Goal: Task Accomplishment & Management: Manage account settings

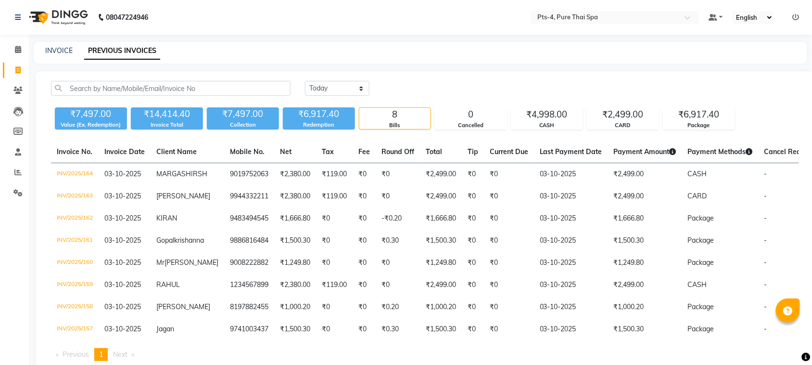
click at [44, 48] on div "INVOICE PREVIOUS INVOICES" at bounding box center [415, 51] width 762 height 10
click at [56, 51] on link "INVOICE" at bounding box center [58, 50] width 27 height 9
select select "service"
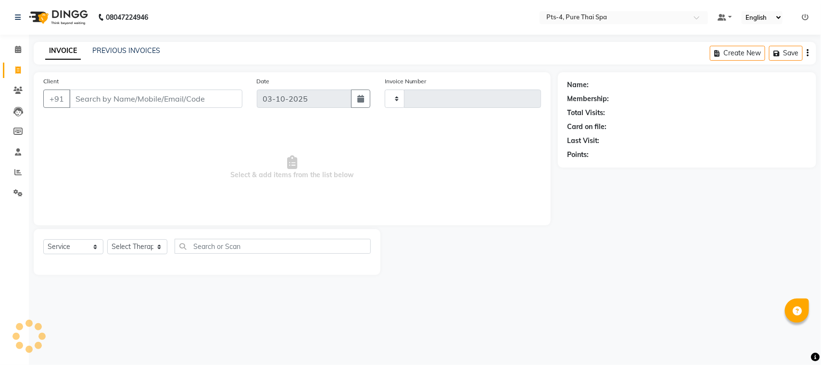
type input "165"
select select "9046"
drag, startPoint x: 113, startPoint y: 100, endPoint x: 246, endPoint y: 114, distance: 134.0
click at [149, 103] on input "9844356608" at bounding box center [131, 98] width 124 height 18
type input "9844356608"
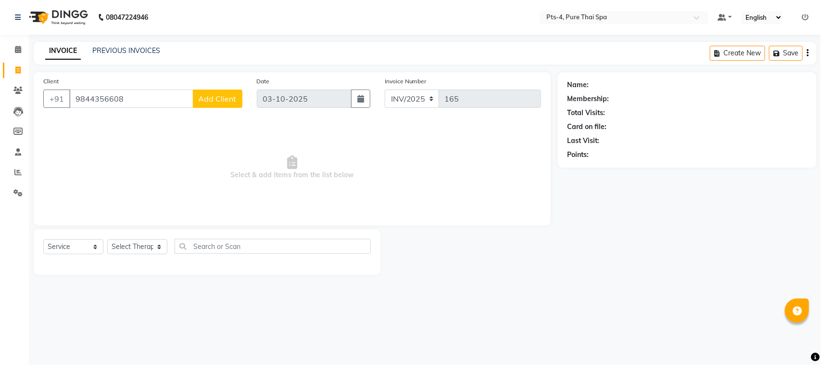
click at [380, 203] on span "Select & add items from the list below" at bounding box center [292, 167] width 498 height 96
click at [106, 175] on span "Select & add items from the list below" at bounding box center [292, 167] width 498 height 96
click at [126, 95] on input "9844356608" at bounding box center [131, 98] width 124 height 18
click at [385, 246] on div at bounding box center [469, 252] width 177 height 46
drag, startPoint x: 291, startPoint y: 322, endPoint x: 292, endPoint y: 330, distance: 7.3
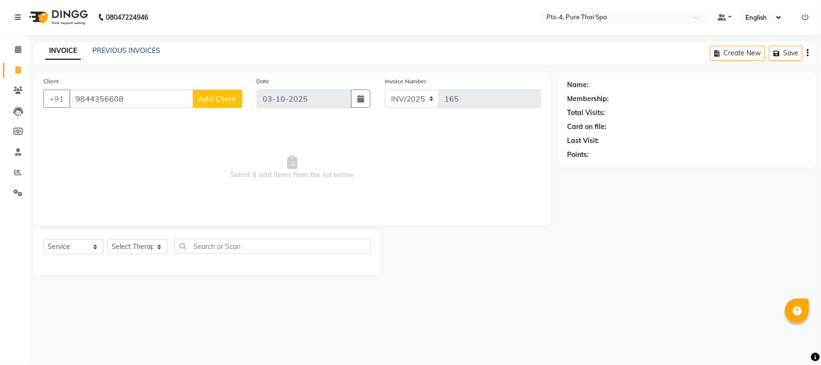
click at [292, 323] on div "08047224946 Select Location × Pts-4, Pure Thai Spa Default Panel My Panel Engli…" at bounding box center [410, 182] width 821 height 365
drag, startPoint x: 130, startPoint y: 102, endPoint x: 71, endPoint y: 105, distance: 59.7
click at [71, 105] on input "9844356608" at bounding box center [131, 98] width 124 height 18
click at [73, 95] on input "984510789" at bounding box center [131, 98] width 124 height 18
click at [131, 102] on input "984510789" at bounding box center [131, 98] width 124 height 18
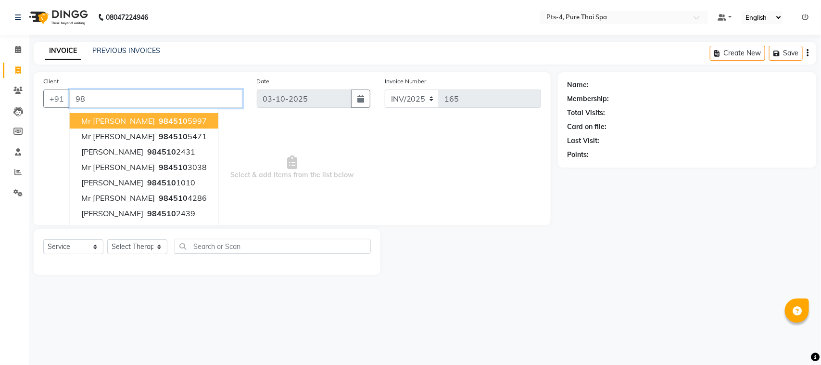
type input "9"
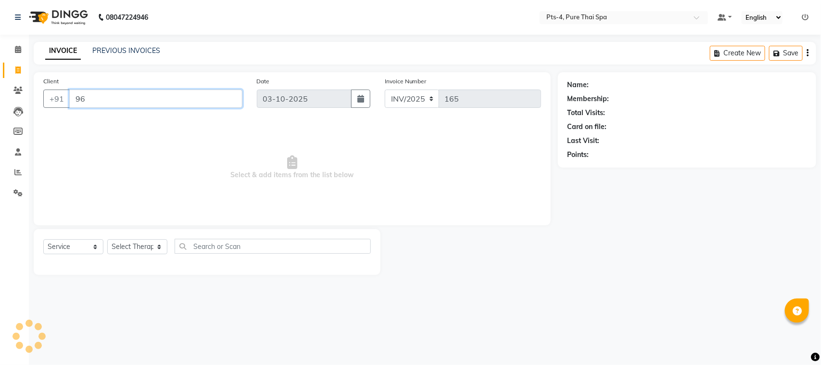
type input "9"
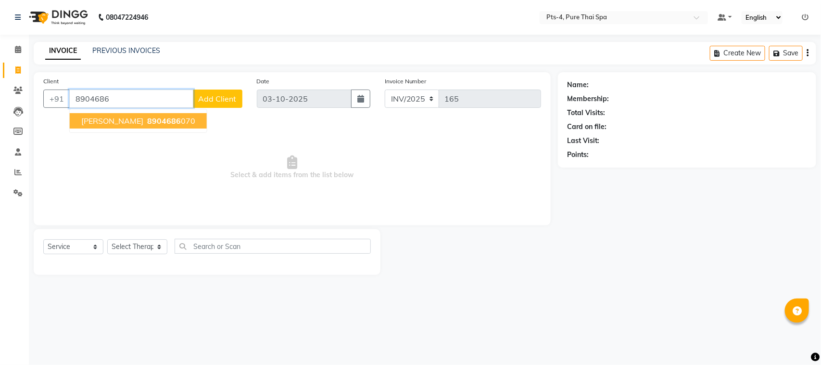
click at [147, 122] on span "8904686" at bounding box center [164, 121] width 34 height 10
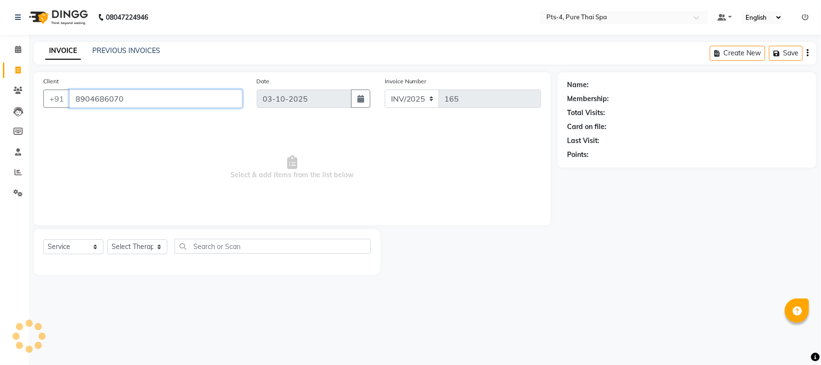
type input "8904686070"
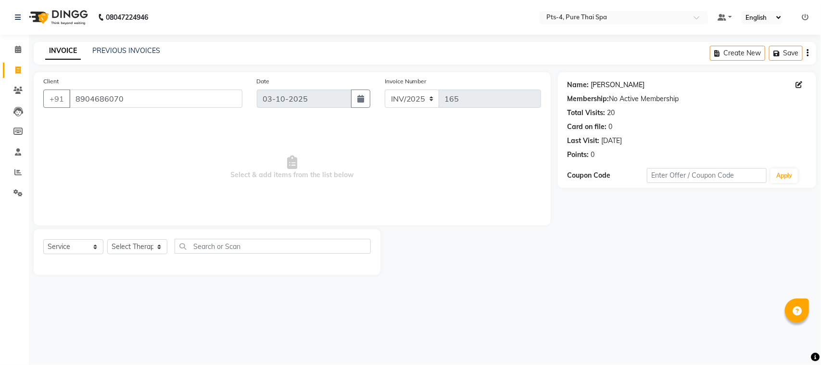
click at [598, 87] on link "Anand" at bounding box center [618, 85] width 54 height 10
click at [16, 65] on span at bounding box center [18, 70] width 17 height 11
select select "service"
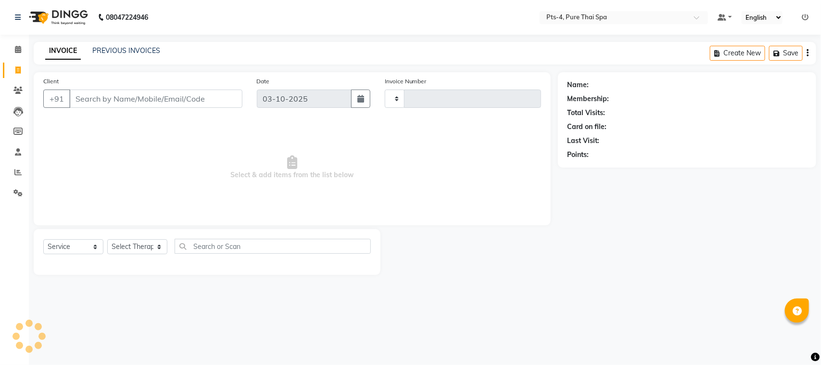
type input "165"
select select "9046"
click at [110, 53] on link "PREVIOUS INVOICES" at bounding box center [126, 50] width 68 height 9
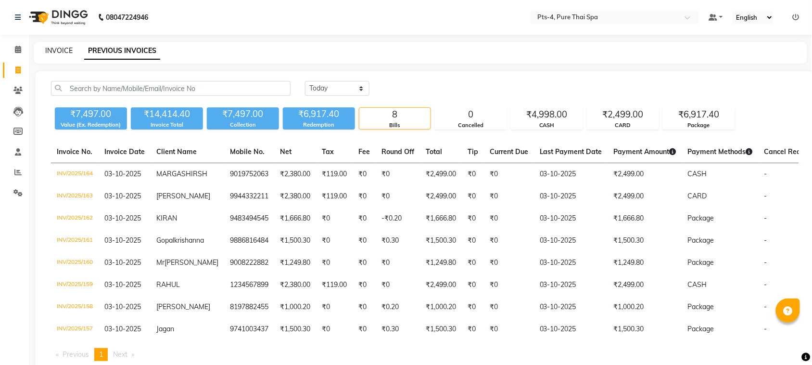
click at [61, 51] on link "INVOICE" at bounding box center [58, 50] width 27 height 9
select select "service"
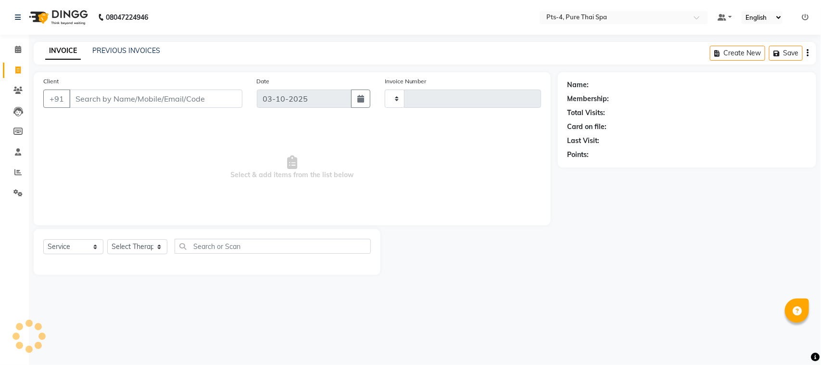
type input "165"
select select "9046"
click at [91, 94] on input "Client" at bounding box center [155, 98] width 173 height 18
type input "9844356608"
click at [216, 103] on button "Add Client" at bounding box center [218, 98] width 50 height 18
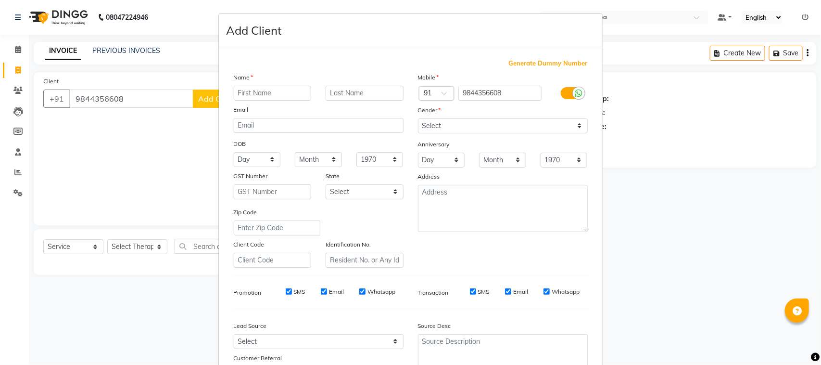
click at [261, 87] on input "text" at bounding box center [273, 93] width 78 height 15
drag, startPoint x: 261, startPoint y: 92, endPoint x: 299, endPoint y: 123, distance: 48.9
click at [265, 94] on input "text" at bounding box center [273, 93] width 78 height 15
type input "NAVEEN"
click at [444, 124] on select "Select Male Female Other Prefer Not To Say" at bounding box center [503, 125] width 170 height 15
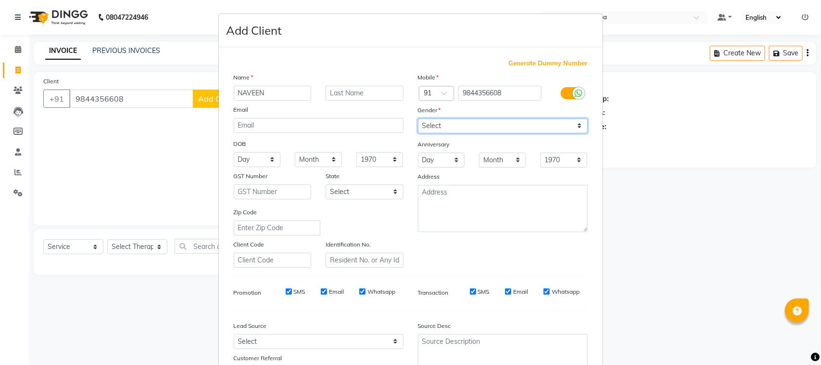
select select "[DEMOGRAPHIC_DATA]"
click at [418, 118] on select "Select Male Female Other Prefer Not To Say" at bounding box center [503, 125] width 170 height 15
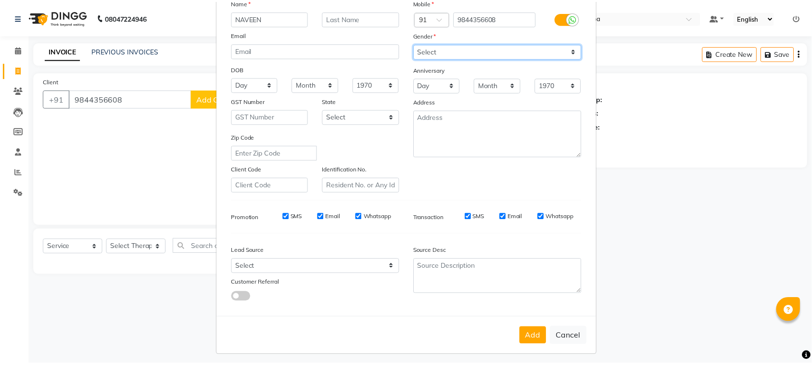
scroll to position [76, 0]
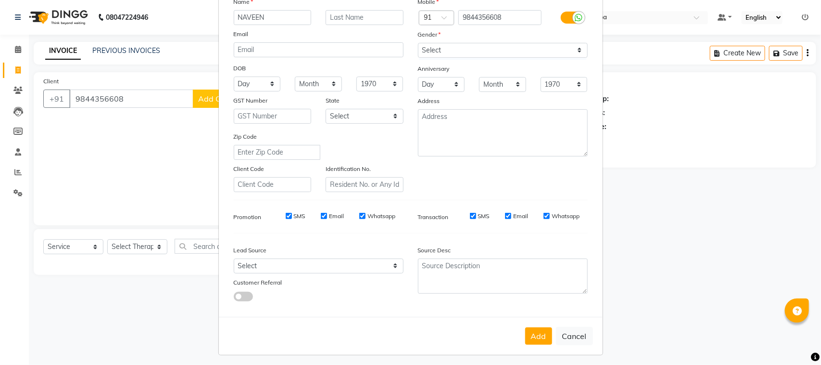
click at [533, 321] on div "Add Cancel" at bounding box center [411, 336] width 384 height 38
click at [535, 330] on button "Add" at bounding box center [538, 335] width 27 height 17
select select
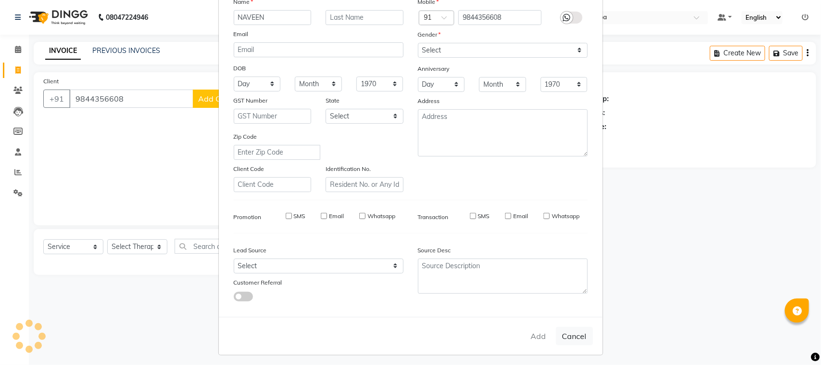
select select
checkbox input "false"
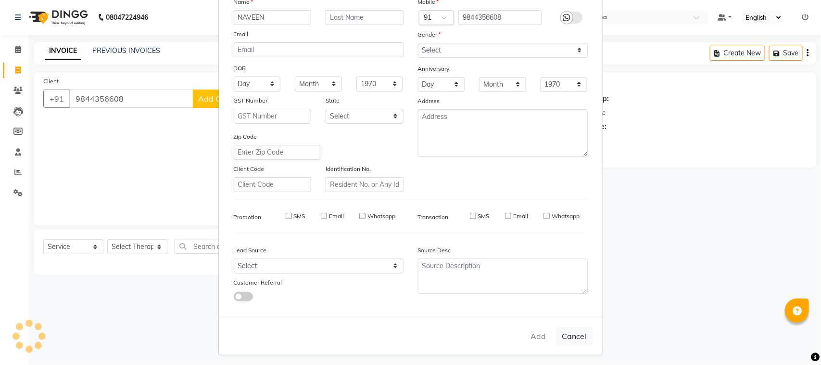
checkbox input "false"
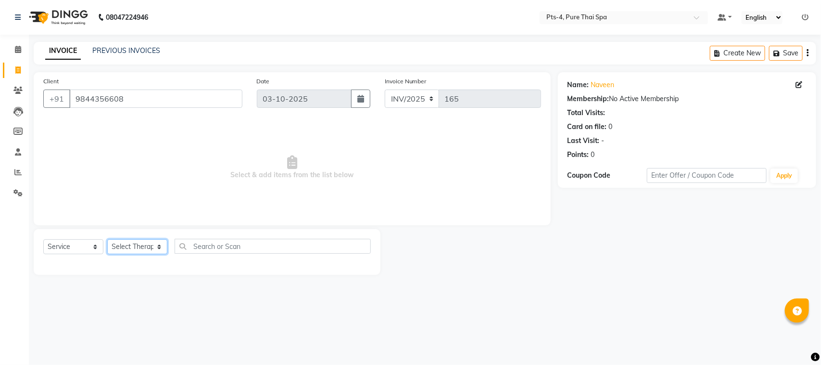
click at [138, 243] on select "Select Therapist AMY NE ANU anyone Ashish kumar BELLA Candy FON HONEY JIYA kris…" at bounding box center [137, 246] width 60 height 15
select select "68477"
click at [107, 239] on select "Select Therapist AMY NE ANU anyone Ashish kumar BELLA Candy FON HONEY JIYA kris…" at bounding box center [137, 246] width 60 height 15
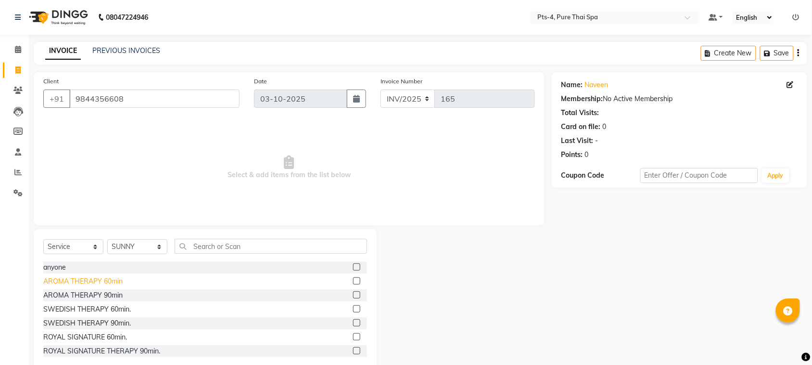
click at [70, 279] on div "AROMA THERAPY 60min" at bounding box center [82, 281] width 79 height 10
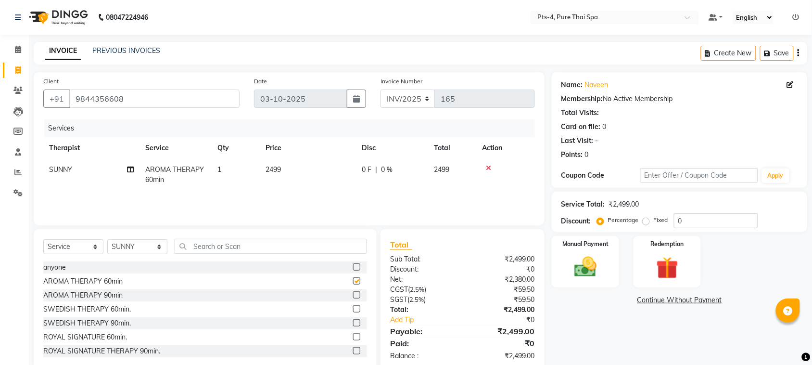
checkbox input "false"
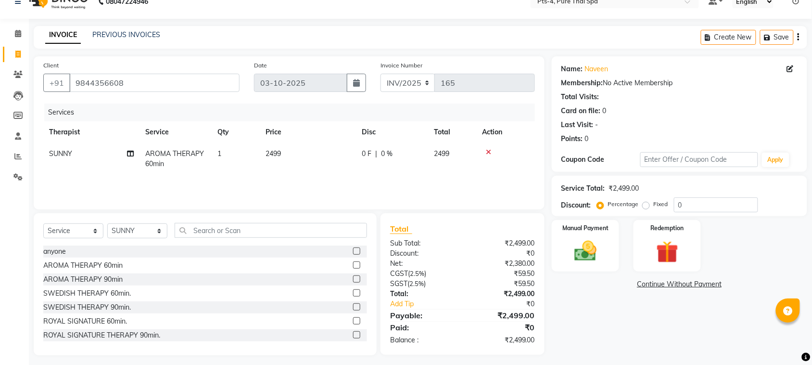
scroll to position [20, 0]
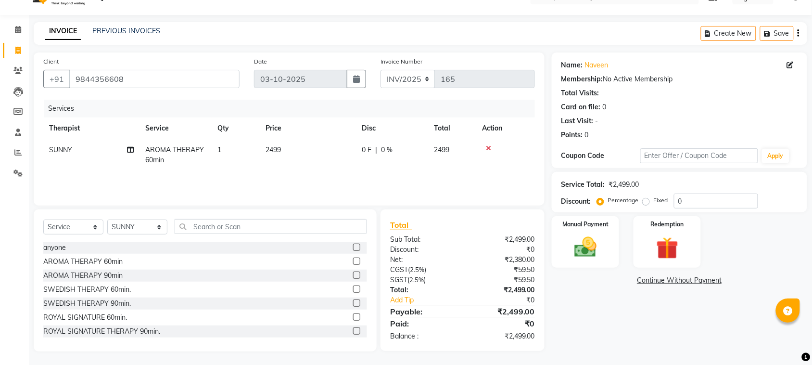
click at [654, 201] on label "Fixed" at bounding box center [661, 200] width 14 height 9
click at [645, 201] on input "Fixed" at bounding box center [648, 200] width 7 height 7
radio input "true"
click at [703, 203] on input "0" at bounding box center [716, 200] width 84 height 15
type input "499"
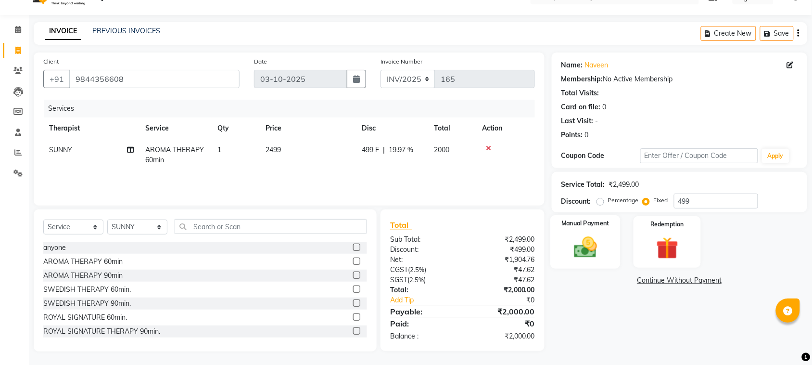
click at [591, 230] on div "Manual Payment" at bounding box center [585, 242] width 70 height 54
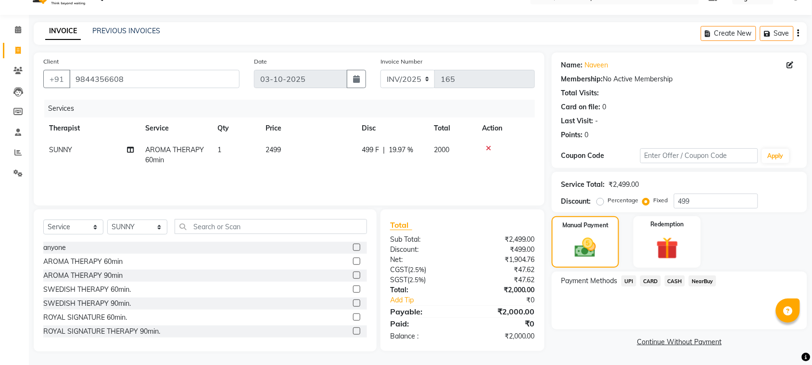
click at [670, 282] on span "CASH" at bounding box center [675, 280] width 21 height 11
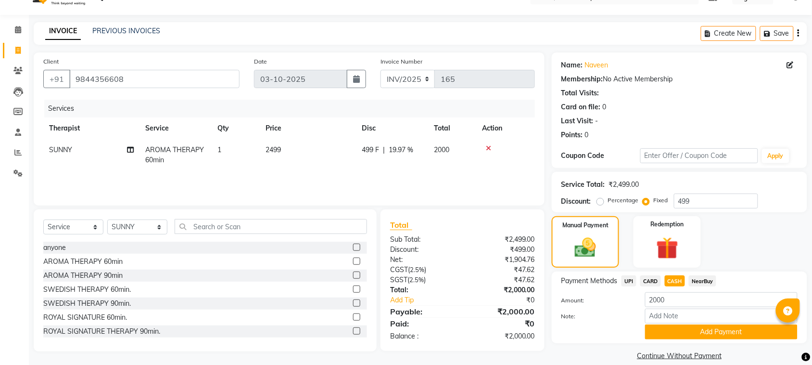
click at [630, 278] on span "UPI" at bounding box center [629, 280] width 15 height 11
click at [701, 331] on button "Add Payment" at bounding box center [721, 331] width 152 height 15
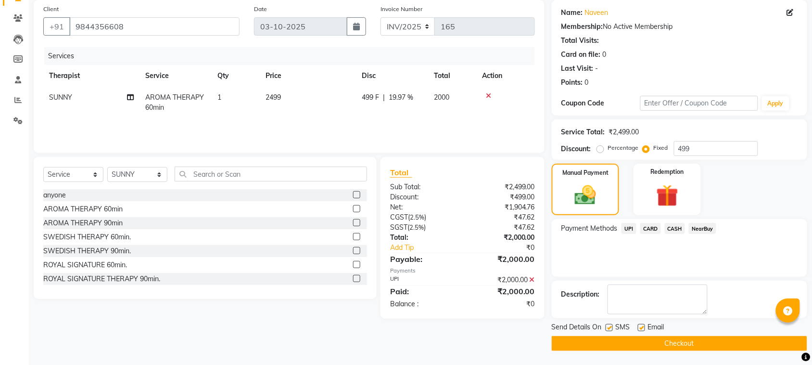
scroll to position [73, 0]
click at [638, 327] on label at bounding box center [641, 326] width 7 height 7
click at [638, 327] on input "checkbox" at bounding box center [641, 327] width 6 height 6
checkbox input "false"
click at [609, 328] on label at bounding box center [609, 326] width 7 height 7
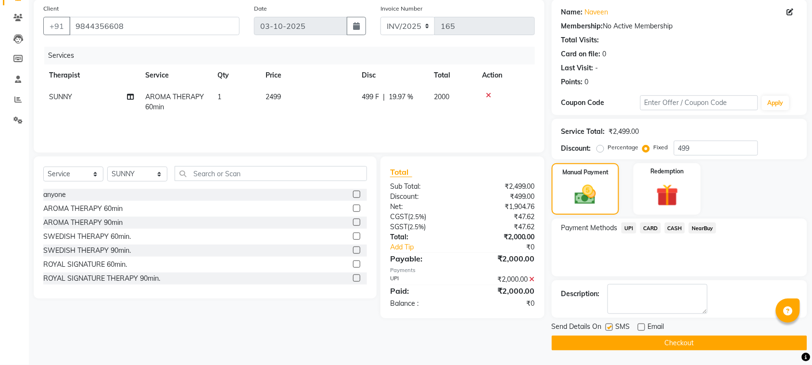
click at [609, 328] on input "checkbox" at bounding box center [609, 327] width 6 height 6
checkbox input "false"
click at [611, 347] on button "Checkout" at bounding box center [679, 342] width 255 height 15
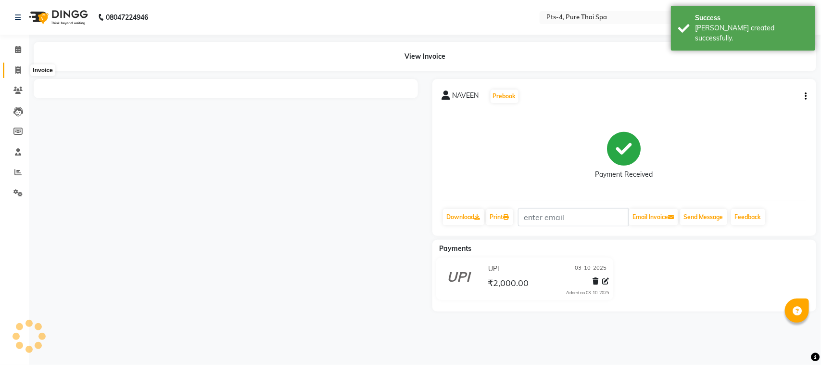
click at [10, 75] on span at bounding box center [18, 70] width 17 height 11
select select "service"
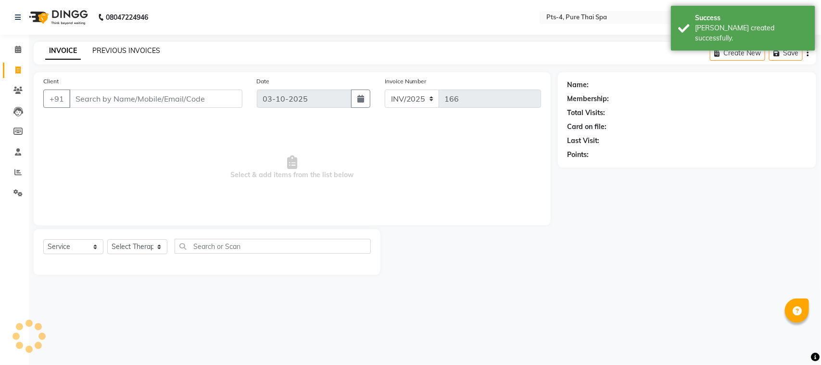
click at [130, 52] on link "PREVIOUS INVOICES" at bounding box center [126, 50] width 68 height 9
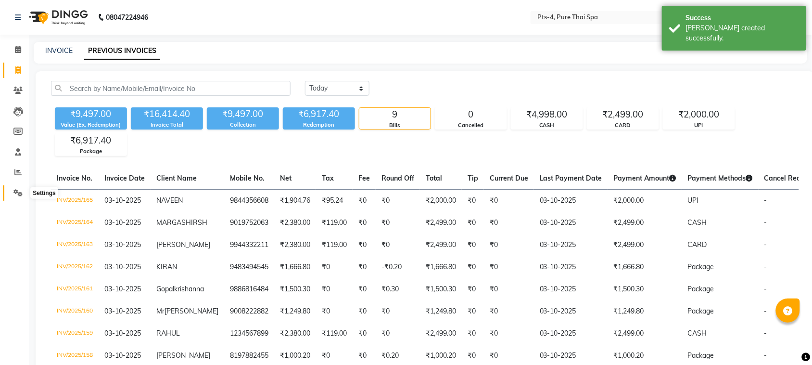
click at [18, 193] on icon at bounding box center [17, 192] width 9 height 7
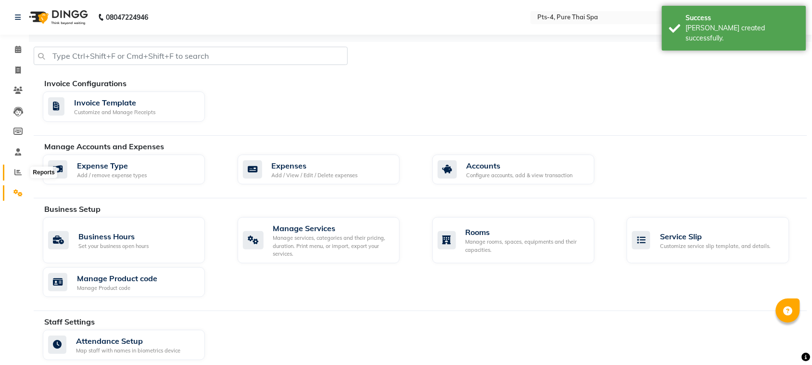
click at [15, 171] on icon at bounding box center [17, 171] width 7 height 7
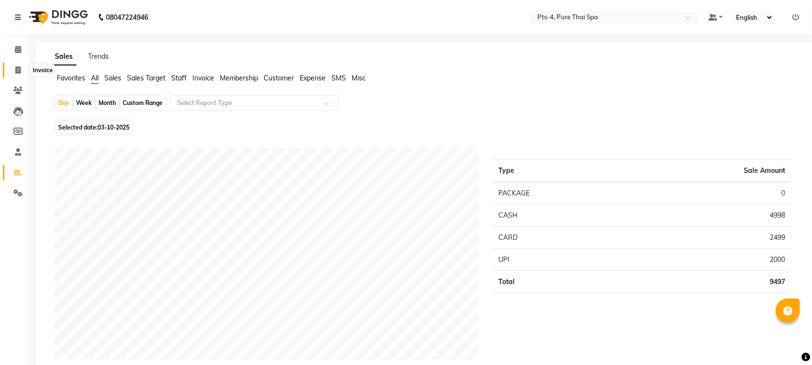
click at [11, 73] on span at bounding box center [18, 70] width 17 height 11
select select "service"
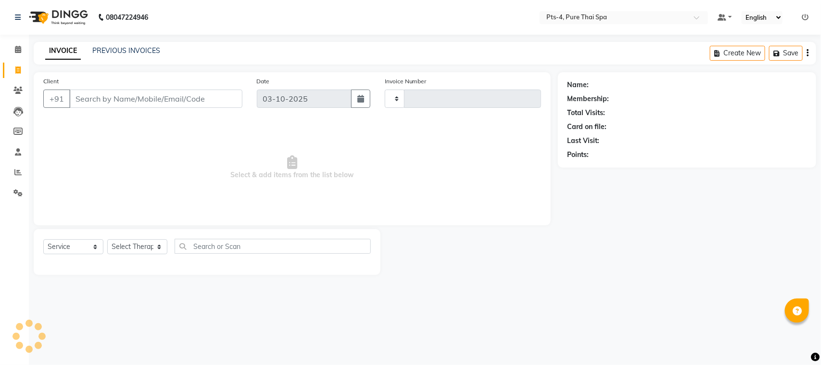
type input "166"
select select "9046"
click at [154, 95] on input "Client" at bounding box center [155, 98] width 173 height 18
drag, startPoint x: 129, startPoint y: 100, endPoint x: 72, endPoint y: 107, distance: 57.3
click at [71, 107] on div "+91 8792845057 Add Client" at bounding box center [142, 98] width 199 height 18
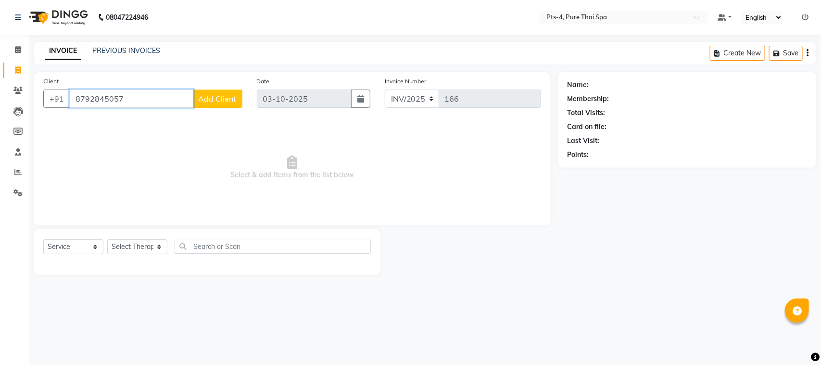
paste input "9844356608"
type input "9844356608"
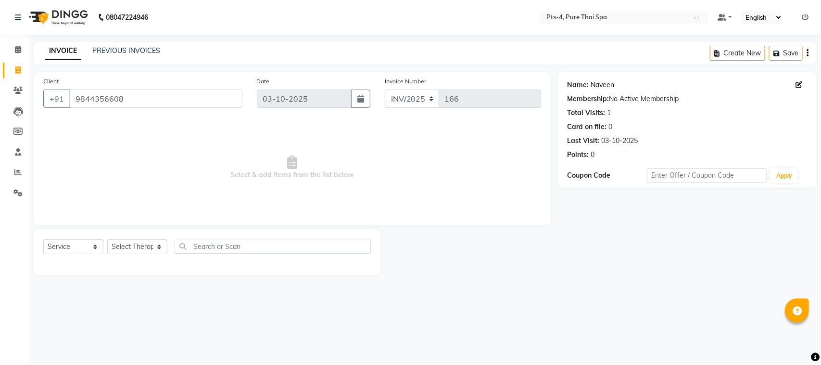
click at [609, 85] on link "Naveen" at bounding box center [603, 85] width 24 height 10
click at [10, 51] on span at bounding box center [18, 49] width 17 height 11
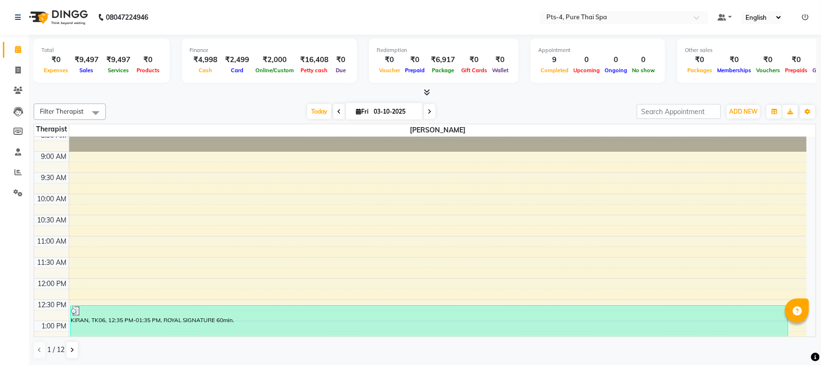
scroll to position [60, 0]
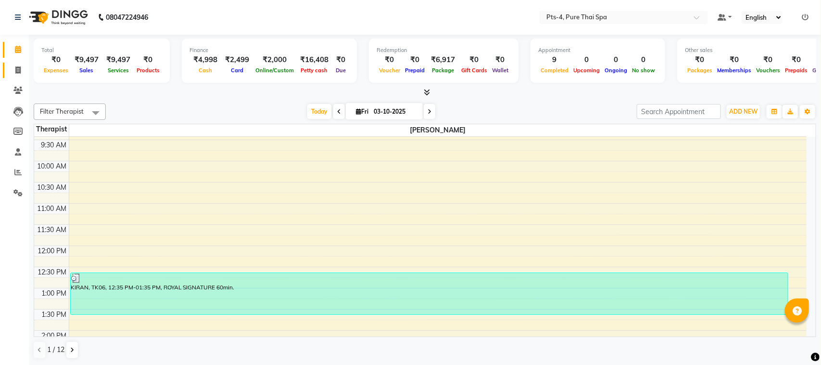
drag, startPoint x: 27, startPoint y: 68, endPoint x: 22, endPoint y: 71, distance: 5.6
click at [26, 68] on li "Invoice" at bounding box center [14, 70] width 29 height 21
click at [22, 71] on span at bounding box center [18, 70] width 17 height 11
select select "service"
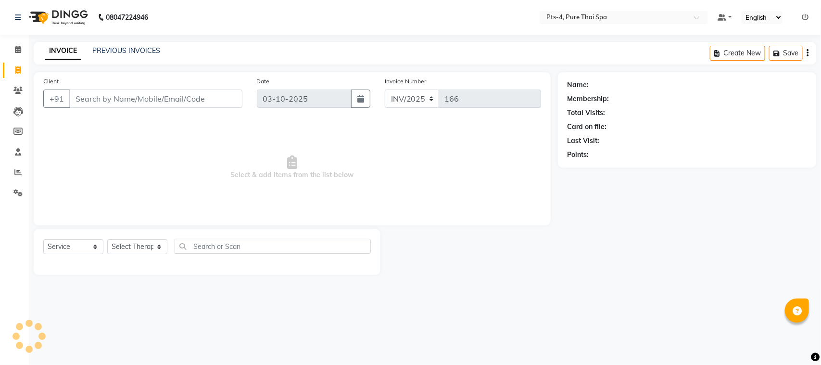
click at [127, 98] on input "Client" at bounding box center [155, 98] width 173 height 18
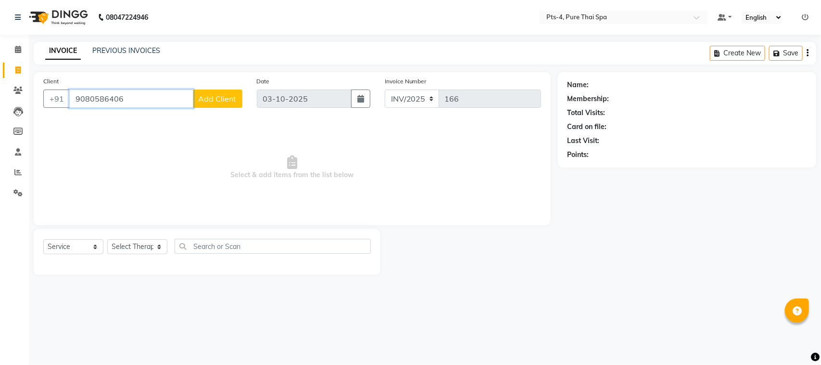
drag, startPoint x: 132, startPoint y: 94, endPoint x: 68, endPoint y: 108, distance: 66.0
click at [67, 106] on div "+91 9080586406 Add Client" at bounding box center [142, 98] width 199 height 18
paste input "946661781"
type input "9946661781"
click at [222, 97] on span "Add Client" at bounding box center [218, 99] width 38 height 10
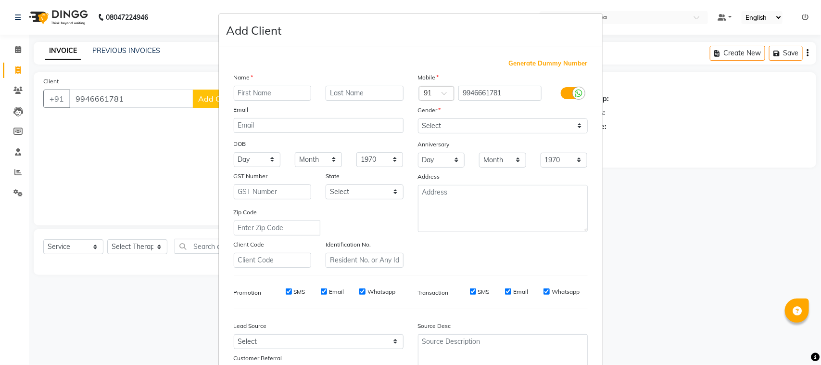
click at [273, 96] on input "text" at bounding box center [273, 93] width 78 height 15
type input "rajesh"
click at [442, 129] on select "Select Male Female Other Prefer Not To Say" at bounding box center [503, 125] width 170 height 15
select select "[DEMOGRAPHIC_DATA]"
click at [418, 118] on select "Select Male Female Other Prefer Not To Say" at bounding box center [503, 125] width 170 height 15
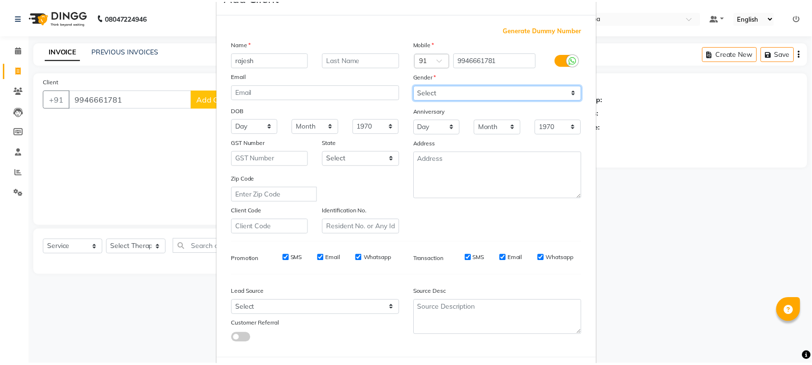
scroll to position [76, 0]
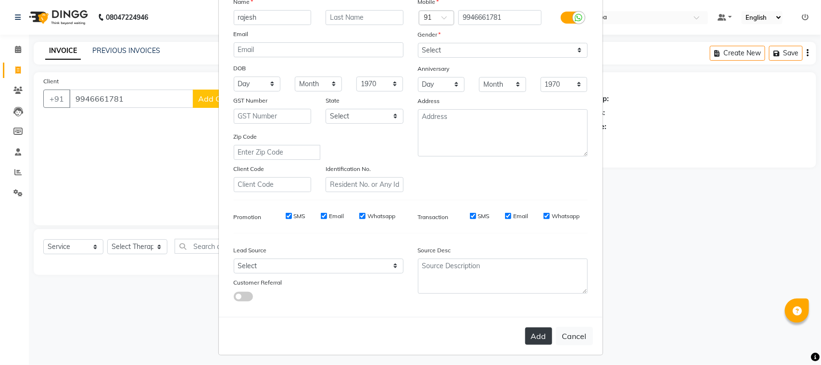
click at [545, 332] on button "Add" at bounding box center [538, 335] width 27 height 17
select select
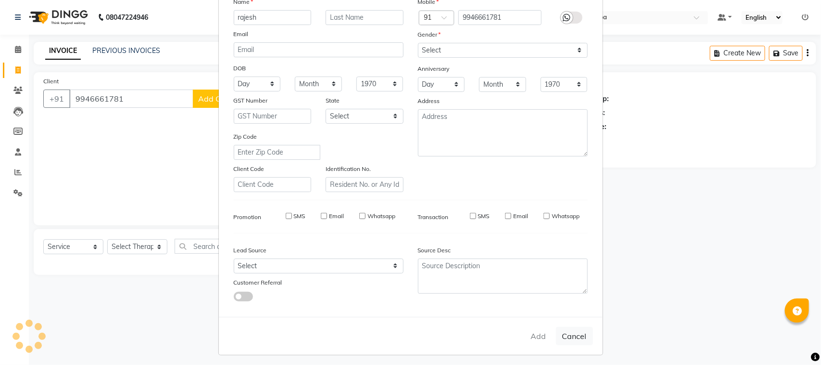
select select
checkbox input "false"
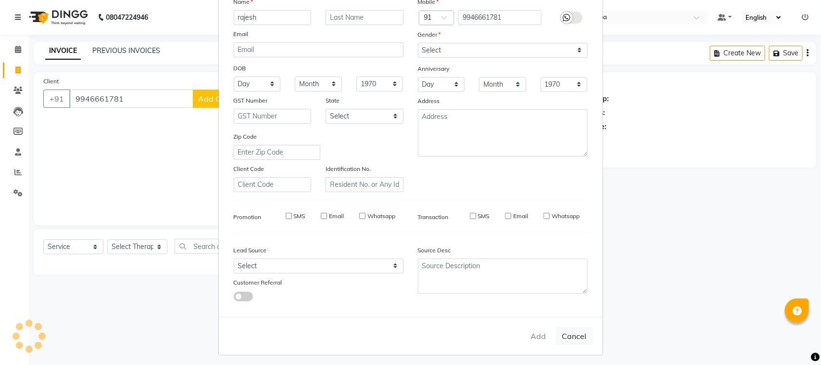
checkbox input "false"
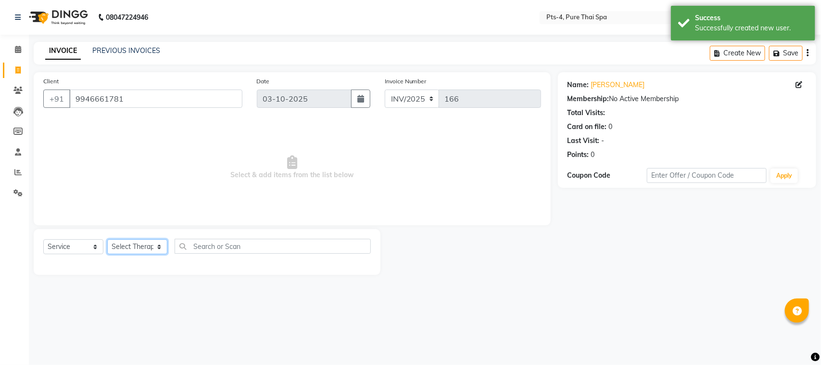
click at [143, 247] on select "Select Therapist AMY NE ANU anyone Ashish kumar BELLA Candy FON HONEY JIYA kris…" at bounding box center [137, 246] width 60 height 15
select select "52901"
click at [107, 239] on select "Select Therapist AMY NE ANU anyone Ashish kumar BELLA Candy FON HONEY JIYA kris…" at bounding box center [137, 246] width 60 height 15
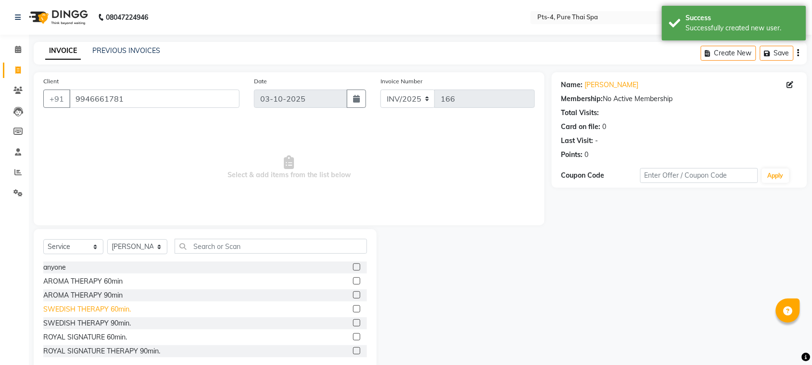
click at [72, 307] on div "SWEDISH THERAPY 60min." at bounding box center [87, 309] width 88 height 10
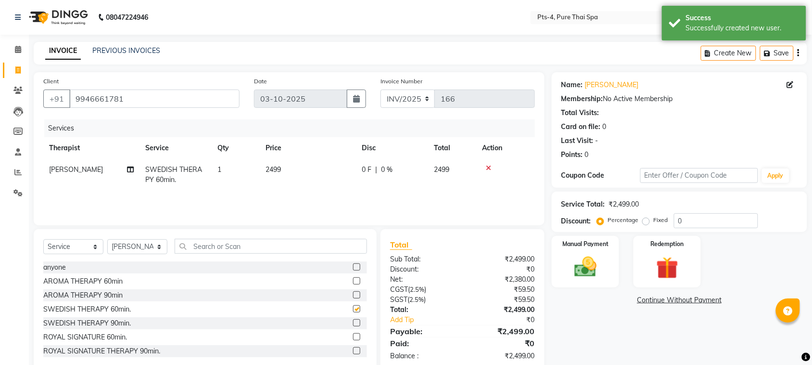
checkbox input "false"
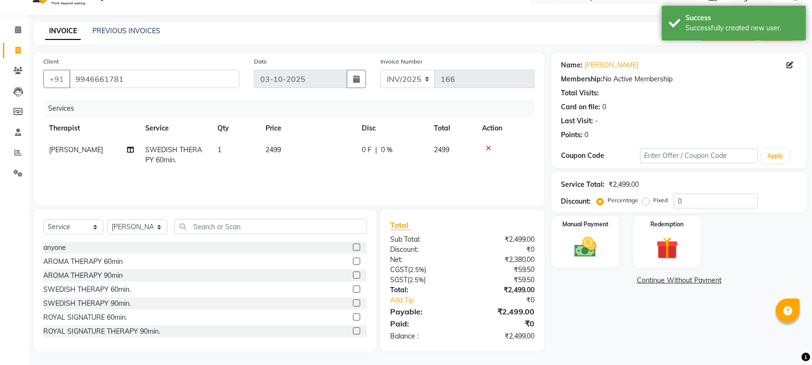
click at [654, 203] on label "Fixed" at bounding box center [661, 200] width 14 height 9
click at [646, 203] on input "Fixed" at bounding box center [648, 200] width 7 height 7
radio input "true"
click at [685, 203] on input "0" at bounding box center [716, 200] width 84 height 15
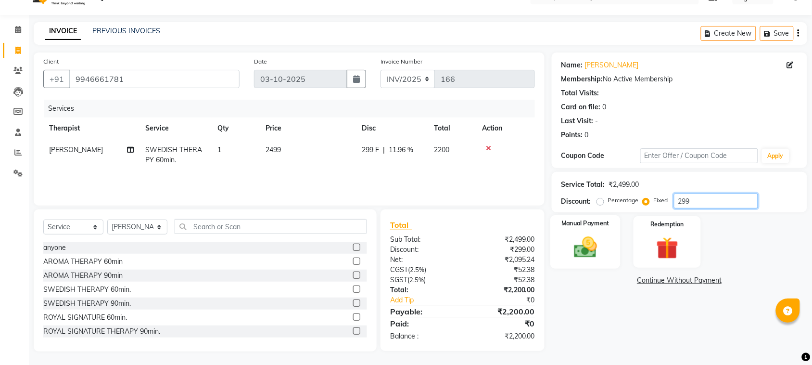
type input "299"
click at [599, 246] on img at bounding box center [586, 247] width 38 height 26
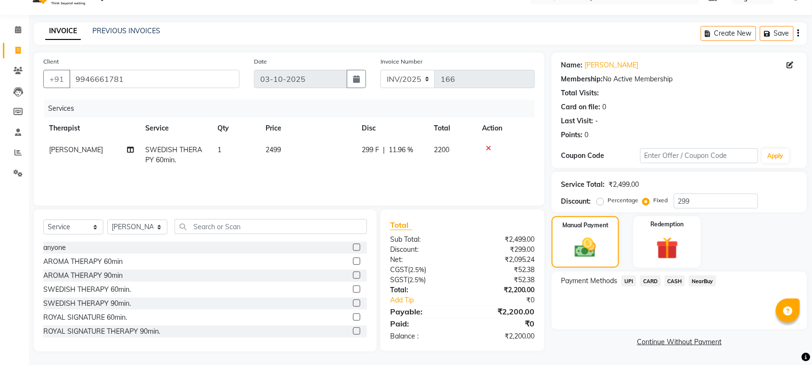
click at [631, 282] on span "UPI" at bounding box center [629, 280] width 15 height 11
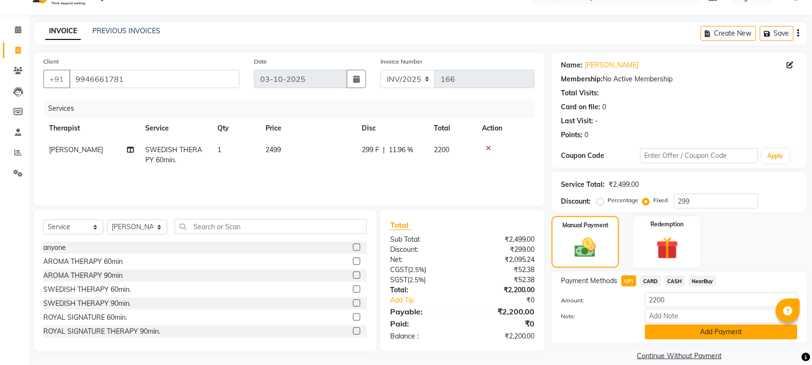
scroll to position [32, 0]
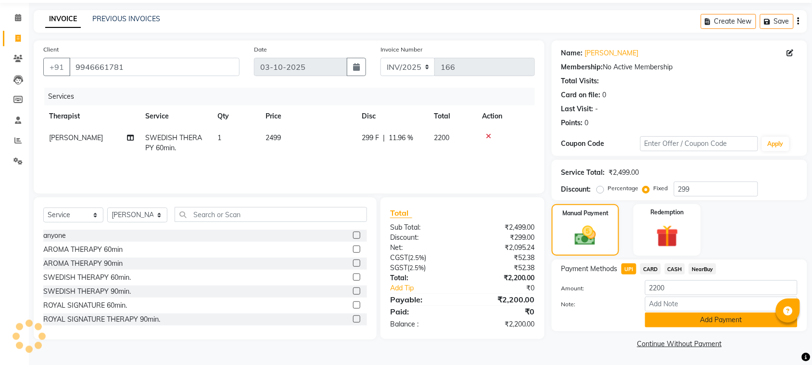
click at [711, 314] on button "Add Payment" at bounding box center [721, 319] width 152 height 15
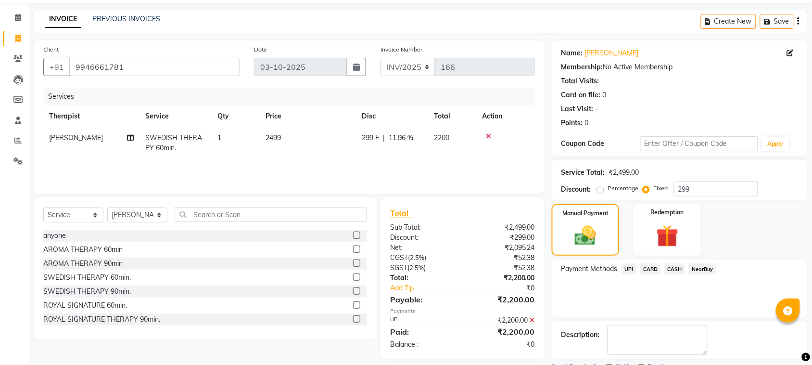
scroll to position [73, 0]
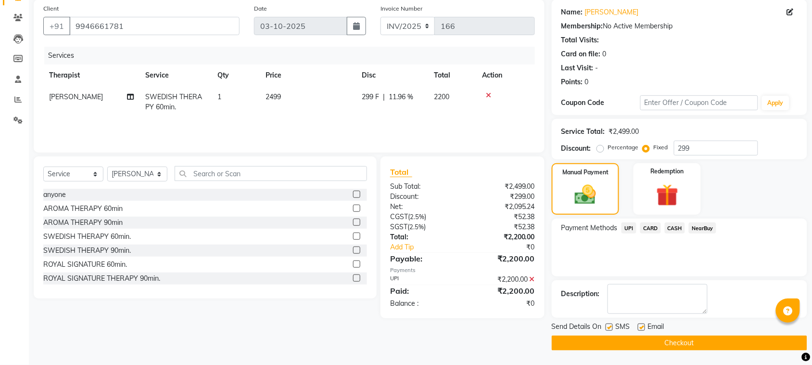
click at [533, 279] on icon at bounding box center [532, 279] width 5 height 7
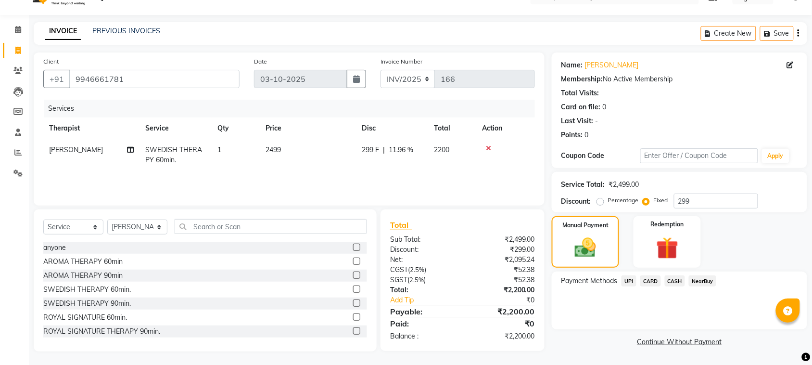
click at [655, 277] on span "CARD" at bounding box center [650, 280] width 21 height 11
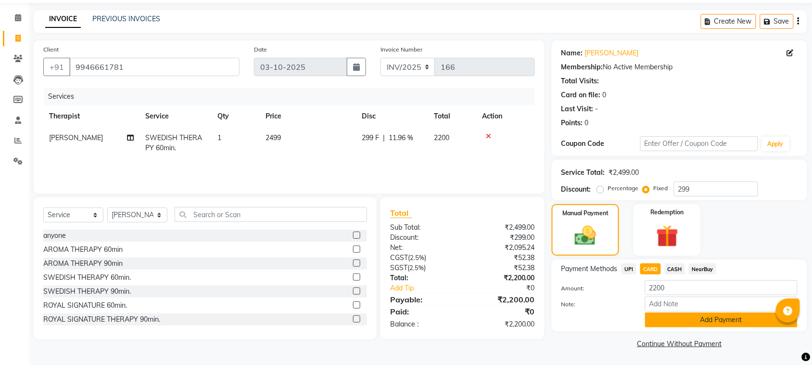
click at [698, 323] on button "Add Payment" at bounding box center [721, 319] width 152 height 15
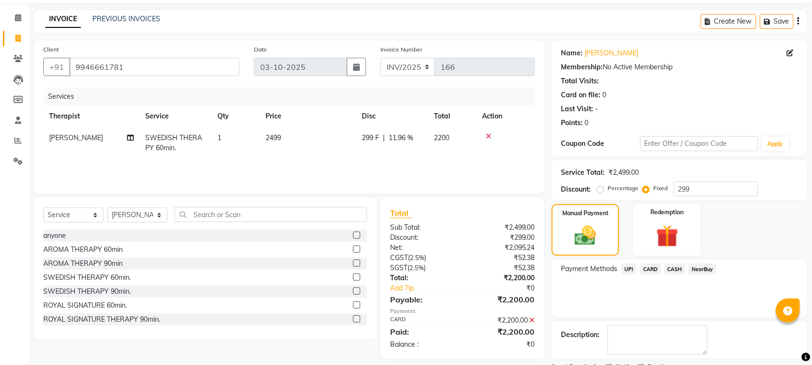
scroll to position [73, 0]
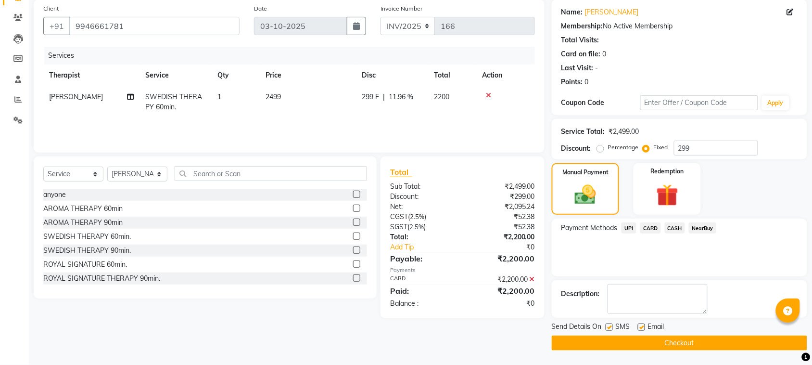
drag, startPoint x: 640, startPoint y: 326, endPoint x: 631, endPoint y: 338, distance: 15.1
click at [640, 328] on label at bounding box center [641, 326] width 7 height 7
click at [640, 328] on input "checkbox" at bounding box center [641, 327] width 6 height 6
checkbox input "false"
click at [610, 328] on label at bounding box center [609, 326] width 7 height 7
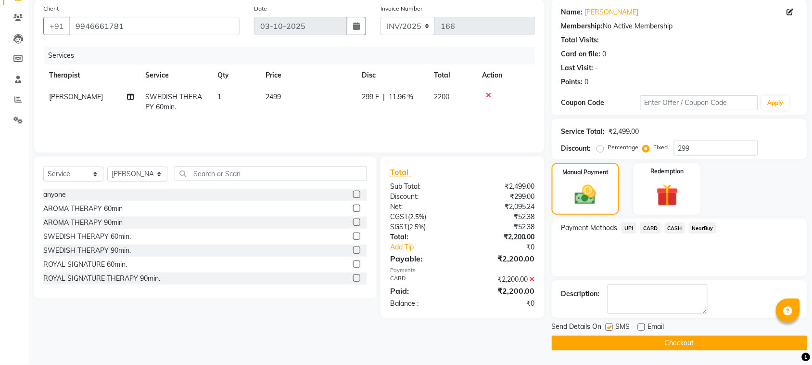
click at [610, 328] on input "checkbox" at bounding box center [609, 327] width 6 height 6
checkbox input "false"
click at [625, 344] on button "Checkout" at bounding box center [679, 342] width 255 height 15
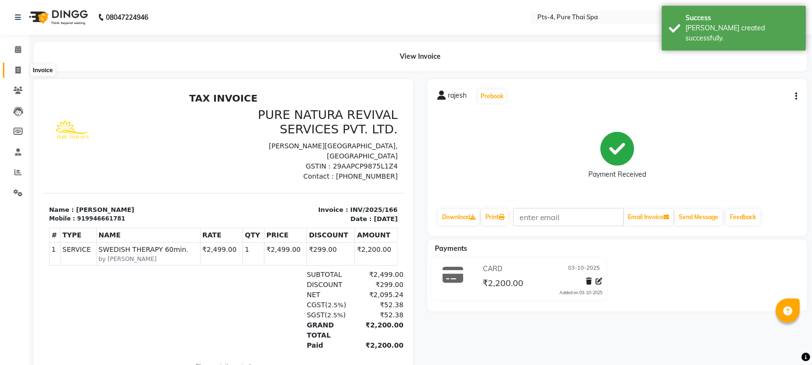
click at [17, 65] on span at bounding box center [18, 70] width 17 height 11
select select "service"
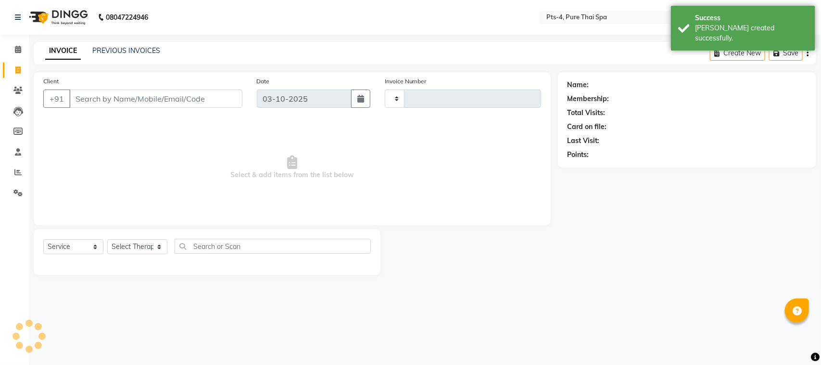
type input "167"
select select "9046"
click at [121, 49] on link "PREVIOUS INVOICES" at bounding box center [126, 50] width 68 height 9
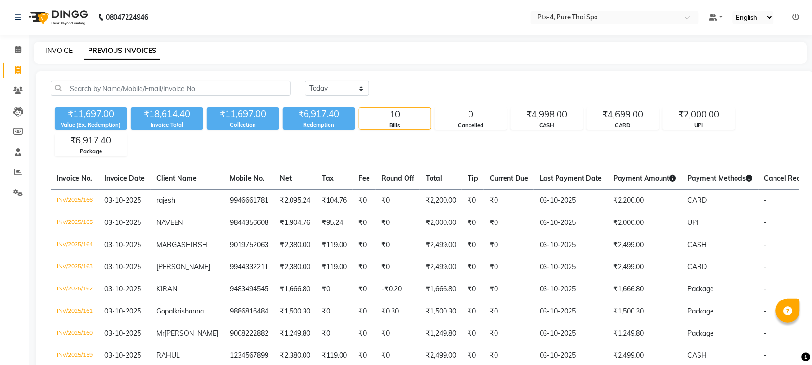
click at [59, 49] on link "INVOICE" at bounding box center [58, 50] width 27 height 9
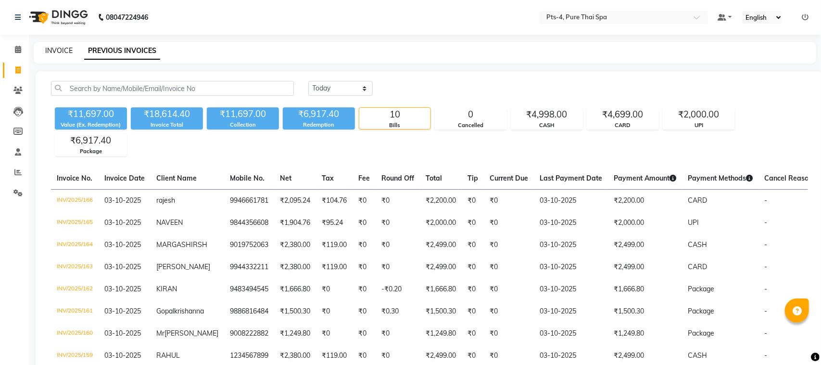
select select "service"
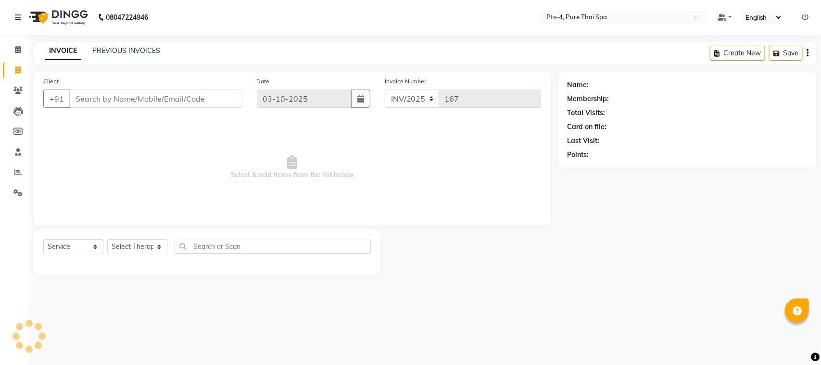
click at [98, 97] on input "Client" at bounding box center [155, 98] width 173 height 18
type input "9901805164"
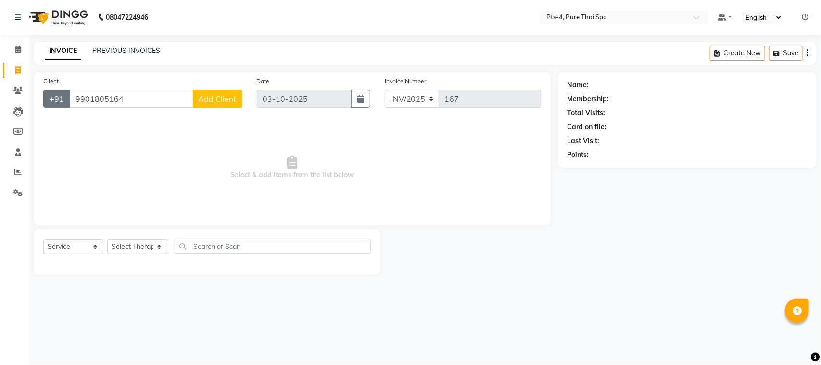
drag, startPoint x: 143, startPoint y: 99, endPoint x: 66, endPoint y: 106, distance: 77.7
click at [66, 106] on div "+91 9901805164 Add Client" at bounding box center [142, 98] width 199 height 18
click at [128, 100] on input "Client" at bounding box center [155, 98] width 173 height 18
click at [125, 126] on button "Avinash 63662278 98" at bounding box center [122, 120] width 104 height 15
type input "6366227898"
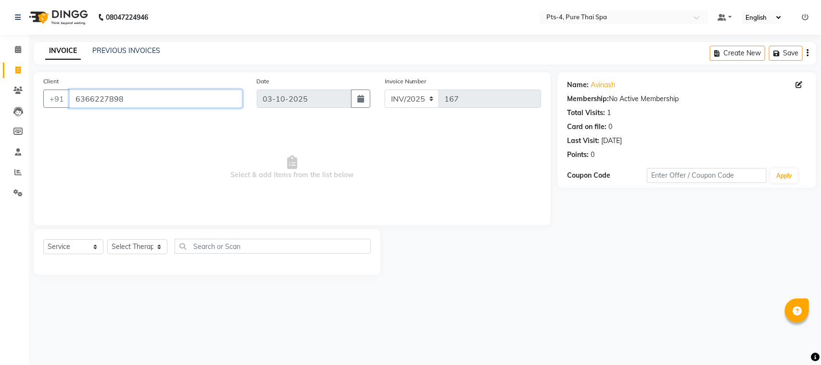
drag, startPoint x: 133, startPoint y: 100, endPoint x: 71, endPoint y: 102, distance: 62.1
click at [71, 102] on input "6366227898" at bounding box center [155, 98] width 173 height 18
click at [597, 83] on link "Avinash" at bounding box center [603, 85] width 25 height 10
click at [130, 247] on select "Select Therapist AMY NE ANU anyone Ashish kumar BELLA Candy FON HONEY JIYA kris…" at bounding box center [137, 246] width 60 height 15
select select "92310"
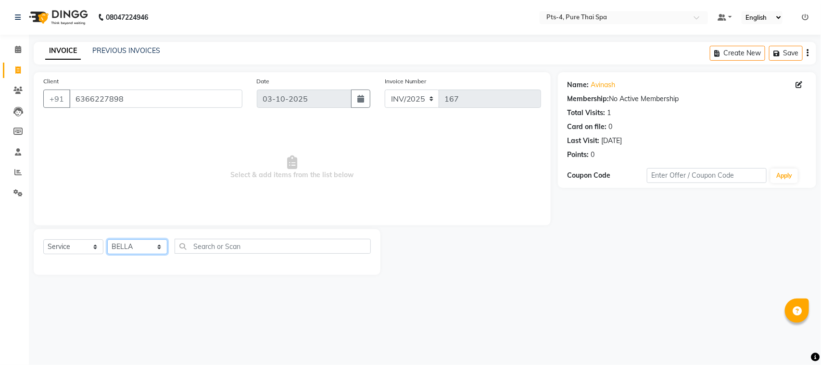
click at [107, 239] on select "Select Therapist AMY NE ANU anyone Ashish kumar BELLA Candy FON HONEY JIYA kris…" at bounding box center [137, 246] width 60 height 15
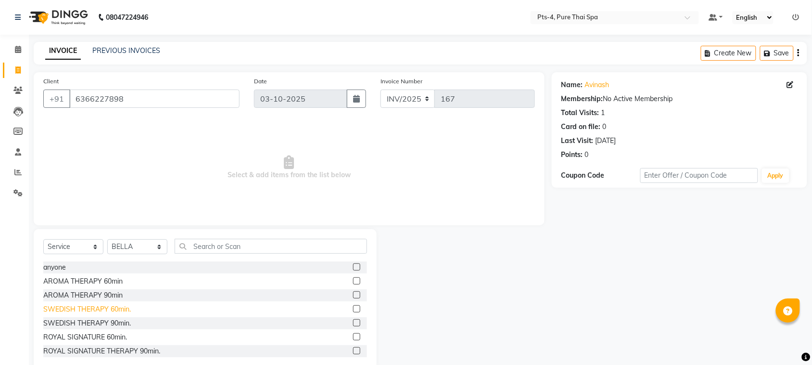
click at [82, 309] on div "SWEDISH THERAPY 60min." at bounding box center [87, 309] width 88 height 10
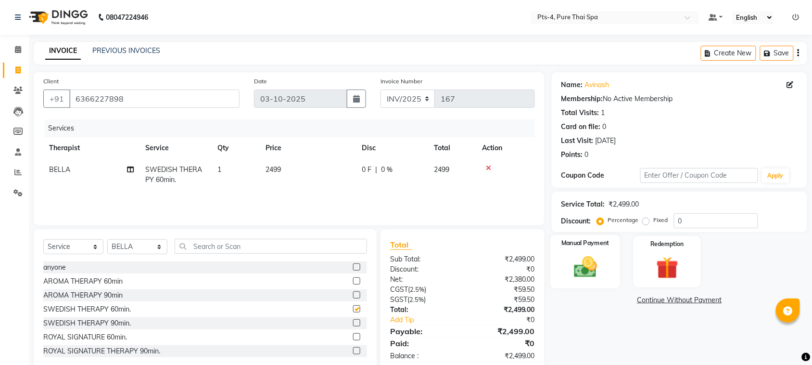
checkbox input "false"
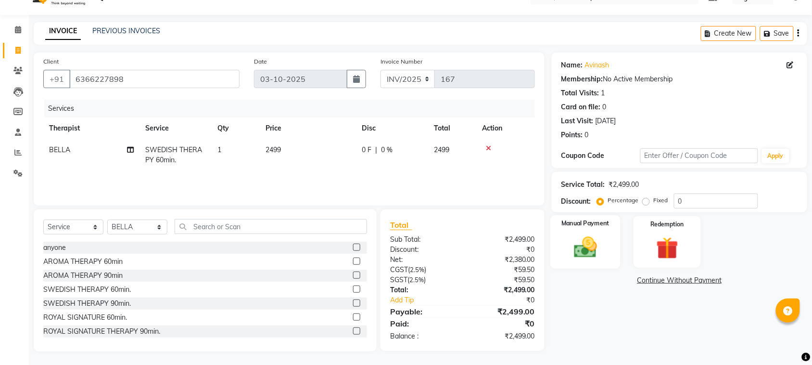
click at [600, 240] on img at bounding box center [586, 247] width 38 height 26
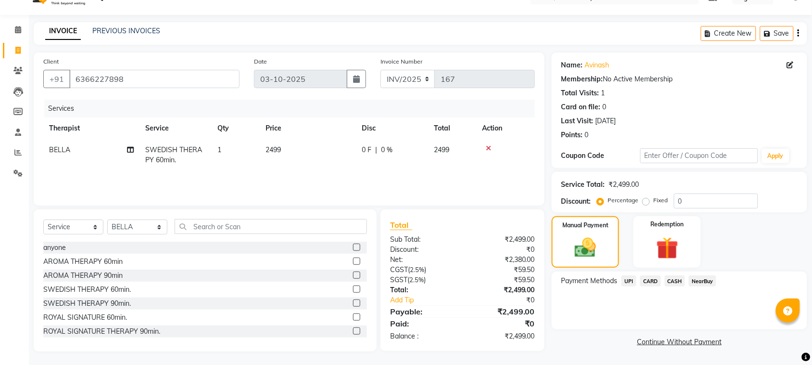
click at [624, 279] on span "UPI" at bounding box center [629, 280] width 15 height 11
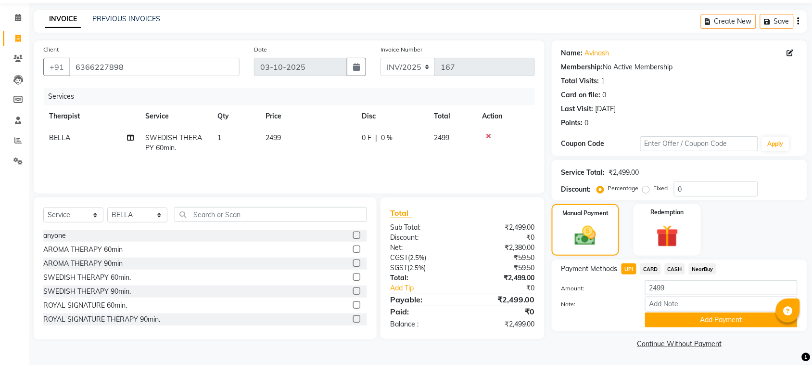
click at [685, 315] on button "Add Payment" at bounding box center [721, 319] width 152 height 15
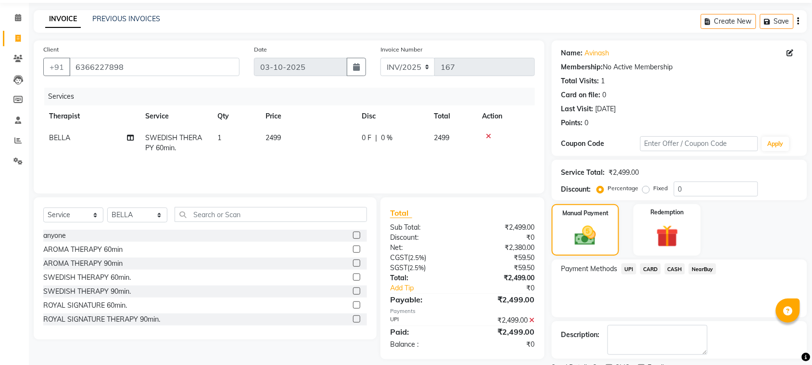
scroll to position [73, 0]
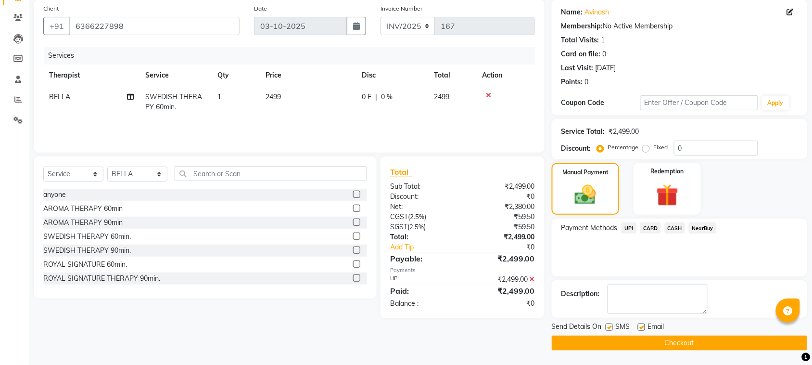
drag, startPoint x: 639, startPoint y: 326, endPoint x: 633, endPoint y: 326, distance: 6.3
click at [638, 326] on label at bounding box center [641, 326] width 7 height 7
click at [638, 326] on input "checkbox" at bounding box center [641, 327] width 6 height 6
checkbox input "false"
click at [610, 327] on label at bounding box center [609, 326] width 7 height 7
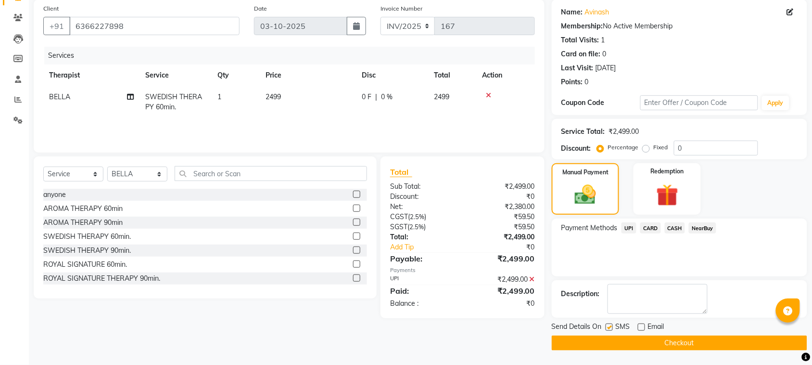
click at [610, 327] on input "checkbox" at bounding box center [609, 327] width 6 height 6
checkbox input "false"
click at [614, 345] on button "Checkout" at bounding box center [679, 342] width 255 height 15
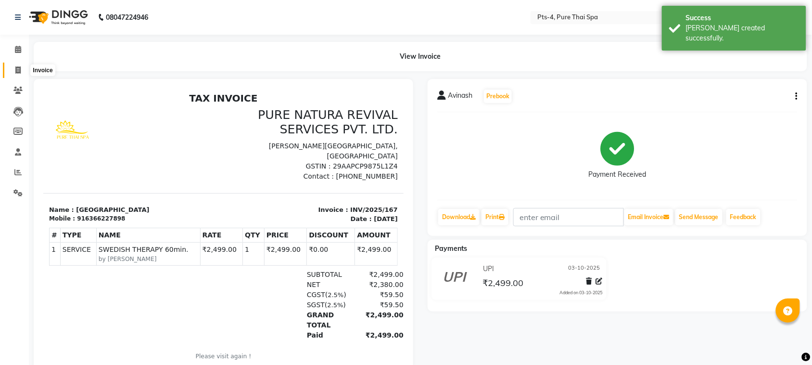
click at [17, 70] on icon at bounding box center [17, 69] width 5 height 7
select select "service"
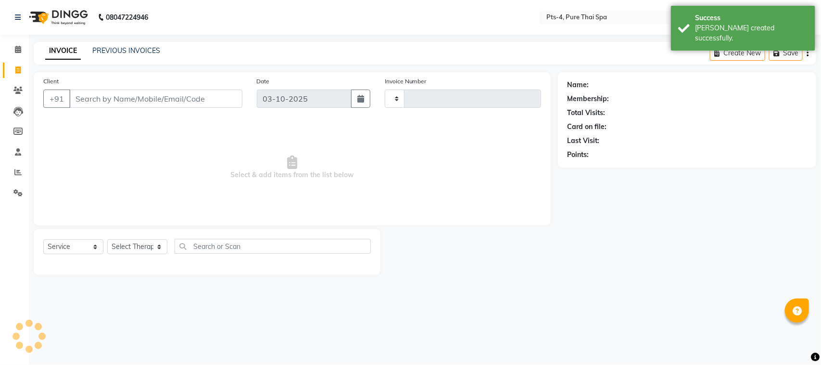
type input "168"
select select "9046"
click at [98, 47] on link "PREVIOUS INVOICES" at bounding box center [126, 50] width 68 height 9
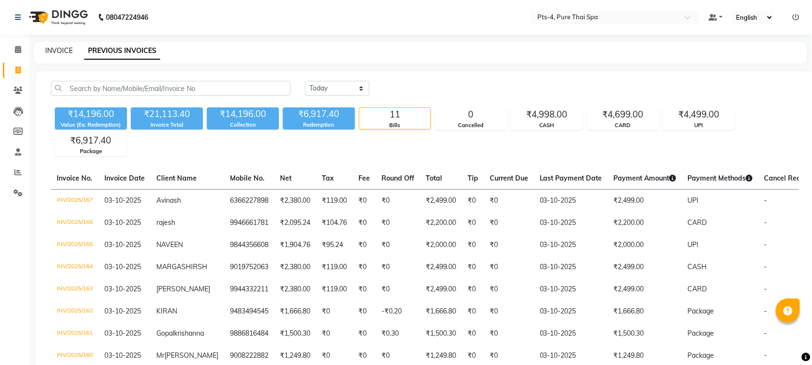
click at [56, 50] on link "INVOICE" at bounding box center [58, 50] width 27 height 9
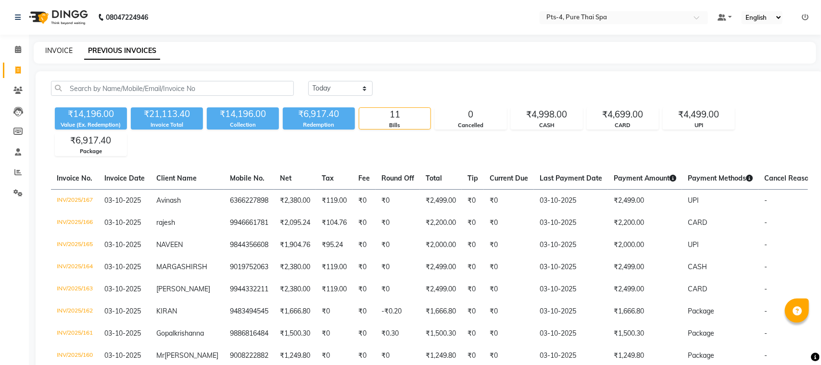
select select "service"
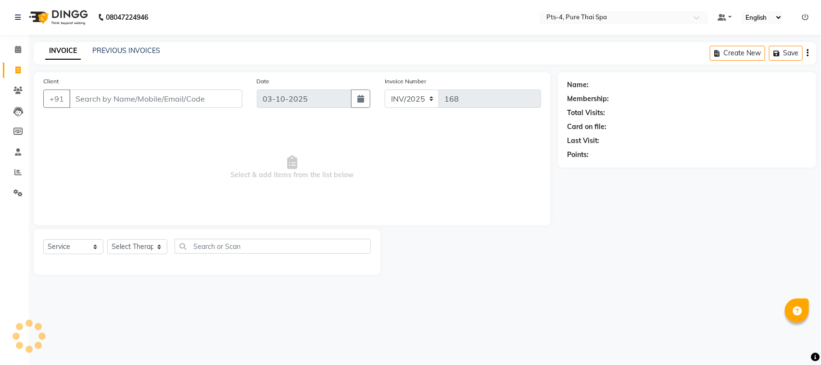
click at [117, 100] on input "Client" at bounding box center [155, 98] width 173 height 18
type input "9903916845"
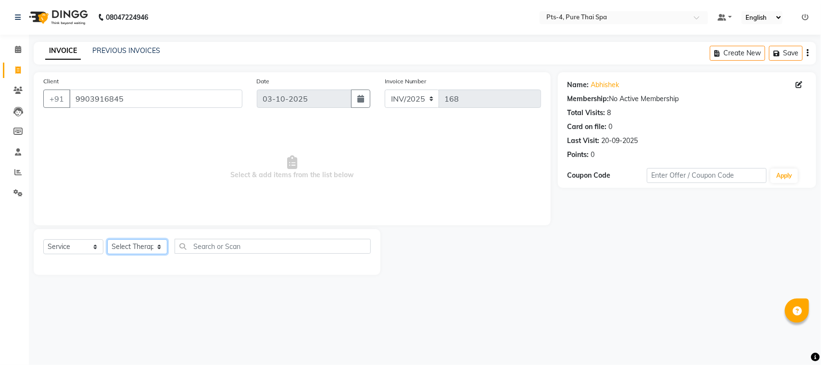
click at [131, 246] on select "Select Therapist AMY NE ANU anyone Ashish kumar BELLA Candy FON HONEY JIYA kris…" at bounding box center [137, 246] width 60 height 15
select select "83713"
click at [107, 239] on select "Select Therapist AMY NE ANU anyone Ashish kumar BELLA Candy FON HONEY JIYA kris…" at bounding box center [137, 246] width 60 height 15
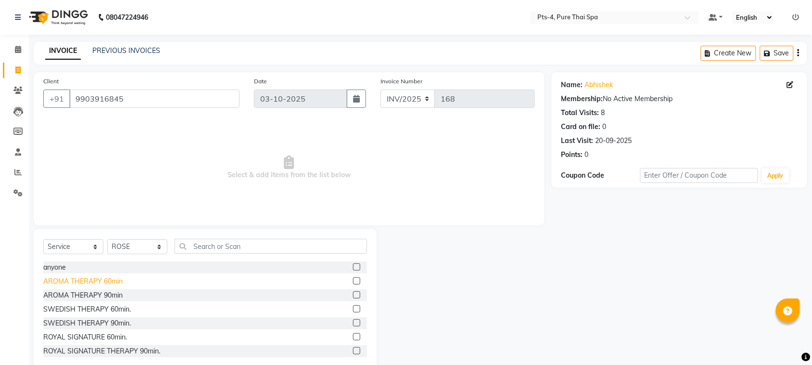
click at [83, 279] on div "AROMA THERAPY 60min" at bounding box center [82, 281] width 79 height 10
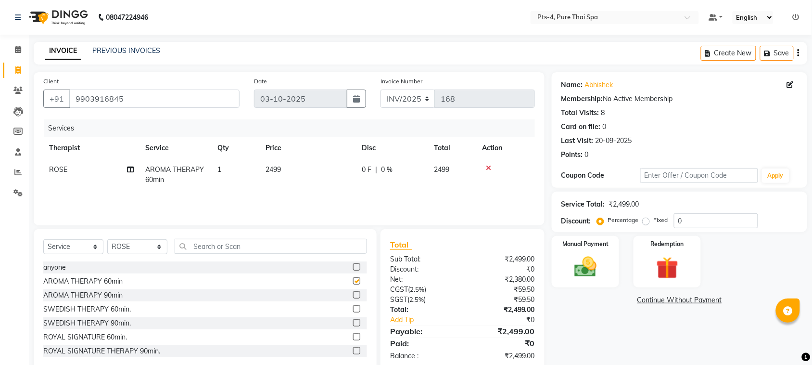
checkbox input "false"
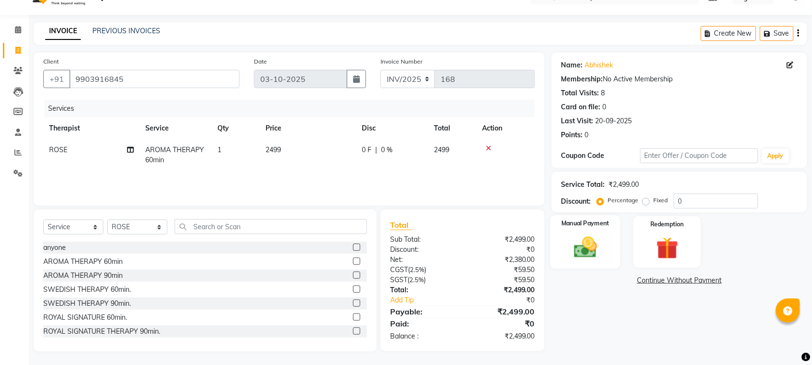
click at [583, 236] on img at bounding box center [586, 247] width 38 height 26
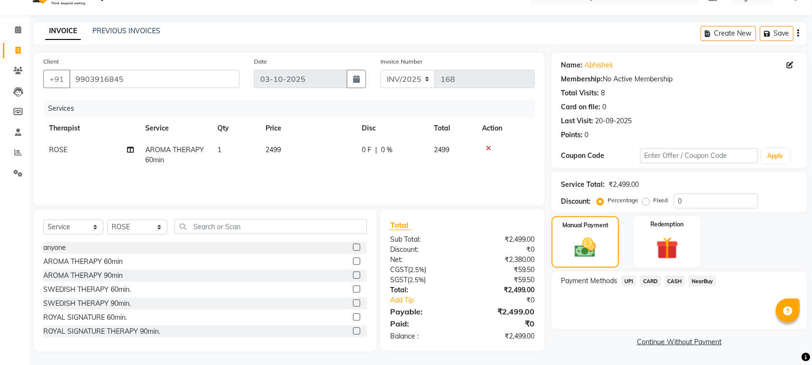
click at [648, 279] on span "CARD" at bounding box center [650, 280] width 21 height 11
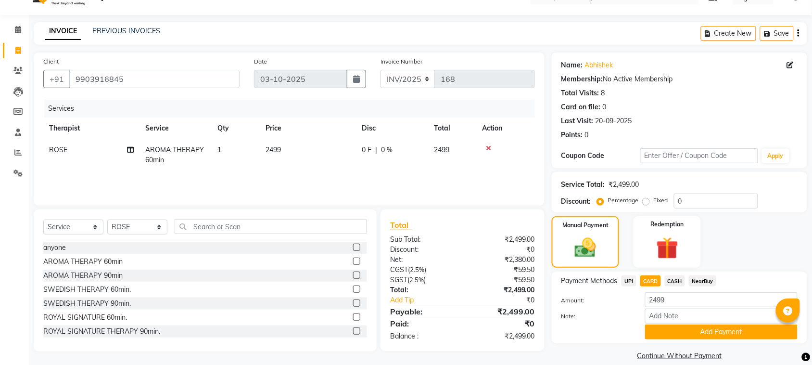
scroll to position [32, 0]
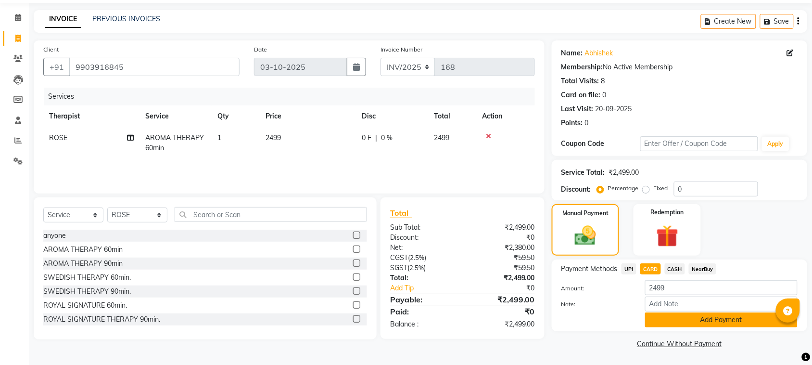
click at [665, 320] on button "Add Payment" at bounding box center [721, 319] width 152 height 15
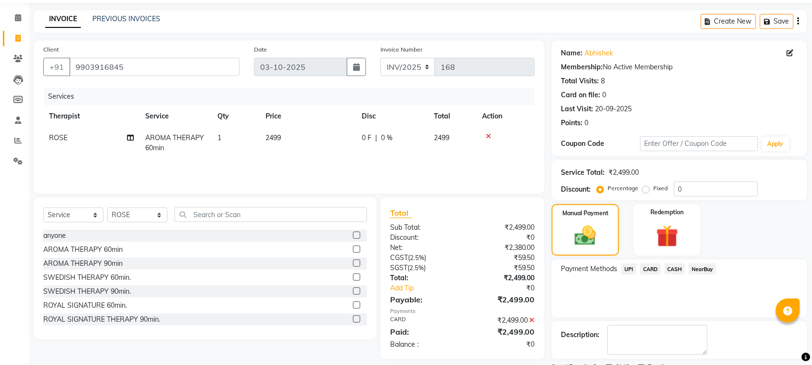
scroll to position [73, 0]
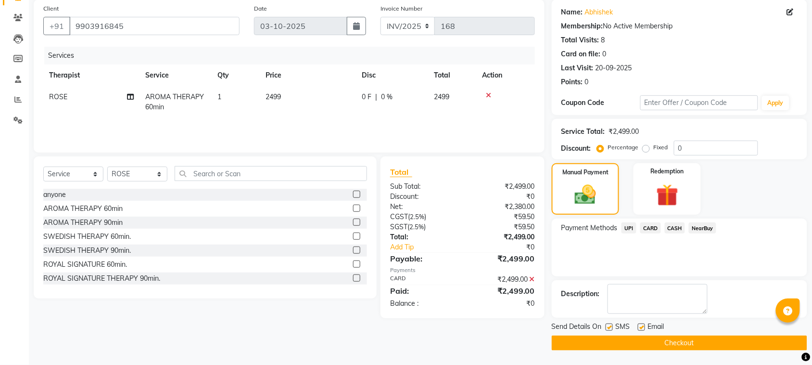
click at [639, 326] on label at bounding box center [641, 326] width 7 height 7
click at [639, 326] on input "checkbox" at bounding box center [641, 327] width 6 height 6
checkbox input "false"
click at [609, 327] on label at bounding box center [609, 326] width 7 height 7
click at [609, 327] on input "checkbox" at bounding box center [609, 327] width 6 height 6
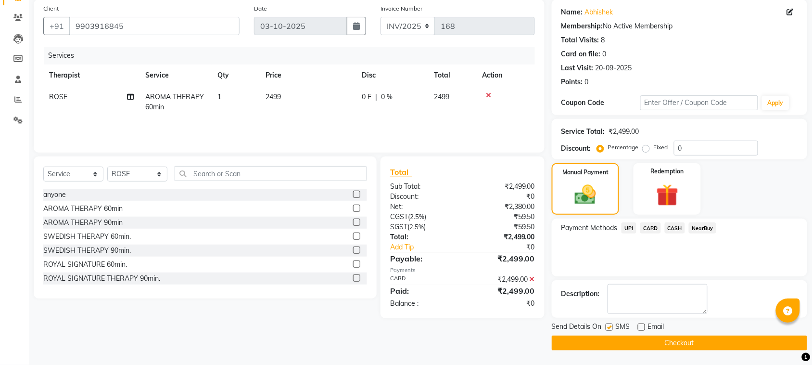
checkbox input "false"
click at [609, 341] on button "Checkout" at bounding box center [679, 342] width 255 height 15
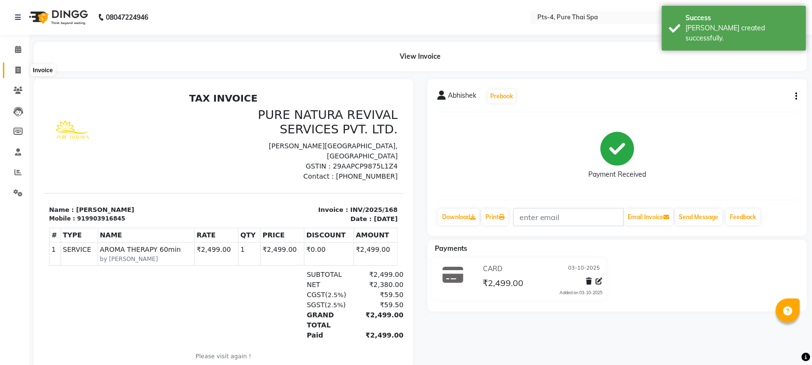
click at [19, 68] on icon at bounding box center [17, 69] width 5 height 7
select select "service"
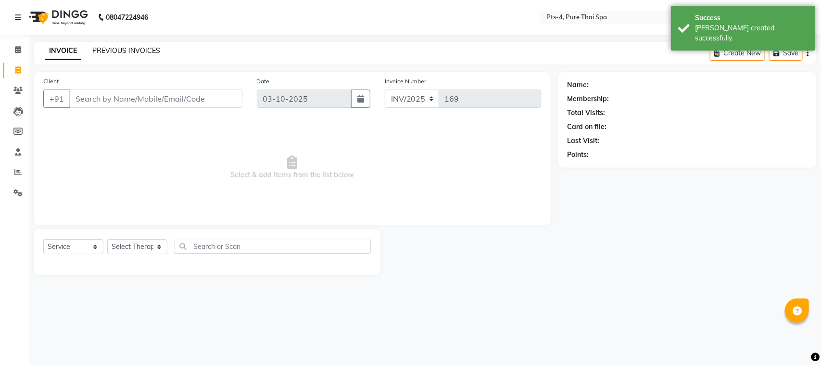
click at [119, 49] on link "PREVIOUS INVOICES" at bounding box center [126, 50] width 68 height 9
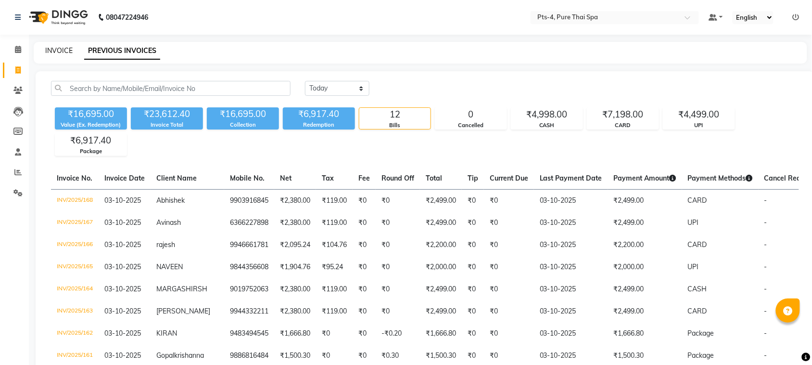
click at [68, 51] on link "INVOICE" at bounding box center [58, 50] width 27 height 9
select select "service"
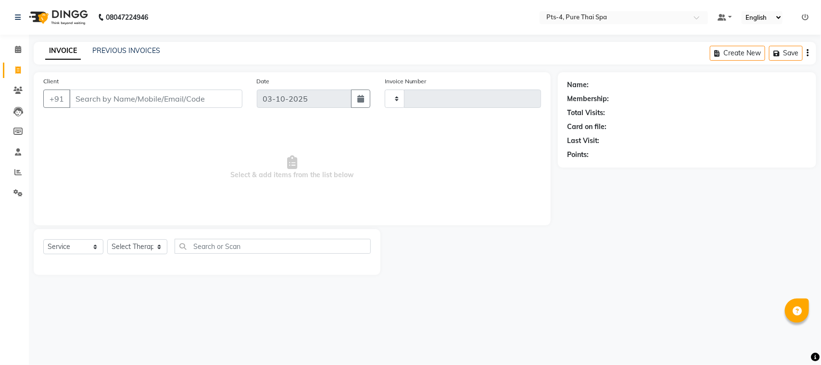
type input "169"
select select "9046"
click at [107, 98] on input "Client" at bounding box center [155, 98] width 173 height 18
type input "8792845057"
click at [220, 94] on span "Add Client" at bounding box center [218, 99] width 38 height 10
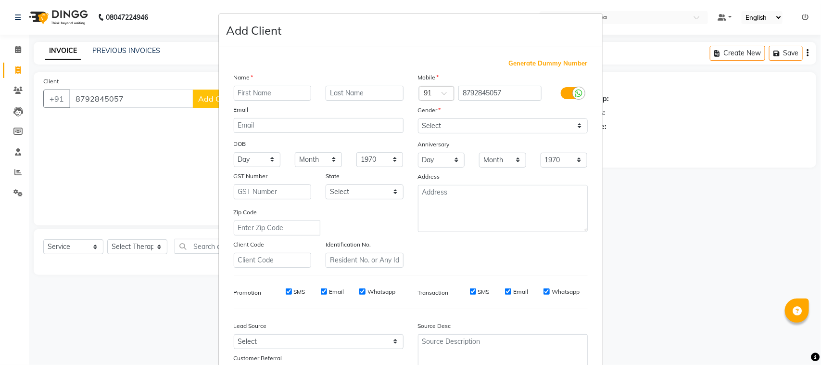
click at [254, 90] on input "text" at bounding box center [273, 93] width 78 height 15
type input "RAM"
click at [475, 125] on select "Select Male Female Other Prefer Not To Say" at bounding box center [503, 125] width 170 height 15
select select "[DEMOGRAPHIC_DATA]"
click at [418, 118] on select "Select Male Female Other Prefer Not To Say" at bounding box center [503, 125] width 170 height 15
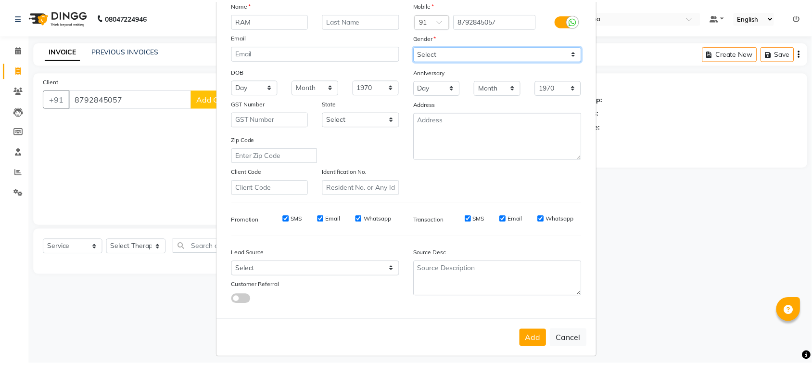
scroll to position [76, 0]
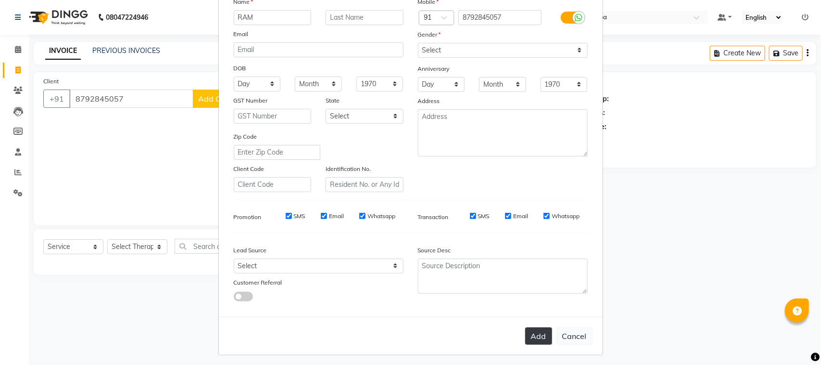
click at [539, 327] on button "Add" at bounding box center [538, 335] width 27 height 17
select select
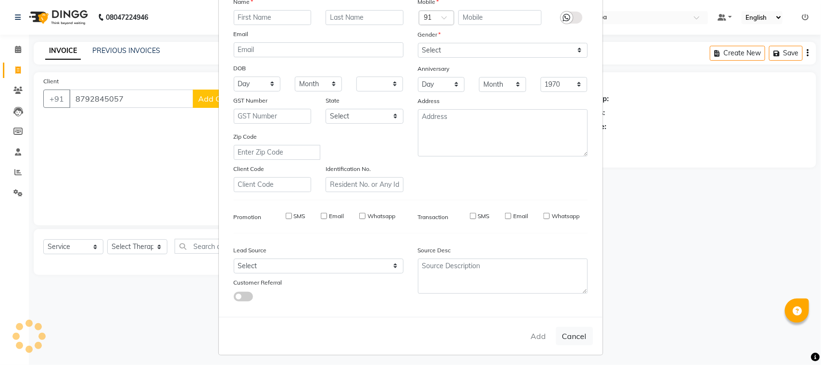
select select
checkbox input "false"
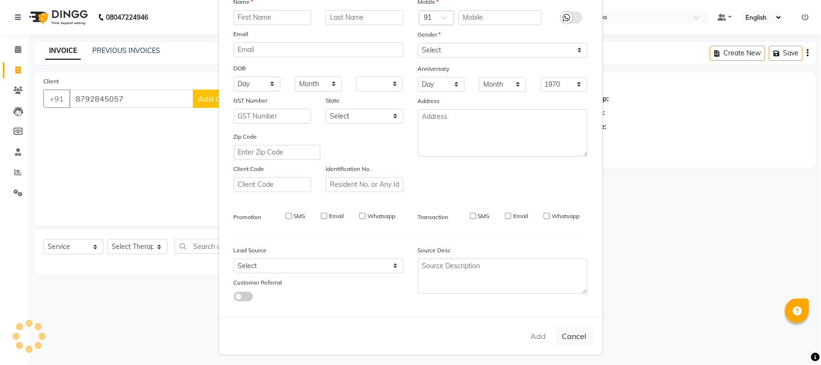
checkbox input "false"
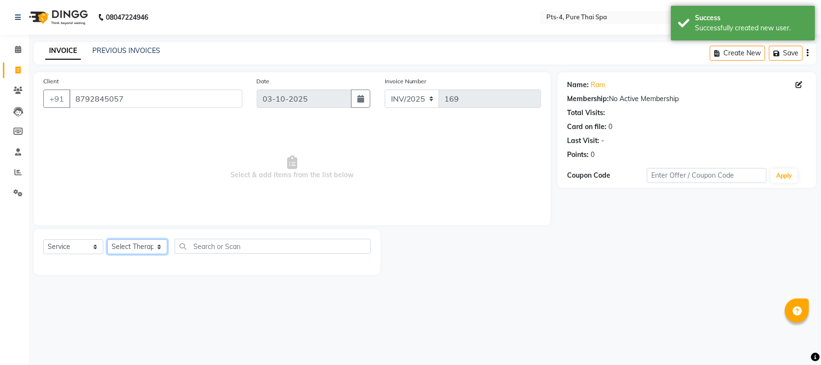
click at [114, 243] on select "Select Therapist AMY NE ANU anyone Ashish kumar BELLA Candy FON HONEY JIYA kris…" at bounding box center [137, 246] width 60 height 15
select select "83035"
click at [107, 239] on select "Select Therapist AMY NE ANU anyone Ashish kumar BELLA Candy FON HONEY JIYA kris…" at bounding box center [137, 246] width 60 height 15
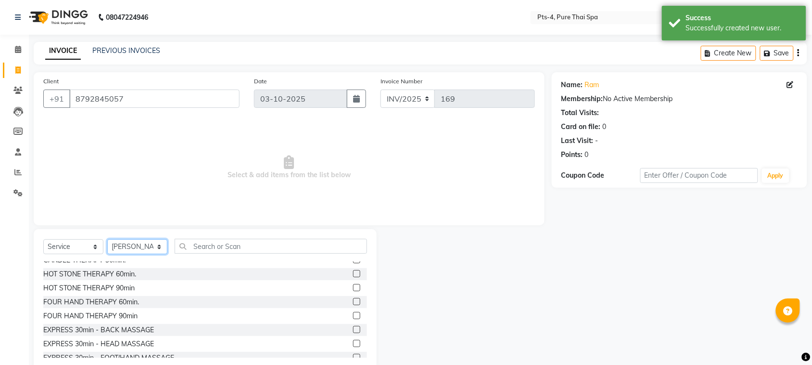
scroll to position [241, 0]
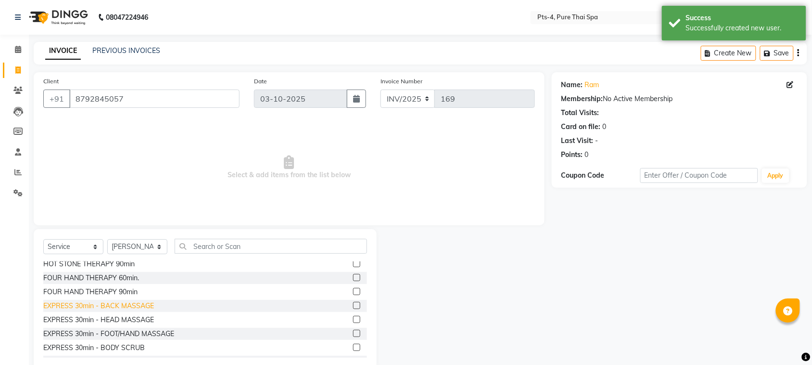
click at [86, 305] on div "EXPRESS 30min - BACK MASSAGE" at bounding box center [98, 306] width 111 height 10
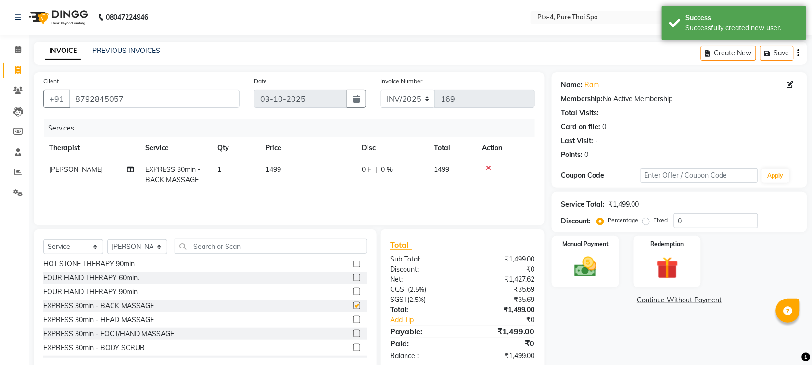
checkbox input "false"
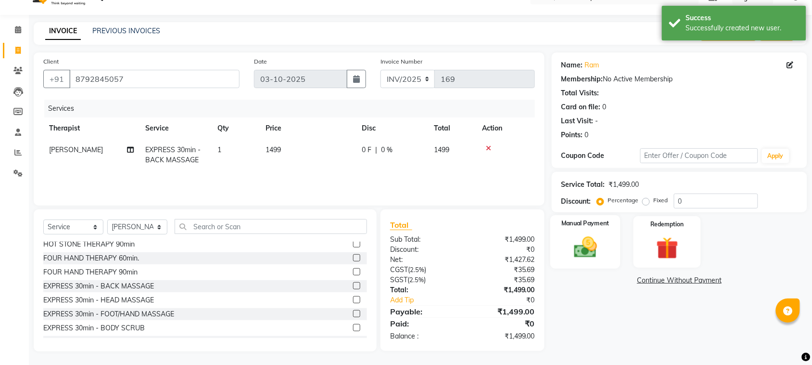
click at [598, 251] on img at bounding box center [586, 247] width 38 height 26
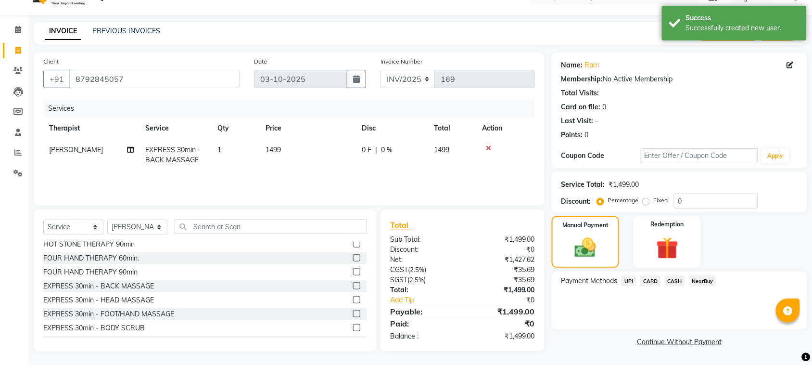
click at [629, 280] on span "UPI" at bounding box center [629, 280] width 15 height 11
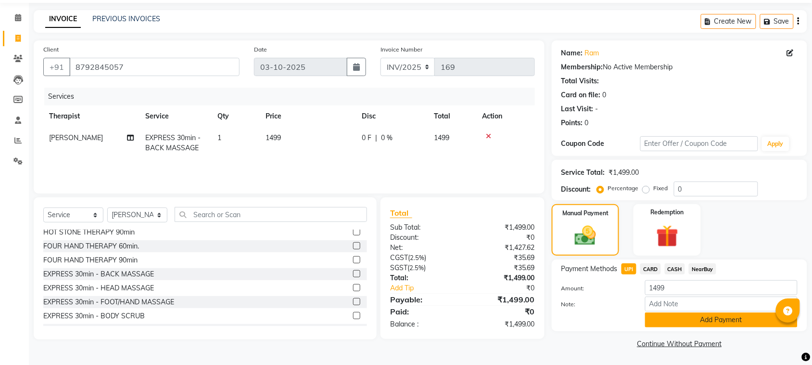
click at [674, 321] on button "Add Payment" at bounding box center [721, 319] width 152 height 15
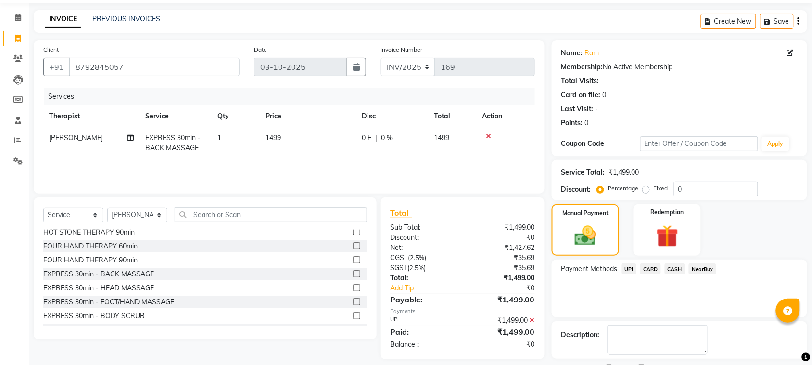
scroll to position [73, 0]
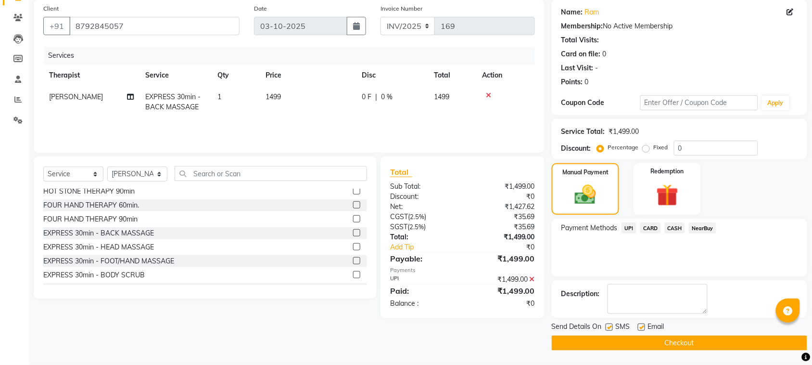
click at [640, 330] on label at bounding box center [641, 326] width 7 height 7
click at [640, 330] on input "checkbox" at bounding box center [641, 327] width 6 height 6
checkbox input "false"
drag, startPoint x: 609, startPoint y: 329, endPoint x: 609, endPoint y: 347, distance: 18.8
click at [609, 329] on label at bounding box center [609, 326] width 7 height 7
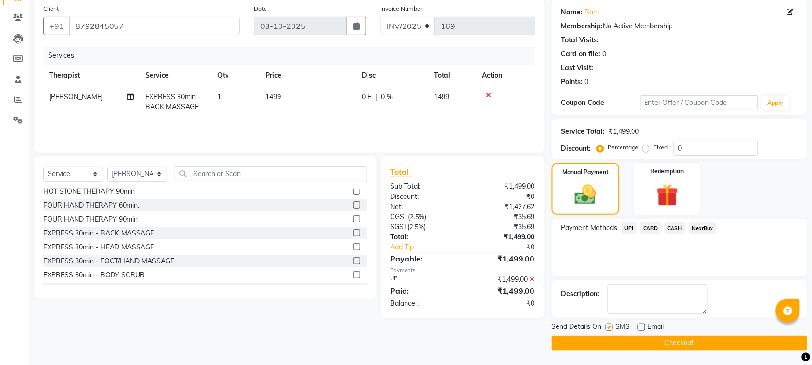
click at [609, 329] on input "checkbox" at bounding box center [609, 327] width 6 height 6
checkbox input "false"
click at [610, 352] on main "INVOICE PREVIOUS INVOICES Create New Save Client +91 8792845057 Date 03-10-2025…" at bounding box center [420, 166] width 783 height 395
click at [638, 338] on button "Checkout" at bounding box center [679, 342] width 255 height 15
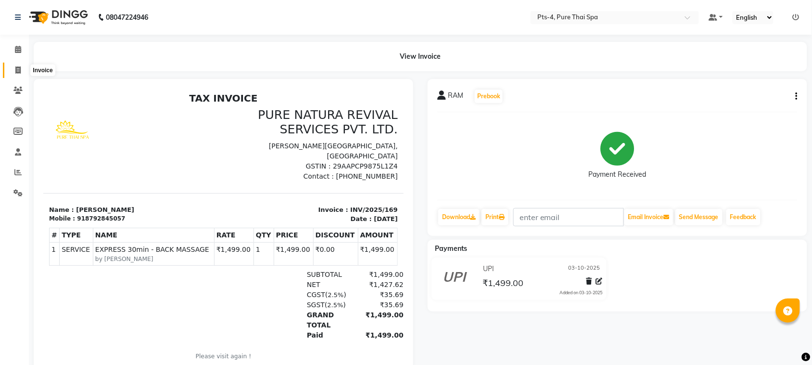
click at [22, 68] on span at bounding box center [18, 70] width 17 height 11
select select "service"
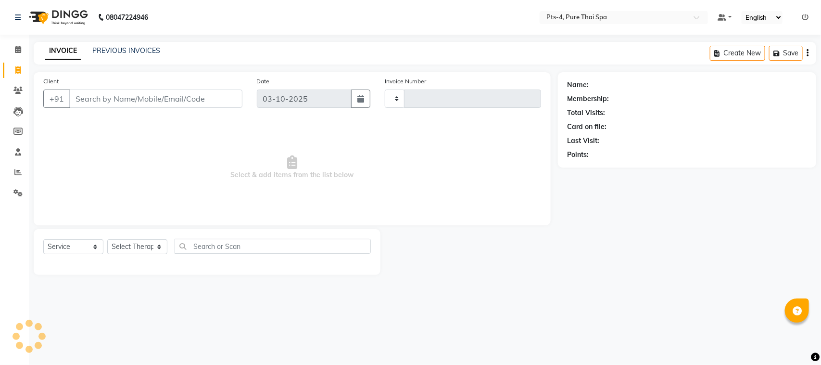
type input "170"
select select "9046"
click at [109, 55] on div "PREVIOUS INVOICES" at bounding box center [126, 51] width 68 height 10
click at [118, 46] on link "PREVIOUS INVOICES" at bounding box center [126, 50] width 68 height 9
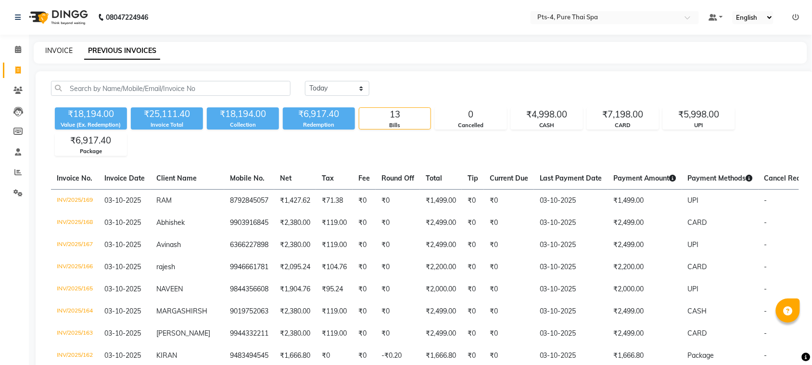
click at [61, 52] on link "INVOICE" at bounding box center [58, 50] width 27 height 9
select select "service"
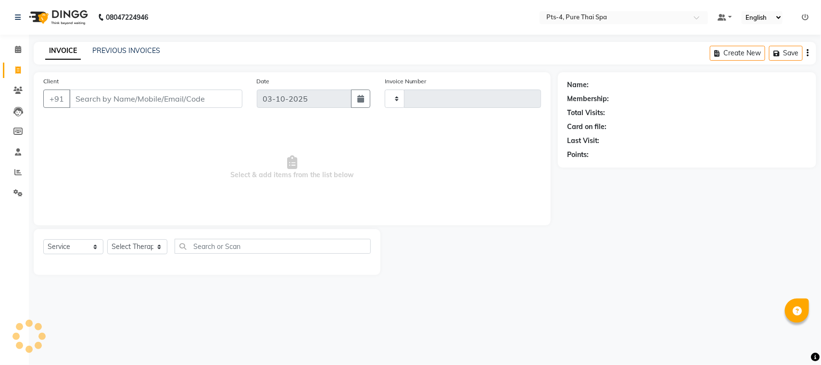
type input "9901805164"
type input "170"
click at [100, 100] on input "9901805164" at bounding box center [155, 98] width 173 height 18
select select "9046"
type input "9901805164"
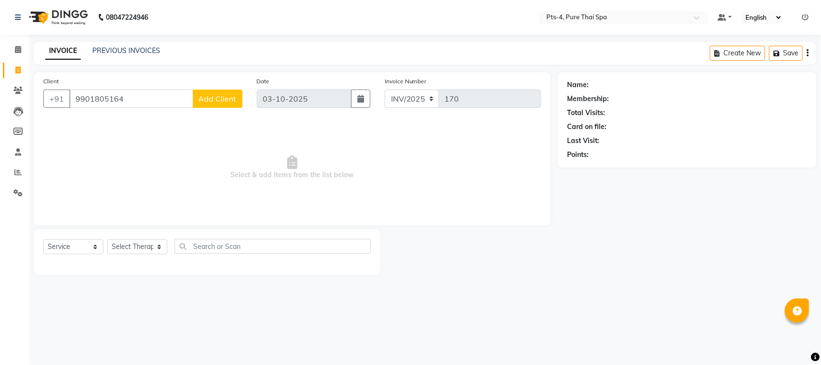
click at [217, 94] on span "Add Client" at bounding box center [218, 99] width 38 height 10
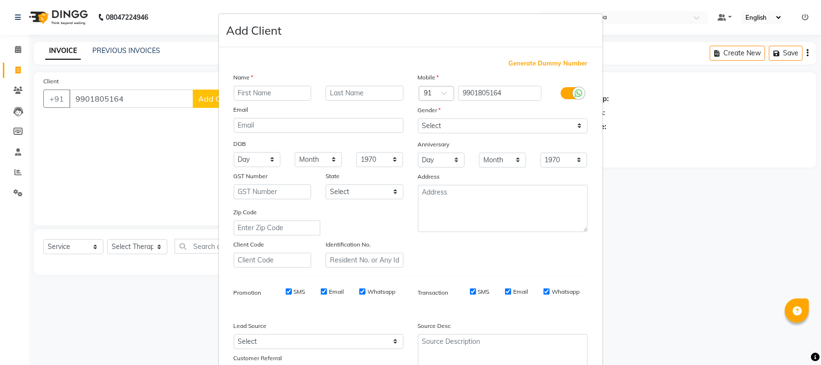
click at [272, 92] on input "text" at bounding box center [273, 93] width 78 height 15
type input "[PERSON_NAME]"
drag, startPoint x: 434, startPoint y: 126, endPoint x: 444, endPoint y: 129, distance: 10.0
click at [436, 125] on select "Select Male Female Other Prefer Not To Say" at bounding box center [503, 125] width 170 height 15
select select "[DEMOGRAPHIC_DATA]"
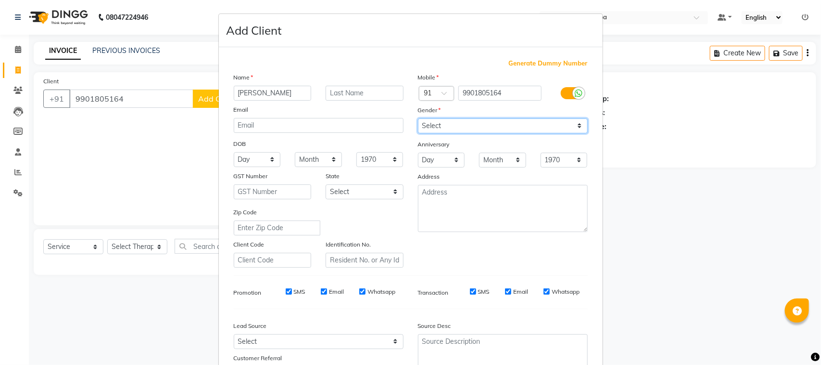
click at [418, 118] on select "Select Male Female Other Prefer Not To Say" at bounding box center [503, 125] width 170 height 15
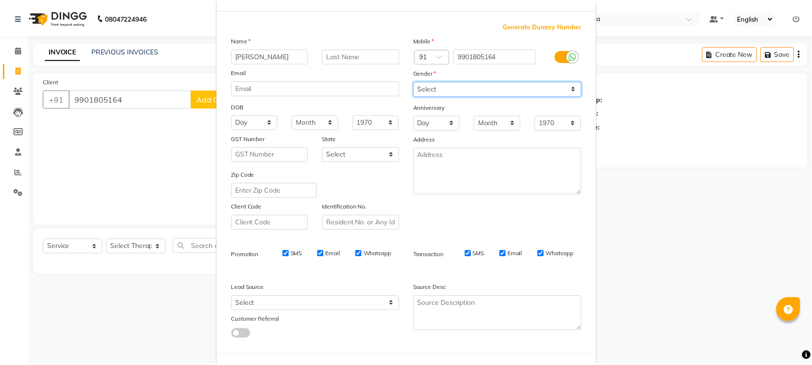
scroll to position [76, 0]
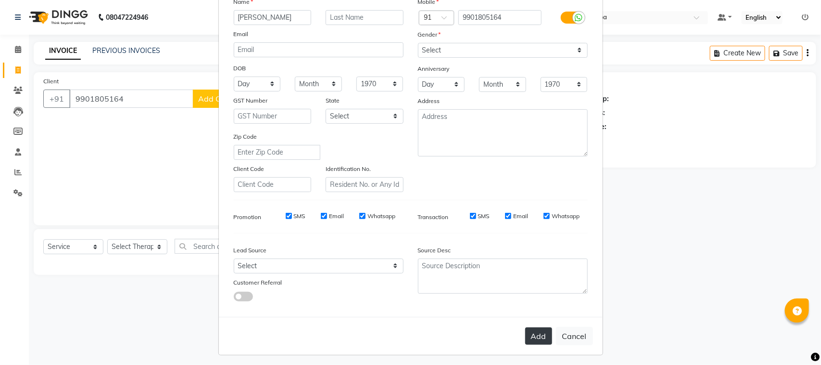
click at [534, 337] on button "Add" at bounding box center [538, 335] width 27 height 17
select select
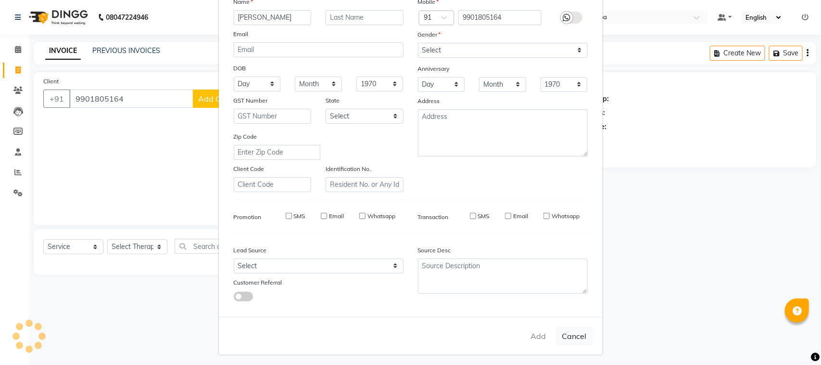
select select
checkbox input "false"
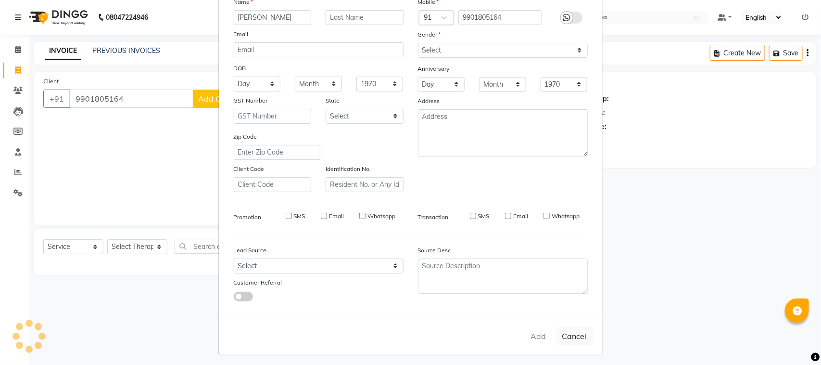
checkbox input "false"
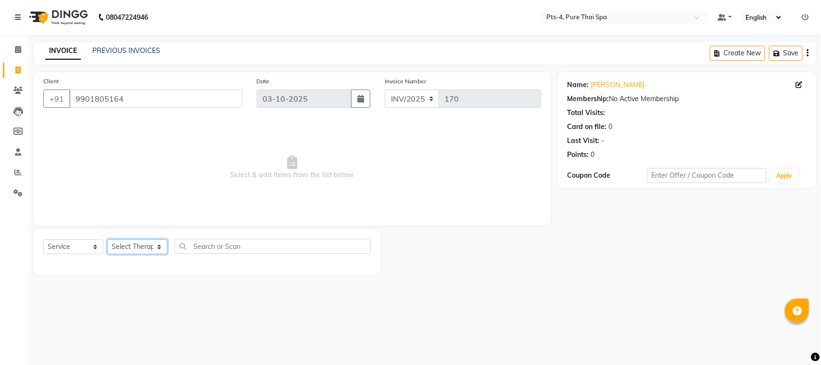
click at [115, 246] on select "Select Therapist AMY NE ANU anyone Ashish kumar BELLA Candy FON HONEY JIYA kris…" at bounding box center [137, 246] width 60 height 15
select select "84268"
click at [107, 239] on select "Select Therapist AMY NE ANU anyone Ashish kumar BELLA Candy FON HONEY JIYA kris…" at bounding box center [137, 246] width 60 height 15
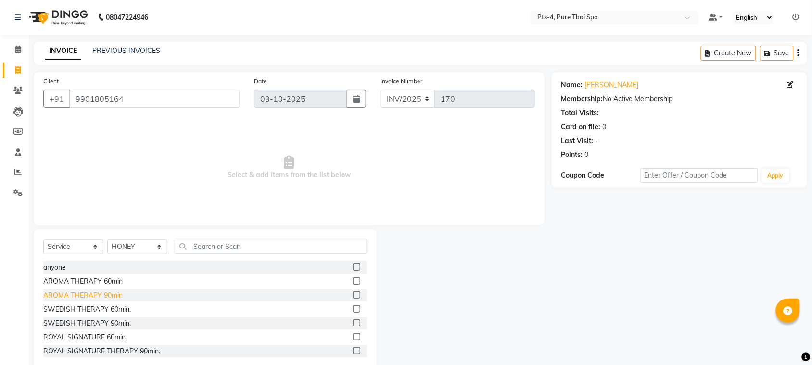
click at [95, 297] on div "AROMA THERAPY 90min" at bounding box center [82, 295] width 79 height 10
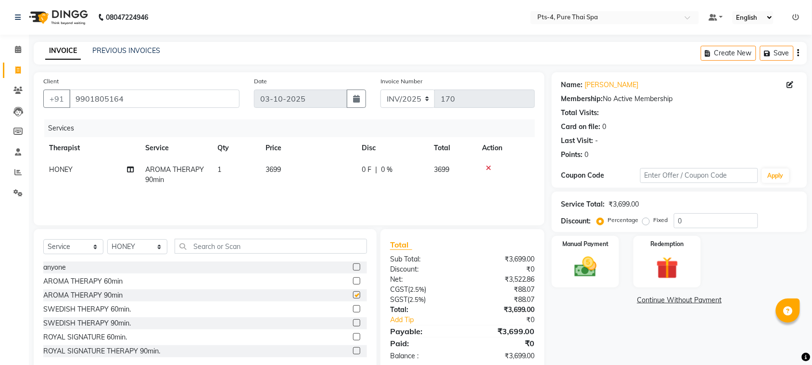
checkbox input "false"
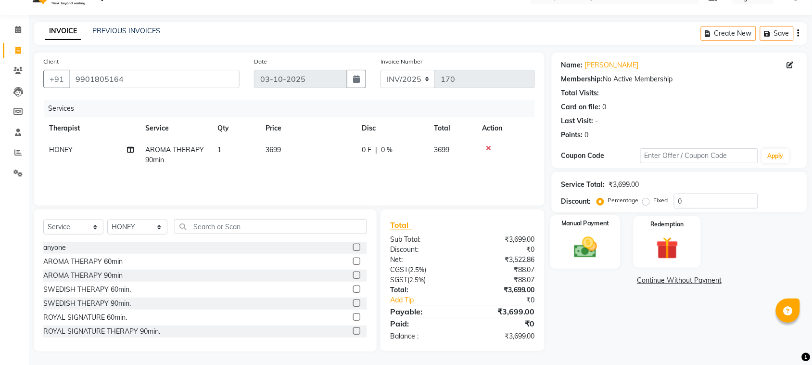
click at [578, 254] on img at bounding box center [586, 247] width 38 height 26
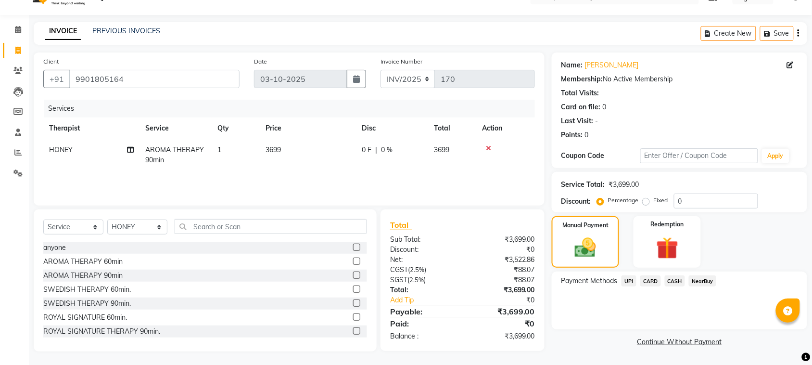
click at [627, 282] on span "UPI" at bounding box center [629, 280] width 15 height 11
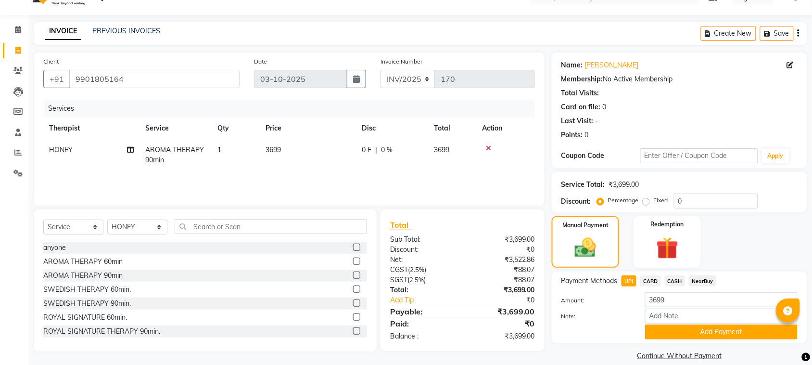
scroll to position [32, 0]
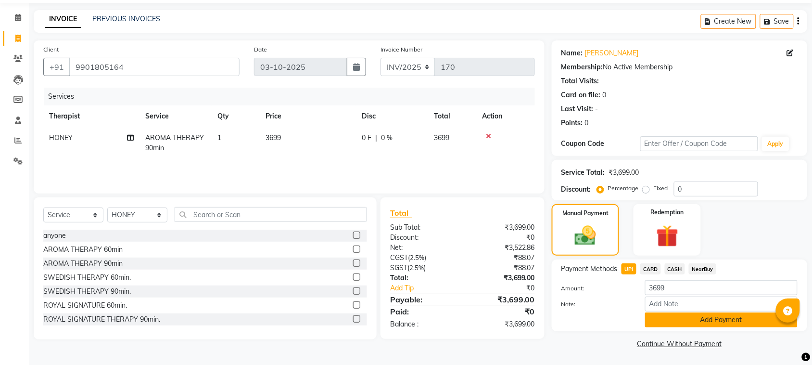
click at [678, 322] on button "Add Payment" at bounding box center [721, 319] width 152 height 15
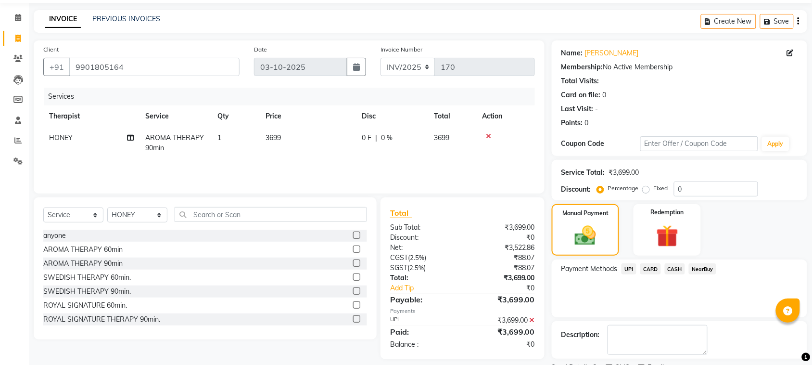
click at [677, 268] on span "CASH" at bounding box center [675, 268] width 21 height 11
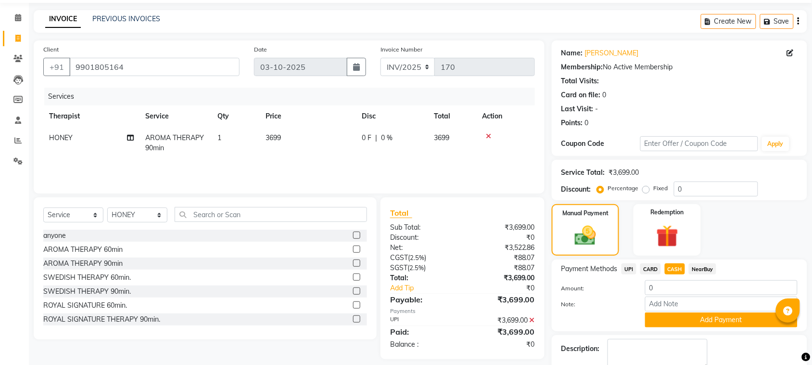
scroll to position [87, 0]
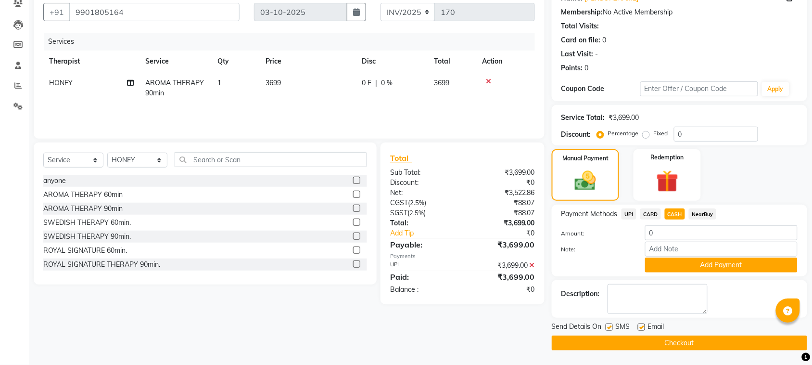
click at [528, 262] on div "₹3,699.00" at bounding box center [502, 265] width 80 height 10
click at [530, 263] on icon at bounding box center [532, 265] width 5 height 7
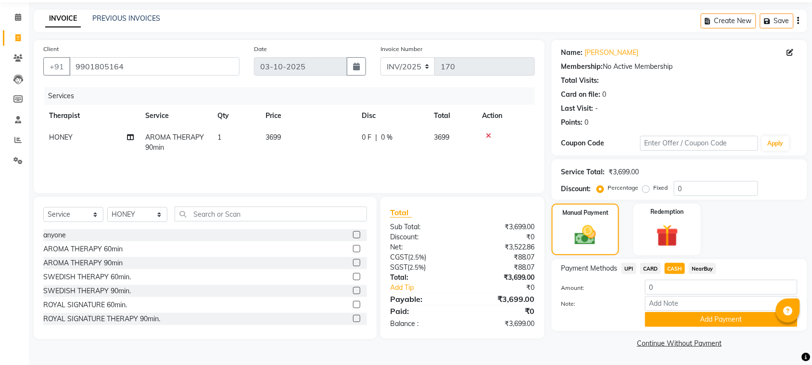
scroll to position [32, 0]
click at [675, 267] on span "CASH" at bounding box center [675, 268] width 21 height 11
type input "3699"
click at [677, 315] on button "Add Payment" at bounding box center [721, 319] width 152 height 15
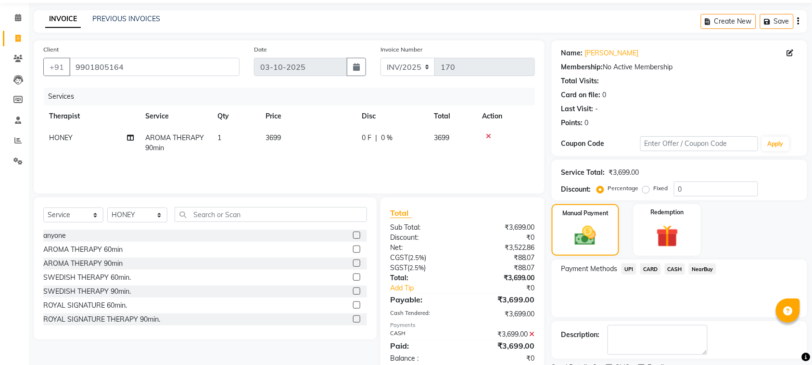
scroll to position [73, 0]
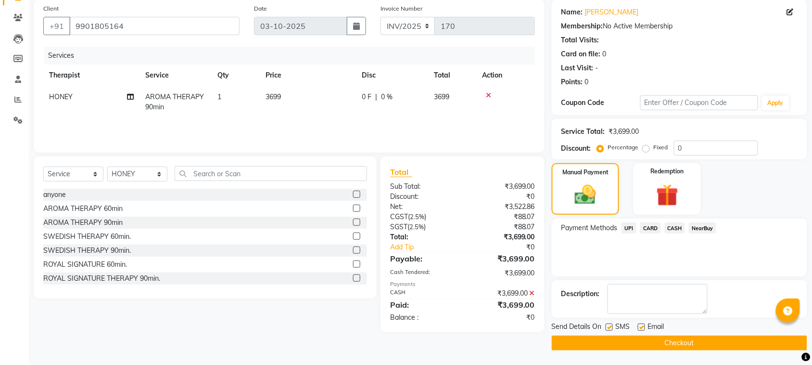
click at [641, 327] on label at bounding box center [641, 326] width 7 height 7
click at [641, 327] on input "checkbox" at bounding box center [641, 327] width 6 height 6
checkbox input "false"
click at [609, 328] on label at bounding box center [609, 326] width 7 height 7
click at [609, 328] on input "checkbox" at bounding box center [609, 327] width 6 height 6
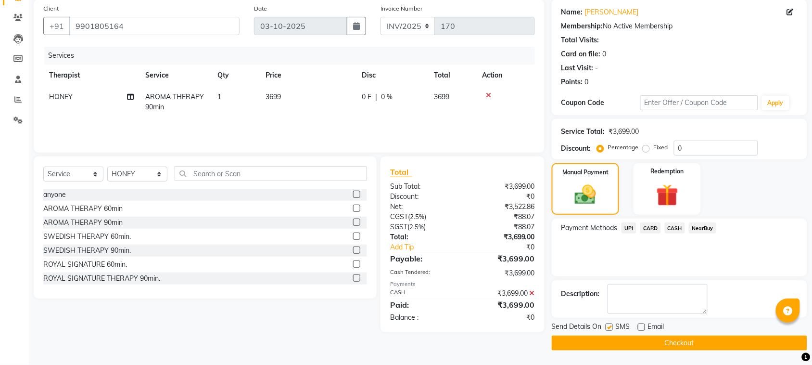
checkbox input "false"
click at [581, 344] on button "Checkout" at bounding box center [679, 342] width 255 height 15
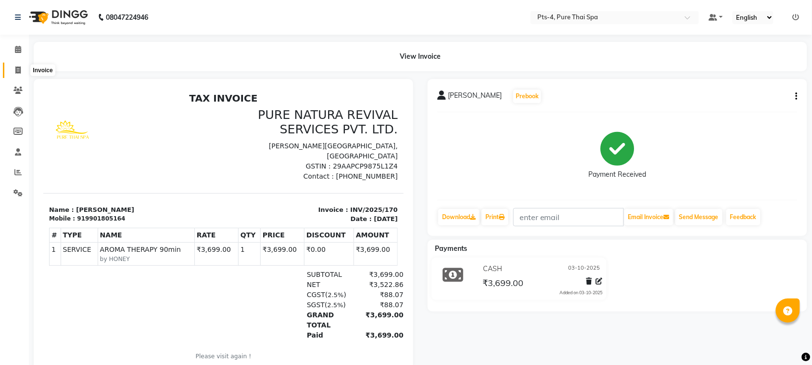
click at [13, 69] on span at bounding box center [18, 70] width 17 height 11
select select "service"
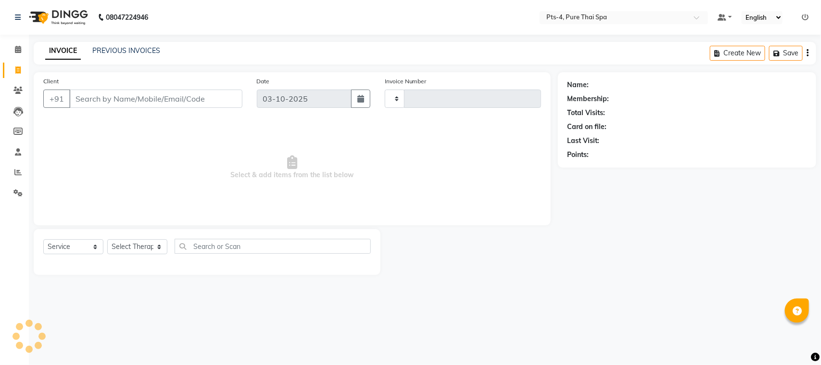
type input "171"
select select "9046"
click at [111, 48] on link "PREVIOUS INVOICES" at bounding box center [126, 50] width 68 height 9
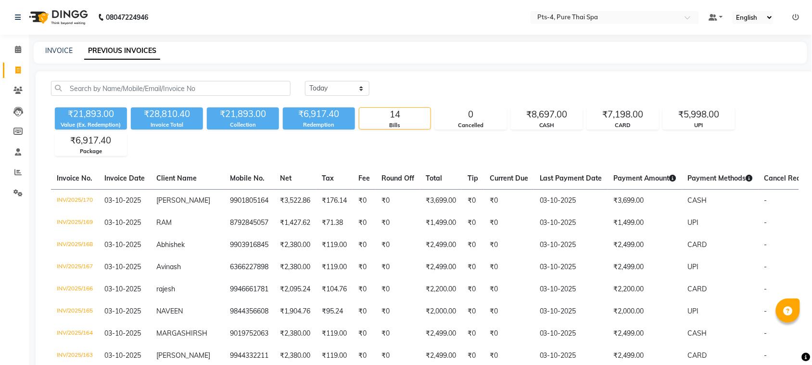
click at [56, 43] on div "INVOICE PREVIOUS INVOICES" at bounding box center [421, 53] width 774 height 22
click at [69, 52] on link "INVOICE" at bounding box center [58, 50] width 27 height 9
select select "service"
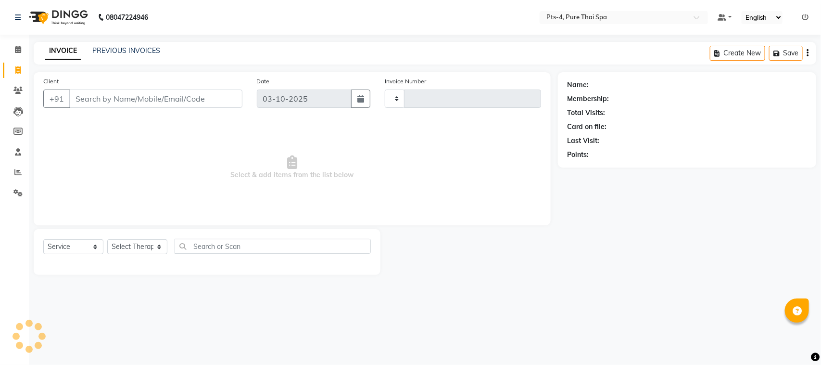
type input "171"
select select "9046"
click at [127, 102] on input "Client" at bounding box center [155, 98] width 173 height 18
type input "7557551377"
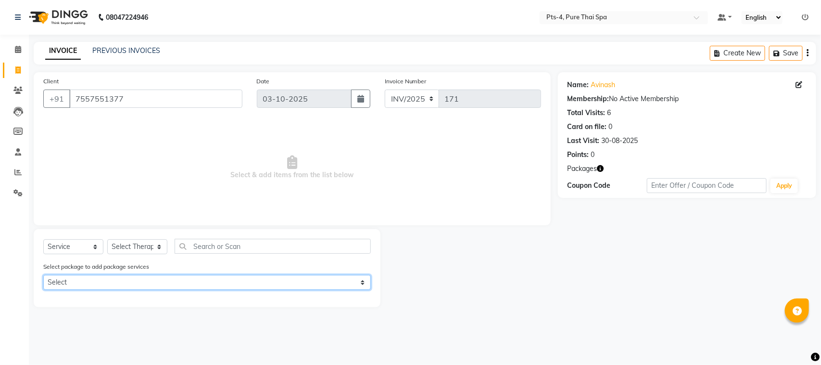
drag, startPoint x: 129, startPoint y: 284, endPoint x: 137, endPoint y: 287, distance: 8.8
click at [129, 283] on select "Select PTS PACKAGE (5K) 3 SERVICES WITH STEAM PTS PACKAGE (5K) 4 SERVICES" at bounding box center [207, 282] width 328 height 15
select select "1: Object"
click at [43, 275] on select "Select PTS PACKAGE (5K) 3 SERVICES WITH STEAM PTS PACKAGE (5K) 4 SERVICES" at bounding box center [207, 282] width 328 height 15
click at [137, 281] on select "Select PTS PACKAGE (5K) 3 SERVICES WITH STEAM PTS PACKAGE (5K) 4 SERVICES" at bounding box center [207, 282] width 328 height 15
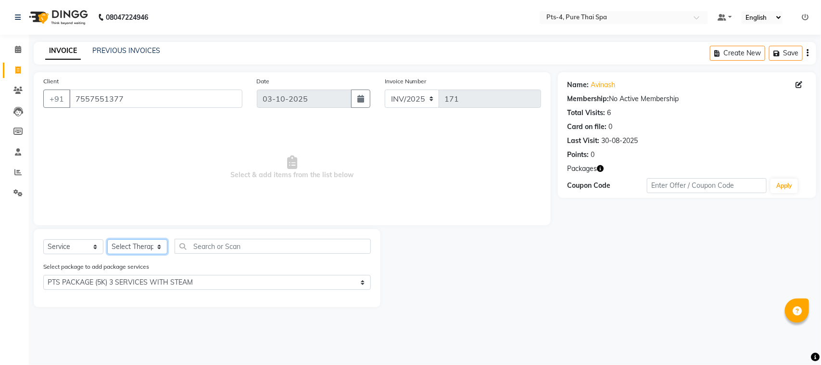
click at [124, 248] on select "Select Therapist AMY NE ANU anyone Ashish kumar BELLA Candy FON HONEY JIYA kris…" at bounding box center [137, 246] width 60 height 15
click at [82, 248] on select "Select Service Product Membership Package Voucher Prepaid Gift Card" at bounding box center [73, 246] width 60 height 15
select select "package"
click at [43, 239] on select "Select Service Product Membership Package Voucher Prepaid Gift Card" at bounding box center [73, 246] width 60 height 15
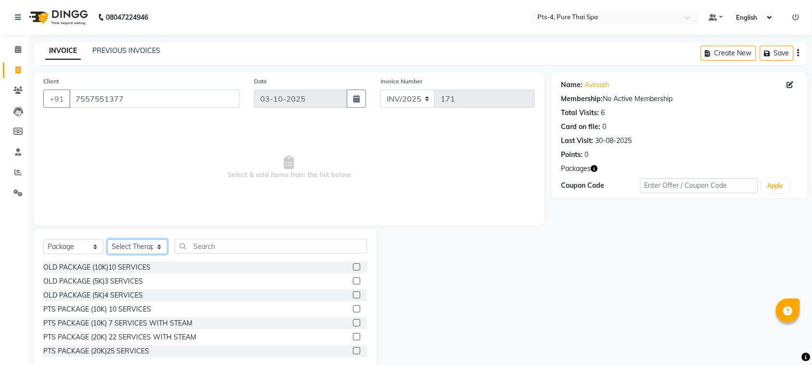
click at [134, 245] on select "Select Therapist AMY NE ANU anyone Ashish kumar BELLA Candy FON HONEY JIYA kris…" at bounding box center [137, 246] width 60 height 15
select select "59672"
click at [107, 239] on select "Select Therapist AMY NE ANU anyone Ashish kumar BELLA Candy FON HONEY JIYA kris…" at bounding box center [137, 246] width 60 height 15
click at [128, 306] on div "PTS PACKAGE (10K) 10 SERVICES" at bounding box center [97, 309] width 108 height 10
checkbox input "false"
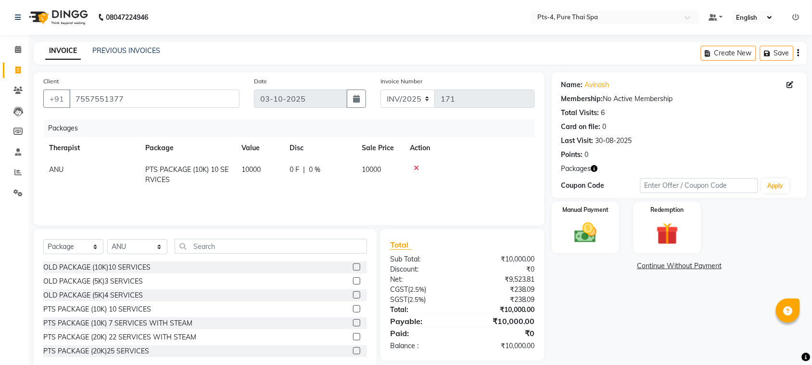
scroll to position [20, 0]
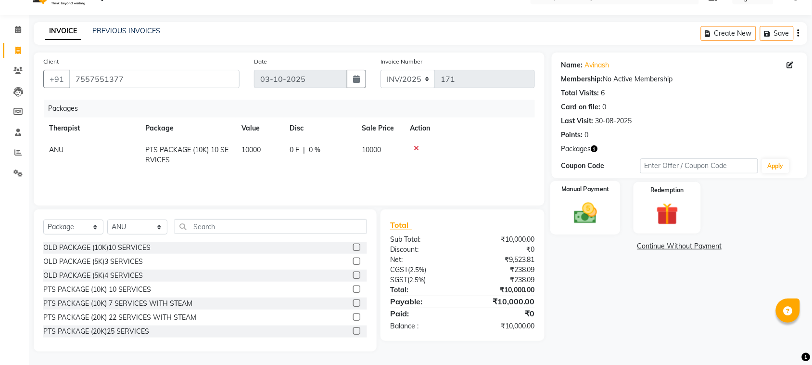
click at [587, 225] on img at bounding box center [586, 213] width 38 height 26
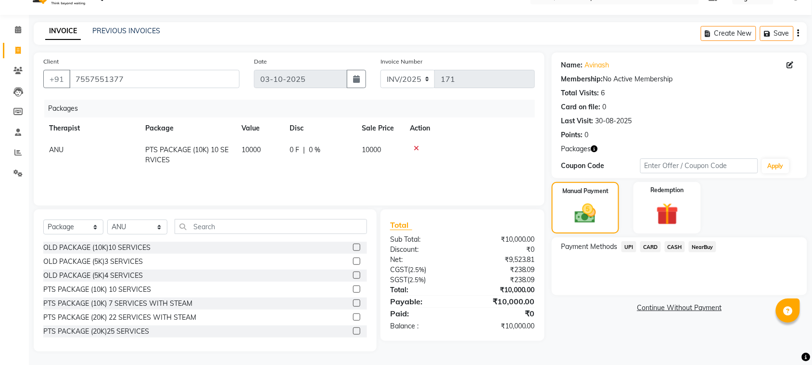
click at [650, 246] on span "CARD" at bounding box center [650, 246] width 21 height 11
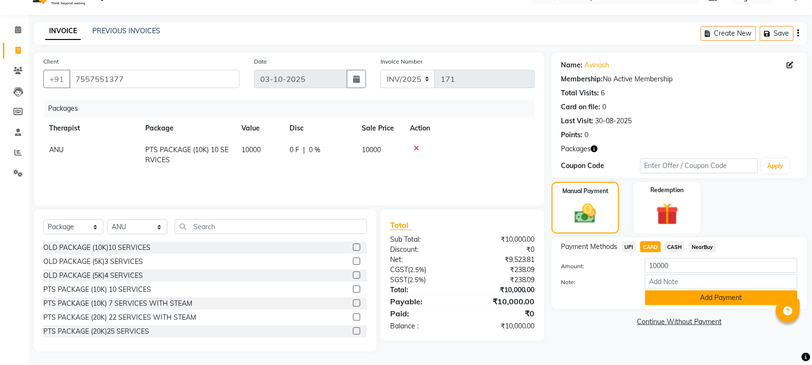
click at [678, 301] on button "Add Payment" at bounding box center [721, 297] width 152 height 15
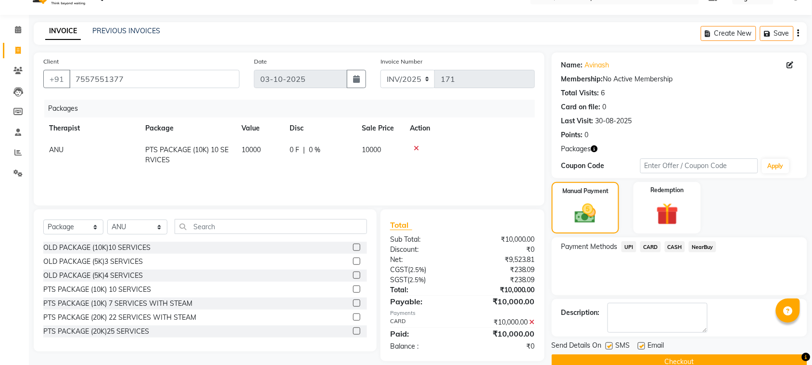
scroll to position [39, 0]
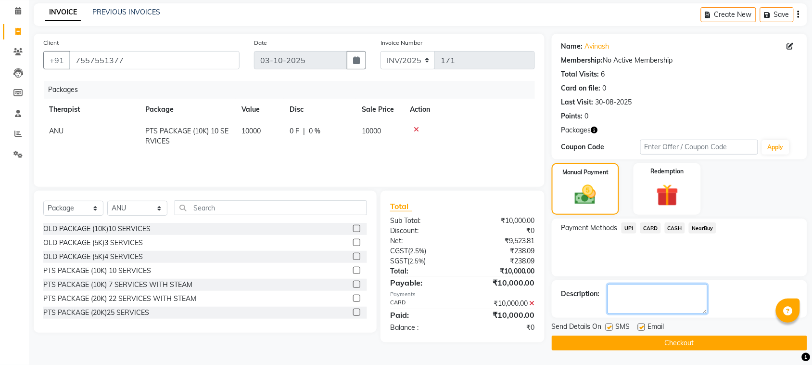
click at [646, 307] on textarea at bounding box center [658, 299] width 100 height 30
click at [650, 293] on textarea at bounding box center [658, 299] width 100 height 30
type textarea "542"
click at [645, 325] on label at bounding box center [641, 326] width 7 height 7
click at [644, 325] on input "checkbox" at bounding box center [641, 327] width 6 height 6
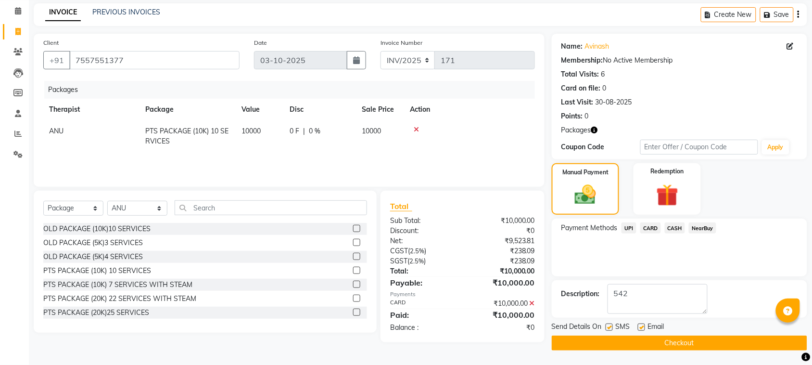
checkbox input "false"
drag, startPoint x: 607, startPoint y: 325, endPoint x: 609, endPoint y: 338, distance: 13.1
click at [607, 326] on label at bounding box center [609, 326] width 7 height 7
click at [607, 326] on input "checkbox" at bounding box center [609, 327] width 6 height 6
checkbox input "false"
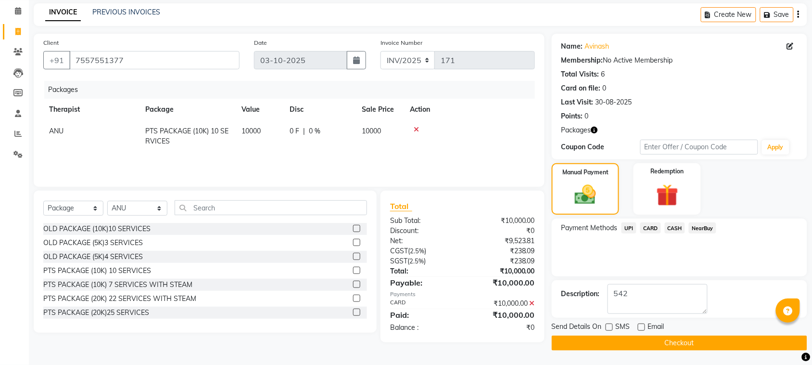
click at [611, 340] on button "Checkout" at bounding box center [679, 342] width 255 height 15
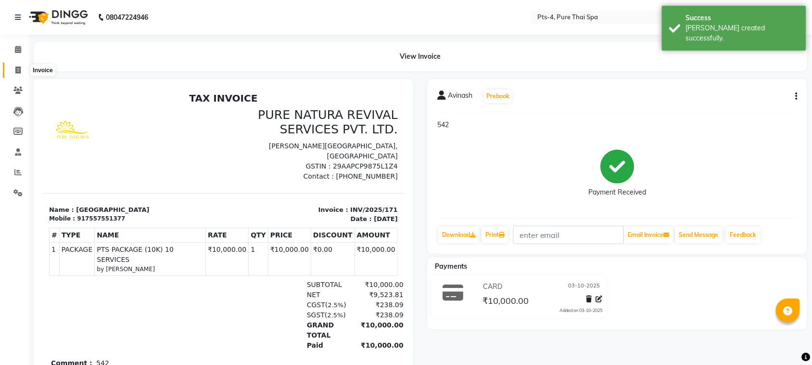
click at [11, 72] on span at bounding box center [18, 70] width 17 height 11
select select "service"
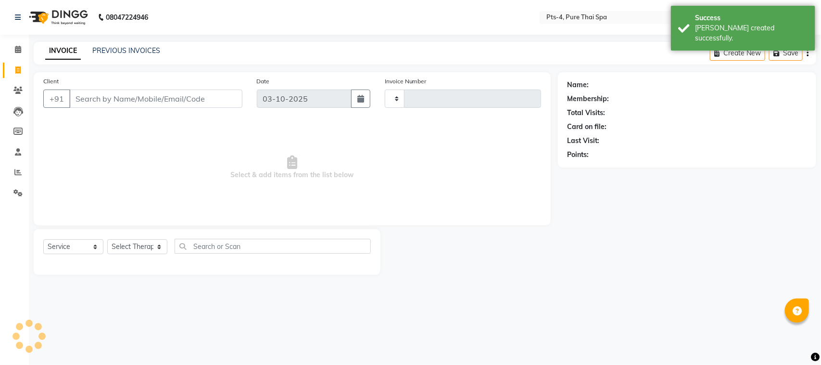
type input "172"
select select "9046"
click at [83, 97] on input "Client" at bounding box center [155, 98] width 173 height 18
type input "7557551377"
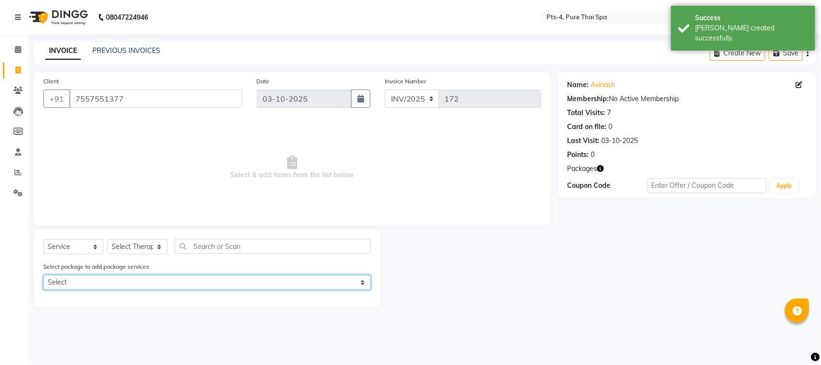
click at [107, 277] on select "Select PTS PACKAGE (10K) 10 SERVICES PTS PACKAGE (5K) 3 SERVICES WITH STEAM PTS…" at bounding box center [207, 282] width 328 height 15
select select "1: Object"
click at [43, 275] on select "Select PTS PACKAGE (10K) 10 SERVICES PTS PACKAGE (5K) 3 SERVICES WITH STEAM PTS…" at bounding box center [207, 282] width 328 height 15
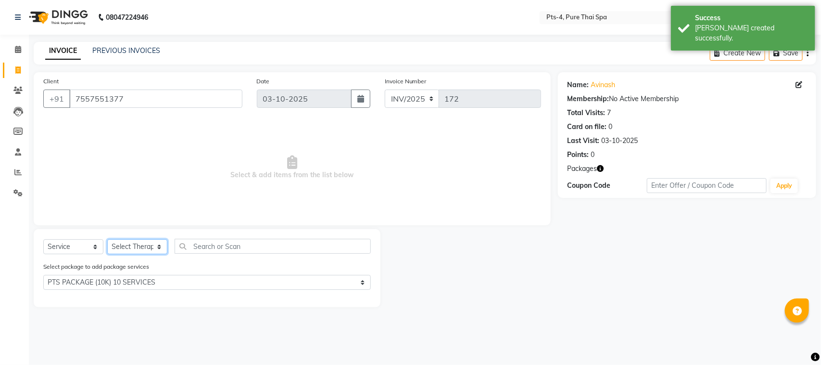
click at [132, 243] on select "Select Therapist AMY NE ANU anyone Ashish kumar BELLA Candy FON HONEY JIYA kris…" at bounding box center [137, 246] width 60 height 15
select select "68477"
click at [107, 239] on select "Select Therapist AMY NE ANU anyone Ashish kumar BELLA Candy FON HONEY JIYA kris…" at bounding box center [137, 246] width 60 height 15
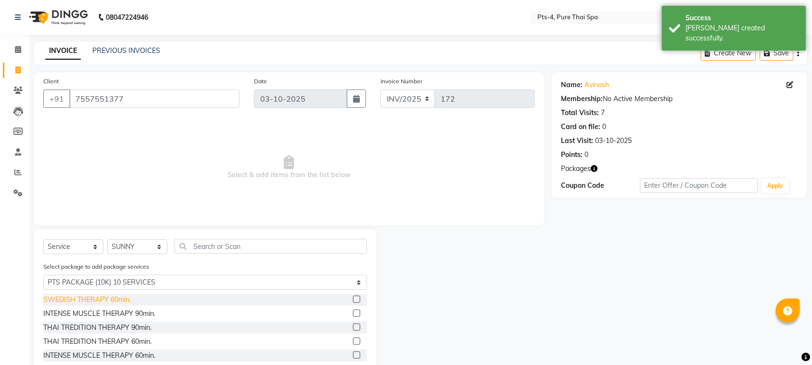
drag, startPoint x: 104, startPoint y: 297, endPoint x: 111, endPoint y: 295, distance: 7.5
click at [104, 297] on div "SWEDISH THERAPY 60min." at bounding box center [87, 299] width 88 height 10
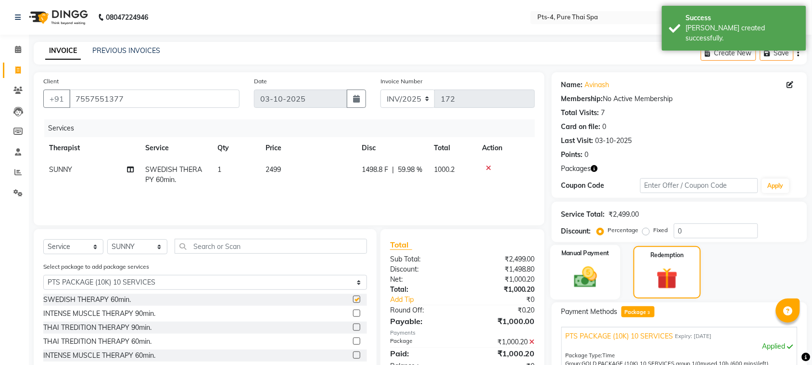
checkbox input "false"
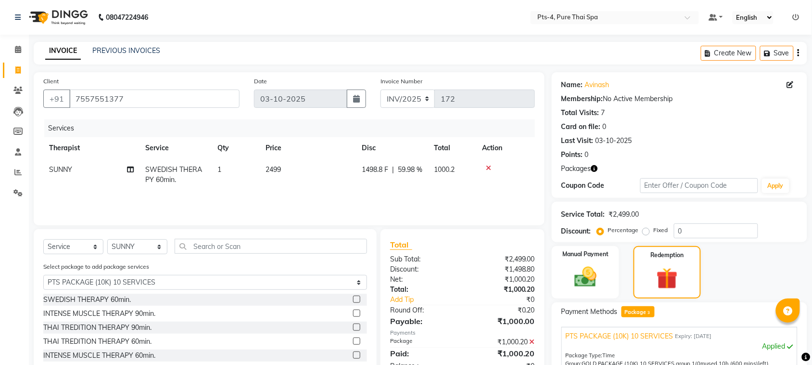
scroll to position [161, 0]
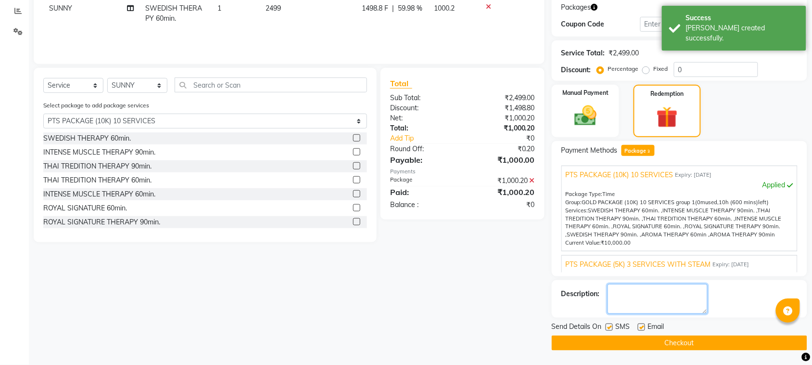
click at [643, 296] on textarea at bounding box center [658, 299] width 100 height 30
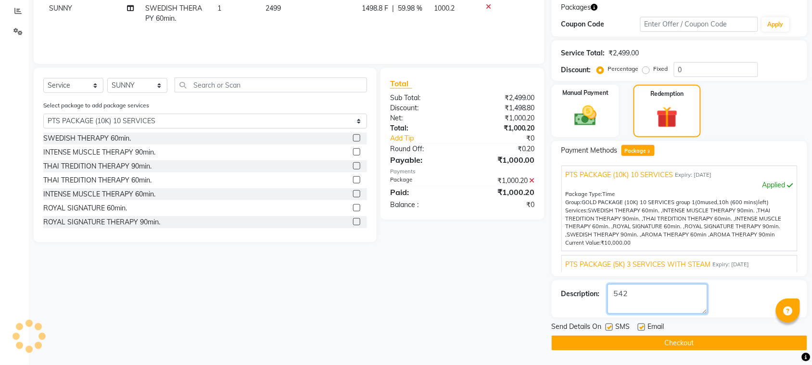
type textarea "542"
click at [643, 321] on div "Name: Avinash Membership: No Active Membership Total Visits: 7 Card on file: 0 …" at bounding box center [683, 130] width 263 height 439
click at [641, 328] on label at bounding box center [641, 326] width 7 height 7
click at [641, 328] on input "checkbox" at bounding box center [641, 327] width 6 height 6
checkbox input "false"
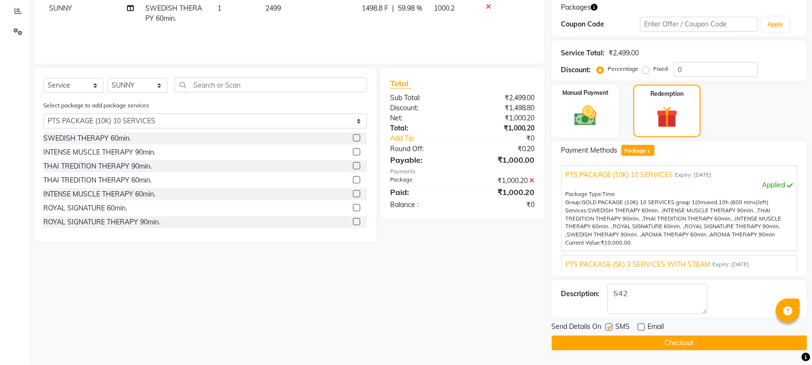
click at [610, 326] on label at bounding box center [609, 326] width 7 height 7
click at [610, 326] on input "checkbox" at bounding box center [609, 327] width 6 height 6
checkbox input "false"
click at [619, 346] on button "Checkout" at bounding box center [679, 342] width 255 height 15
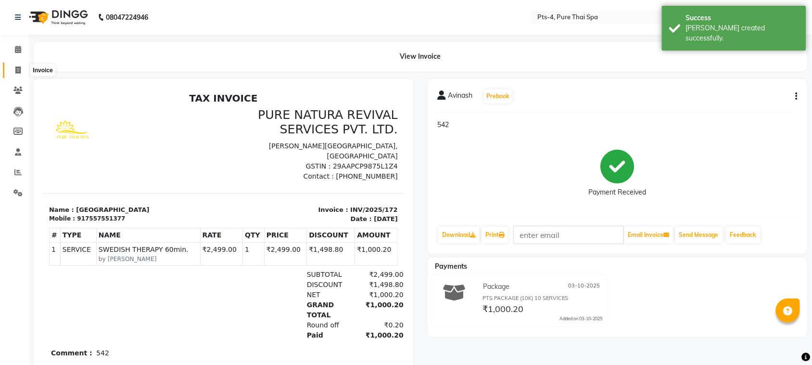
click at [19, 70] on icon at bounding box center [17, 69] width 5 height 7
select select "service"
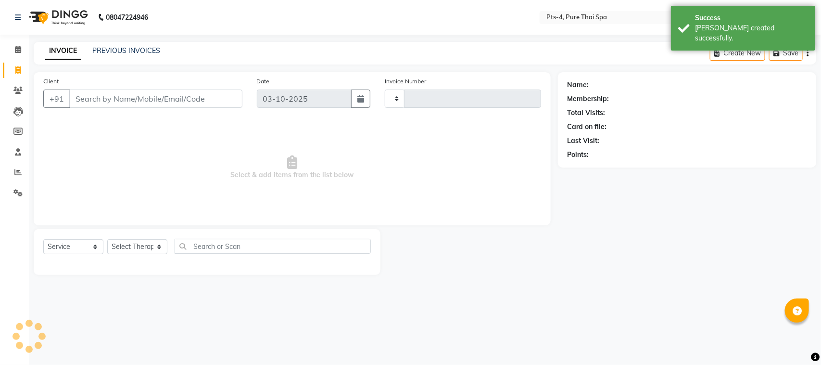
type input "173"
select select "9046"
click at [111, 101] on input "Client" at bounding box center [155, 98] width 173 height 18
type input "7557551377"
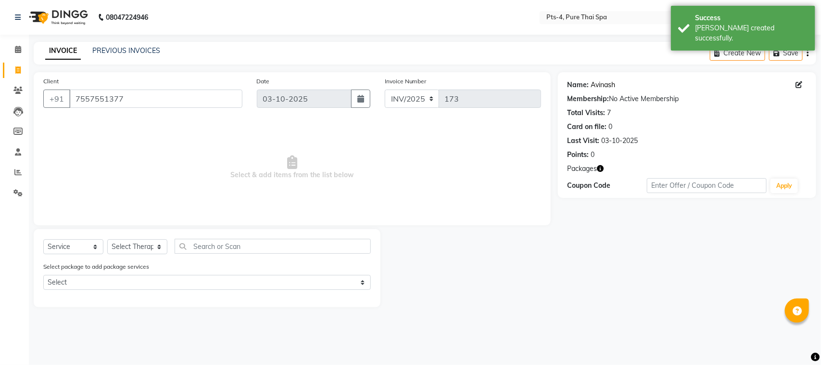
click at [604, 85] on link "Avinash" at bounding box center [603, 85] width 25 height 10
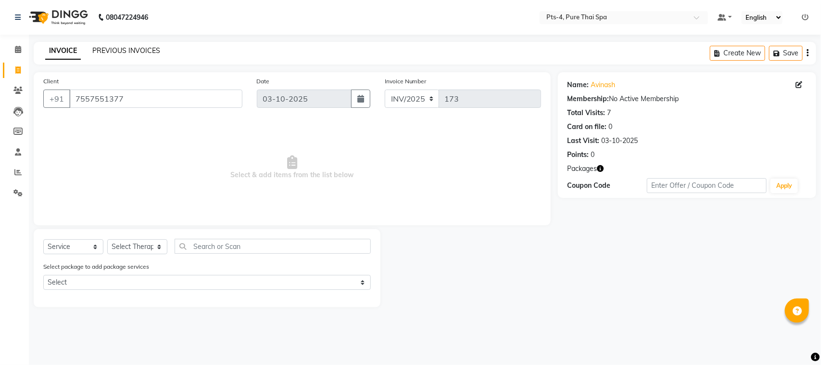
click at [115, 49] on link "PREVIOUS INVOICES" at bounding box center [126, 50] width 68 height 9
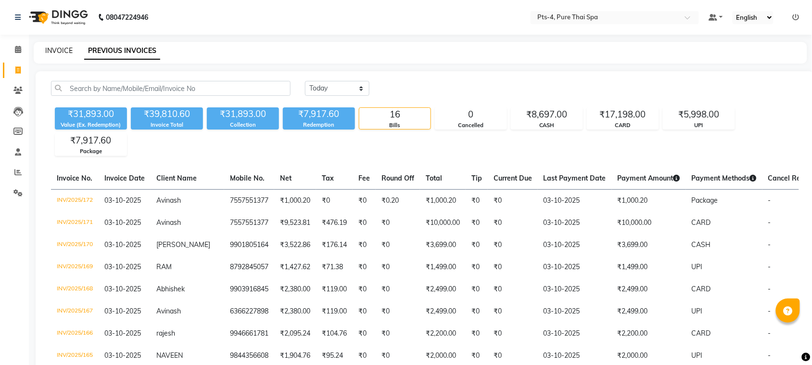
click at [55, 46] on link "INVOICE" at bounding box center [58, 50] width 27 height 9
select select "service"
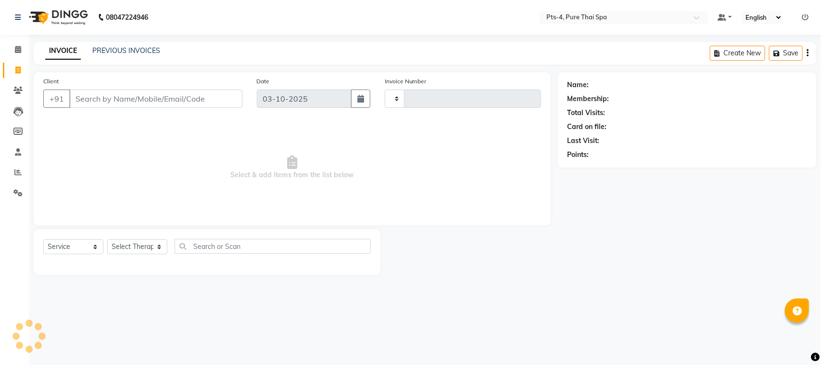
type input "173"
select select "9046"
click at [127, 46] on link "PREVIOUS INVOICES" at bounding box center [126, 50] width 68 height 9
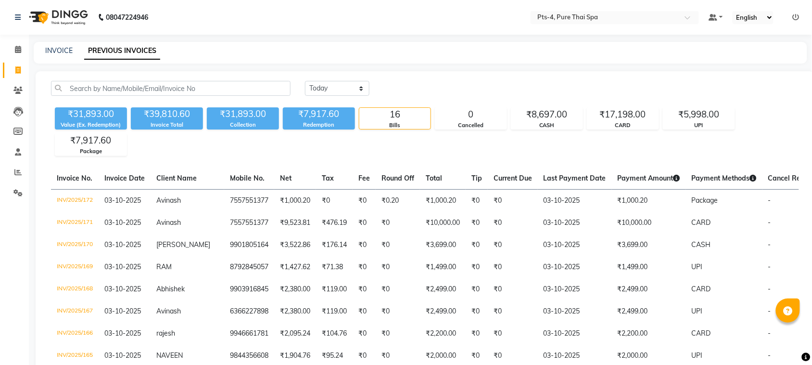
click at [39, 46] on div "INVOICE PREVIOUS INVOICES" at bounding box center [415, 51] width 762 height 10
click at [49, 46] on link "INVOICE" at bounding box center [58, 50] width 27 height 9
select select "service"
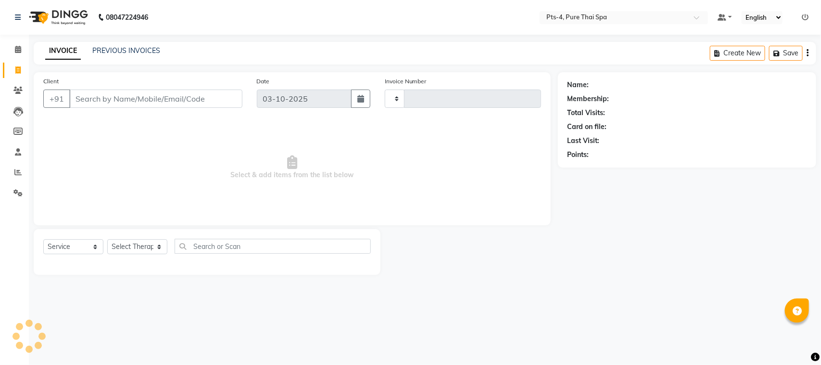
type input "173"
select select "9046"
click at [111, 95] on input "Client" at bounding box center [155, 98] width 173 height 18
type input "8892271282"
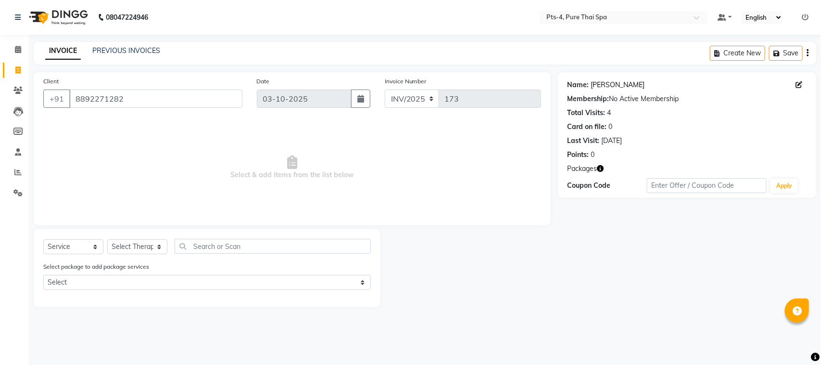
click at [597, 80] on link "David" at bounding box center [618, 85] width 54 height 10
click at [130, 47] on link "PREVIOUS INVOICES" at bounding box center [126, 50] width 68 height 9
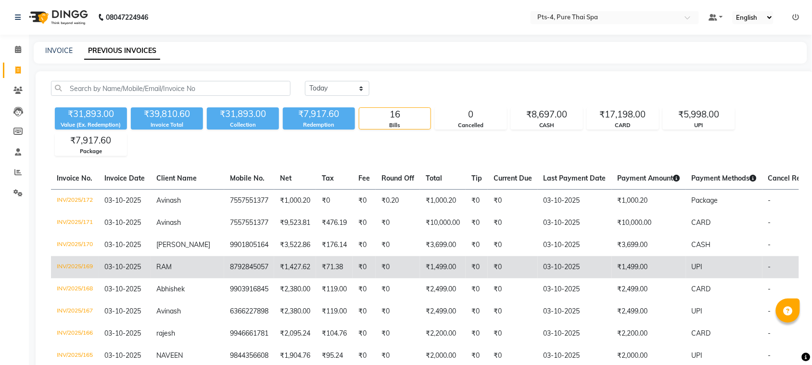
click at [743, 265] on td "UPI" at bounding box center [724, 267] width 76 height 22
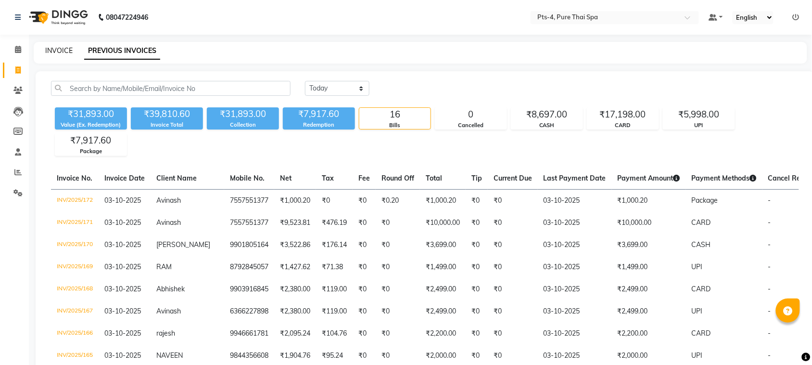
click at [58, 51] on div "INVOICE" at bounding box center [58, 51] width 27 height 10
click at [59, 51] on link "INVOICE" at bounding box center [58, 50] width 27 height 9
select select "service"
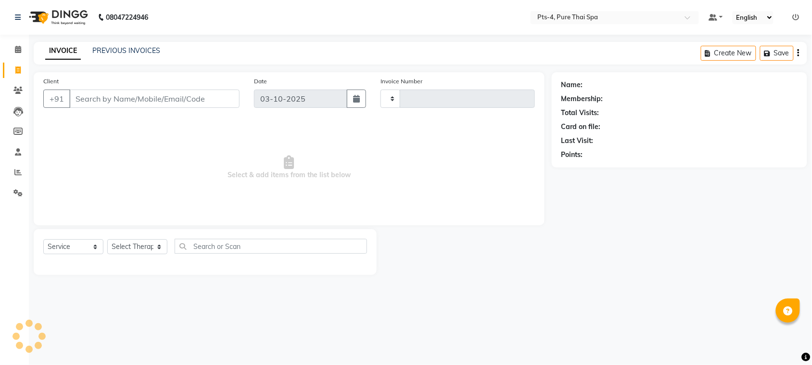
type input "174"
select select "9046"
click at [135, 43] on div "INVOICE PREVIOUS INVOICES Create New Save" at bounding box center [425, 53] width 783 height 23
click at [128, 51] on link "PREVIOUS INVOICES" at bounding box center [126, 50] width 68 height 9
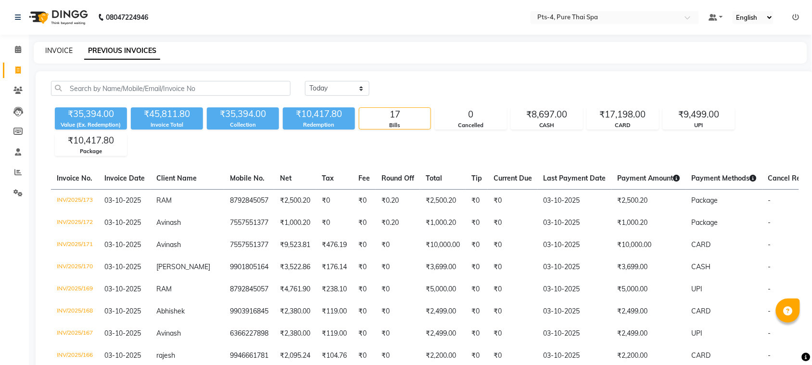
click at [65, 51] on link "INVOICE" at bounding box center [58, 50] width 27 height 9
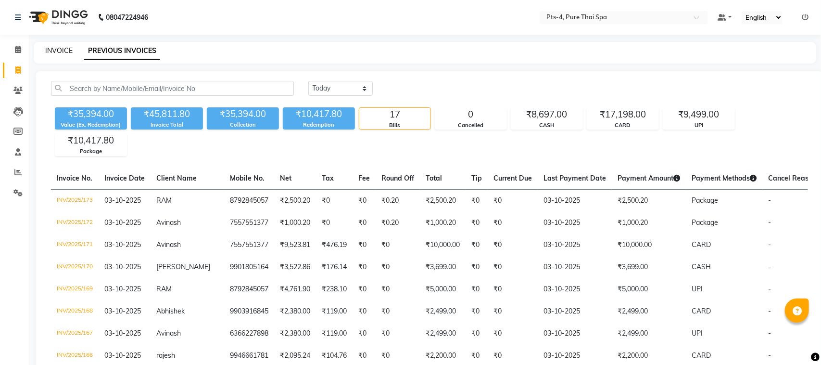
select select "service"
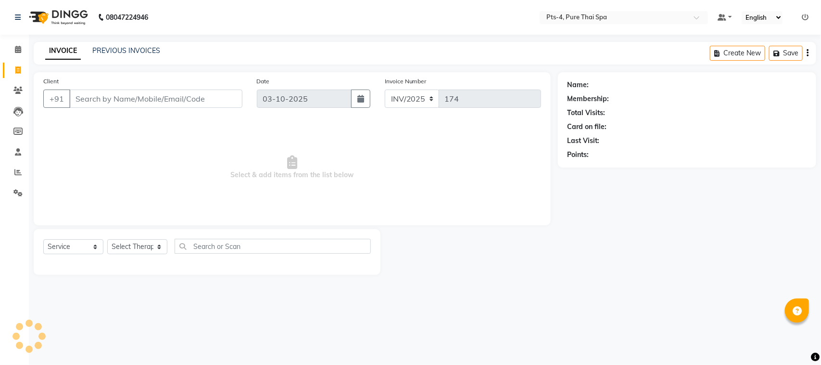
click at [123, 89] on input "Client" at bounding box center [155, 98] width 173 height 18
drag, startPoint x: 123, startPoint y: 98, endPoint x: 119, endPoint y: 102, distance: 6.2
click at [123, 99] on input "Client" at bounding box center [155, 98] width 173 height 18
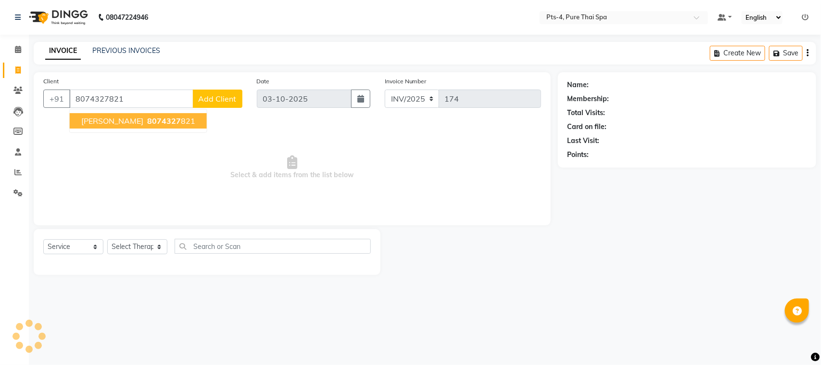
type input "8074327821"
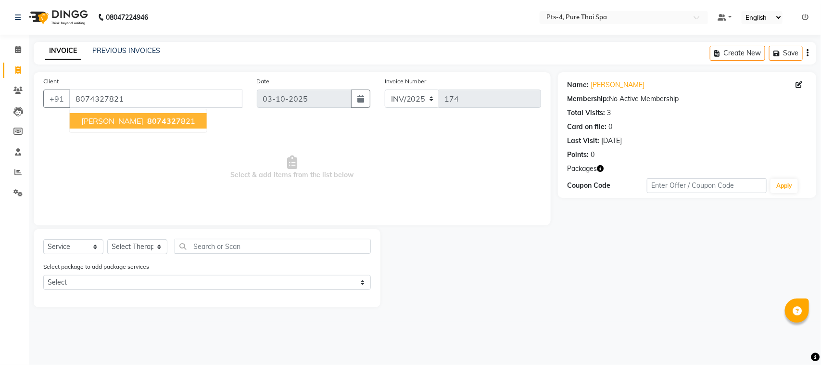
click at [147, 121] on span "8074327" at bounding box center [164, 121] width 34 height 10
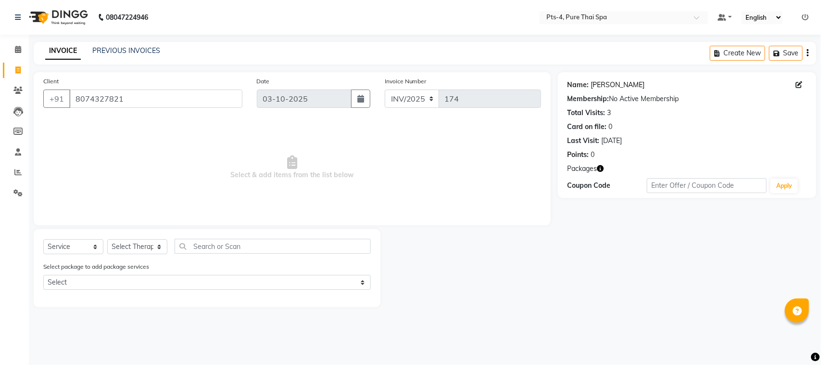
click at [604, 83] on link "[PERSON_NAME]" at bounding box center [618, 85] width 54 height 10
drag, startPoint x: 124, startPoint y: 101, endPoint x: 76, endPoint y: 102, distance: 48.1
click at [76, 102] on input "8074327821" at bounding box center [155, 98] width 173 height 18
click at [18, 191] on icon at bounding box center [17, 192] width 9 height 7
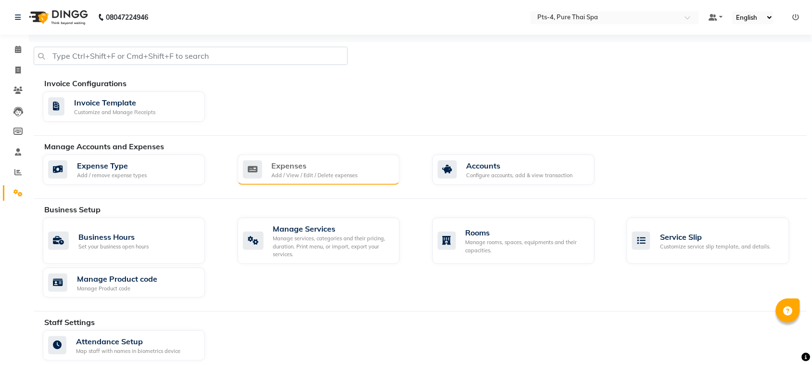
click at [309, 164] on div "Expenses" at bounding box center [315, 166] width 86 height 12
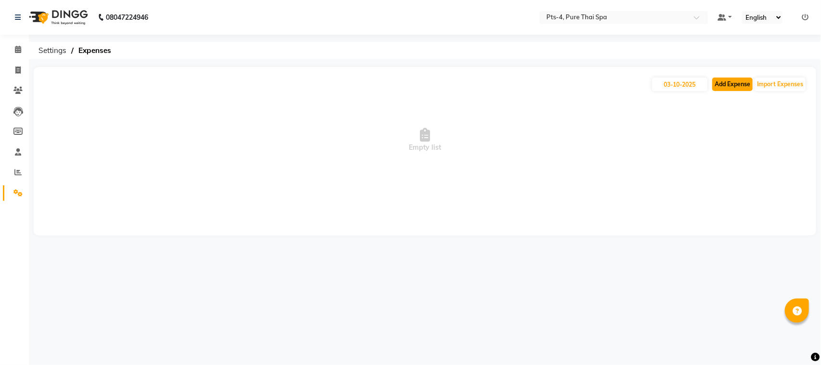
click at [734, 85] on button "Add Expense" at bounding box center [732, 83] width 40 height 13
select select "1"
select select "5480"
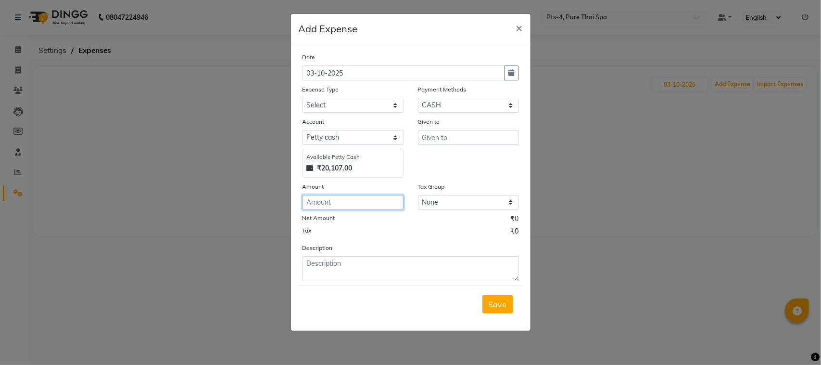
click at [325, 202] on input "number" at bounding box center [353, 202] width 101 height 15
type input "200"
click at [309, 99] on select "Select Bank charges Cleaning and products Donation Electric and water charge In…" at bounding box center [353, 105] width 101 height 15
select select "10852"
click at [303, 98] on select "Select Bank charges Cleaning and products Donation Electric and water charge In…" at bounding box center [353, 105] width 101 height 15
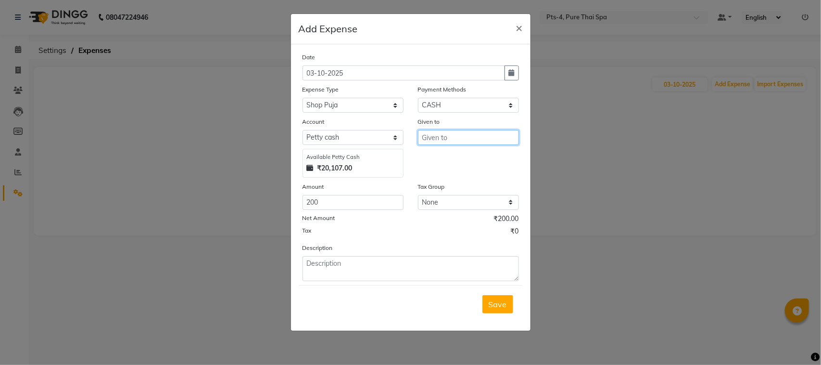
click at [451, 138] on input "text" at bounding box center [468, 137] width 101 height 15
click at [454, 159] on ngb-highlight "As hish kumar" at bounding box center [466, 157] width 72 height 10
type input "Ashish kumar"
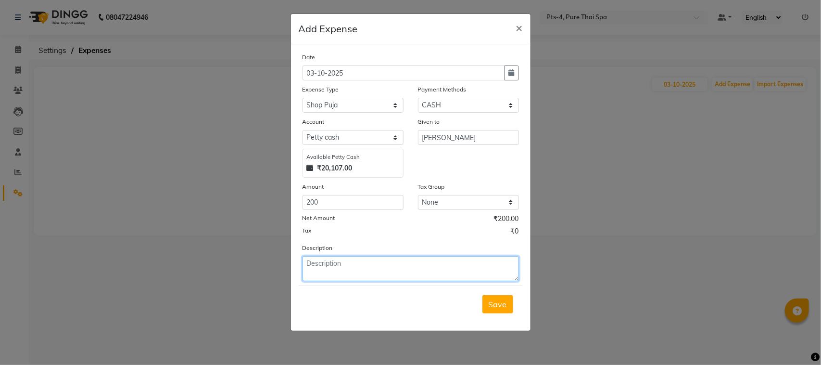
click at [360, 258] on textarea at bounding box center [411, 268] width 216 height 25
type textarea "puja/ tea"
click at [498, 304] on span "Save" at bounding box center [498, 304] width 18 height 10
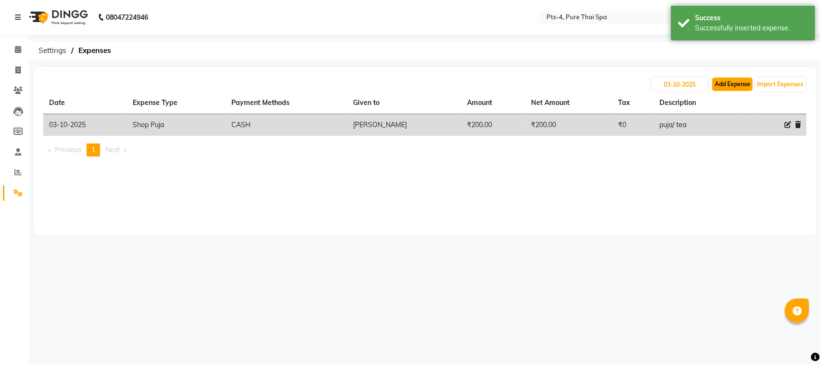
click at [732, 90] on button "Add Expense" at bounding box center [732, 83] width 40 height 13
select select "1"
select select "5480"
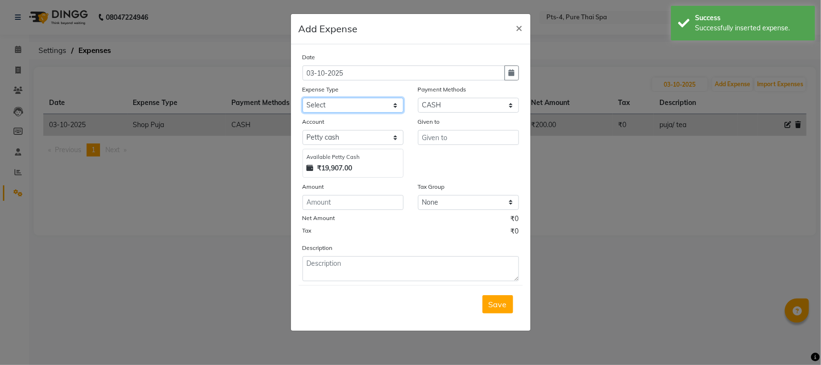
click at [344, 104] on select "Select Bank charges Cleaning and products Donation Electric and water charge In…" at bounding box center [353, 105] width 101 height 15
select select "10827"
click at [303, 98] on select "Select Bank charges Cleaning and products Donation Electric and water charge In…" at bounding box center [353, 105] width 101 height 15
click at [316, 208] on input "number" at bounding box center [353, 202] width 101 height 15
type input "1500"
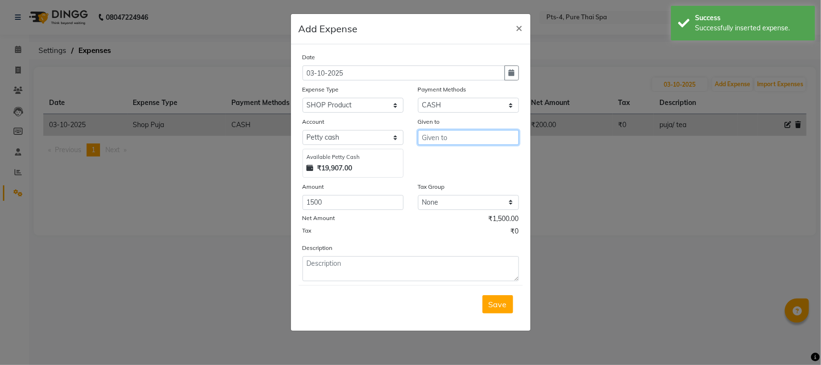
click at [453, 138] on input "text" at bounding box center [468, 137] width 101 height 15
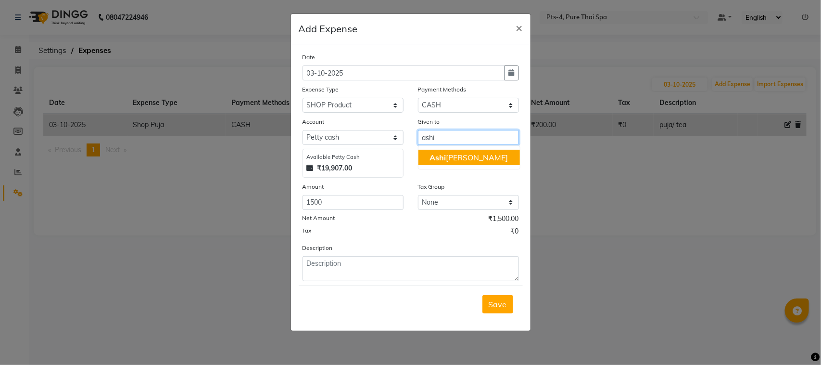
click at [460, 160] on ngb-highlight "Ashi sh kumar" at bounding box center [469, 157] width 78 height 10
type input "Ashish kumar"
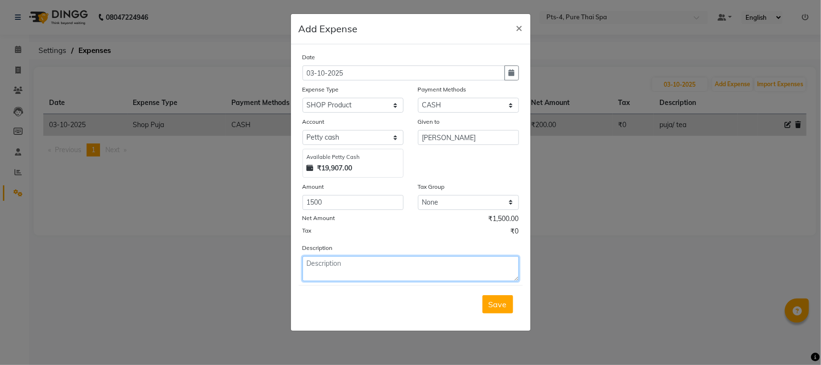
click at [335, 266] on textarea at bounding box center [411, 268] width 216 height 25
click at [308, 265] on textarea "zepto/" at bounding box center [411, 268] width 216 height 25
click at [368, 265] on textarea "paid to zepto/" at bounding box center [411, 268] width 216 height 25
type textarea "paid to zepto/ washing powder 10kg/ comfort 4 litre"
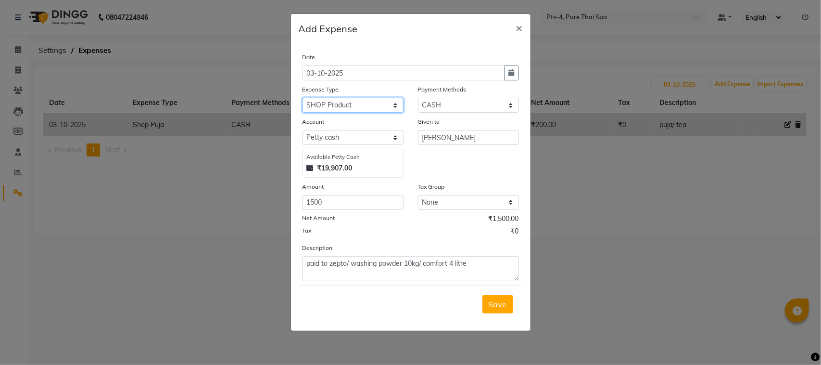
click at [331, 100] on select "Select Bank charges Cleaning and products Donation Electric and water charge In…" at bounding box center [353, 105] width 101 height 15
select select "10856"
click at [303, 98] on select "Select Bank charges Cleaning and products Donation Electric and water charge In…" at bounding box center [353, 105] width 101 height 15
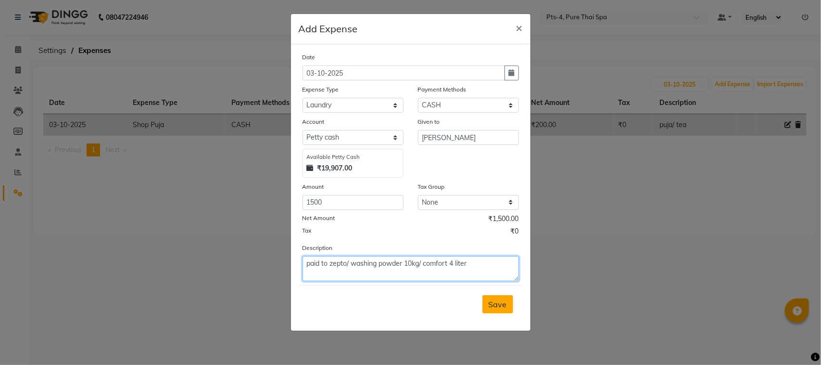
type textarea "paid to zepto/ washing powder 10kg/ comfort 4 liter"
click at [501, 303] on span "Save" at bounding box center [498, 304] width 18 height 10
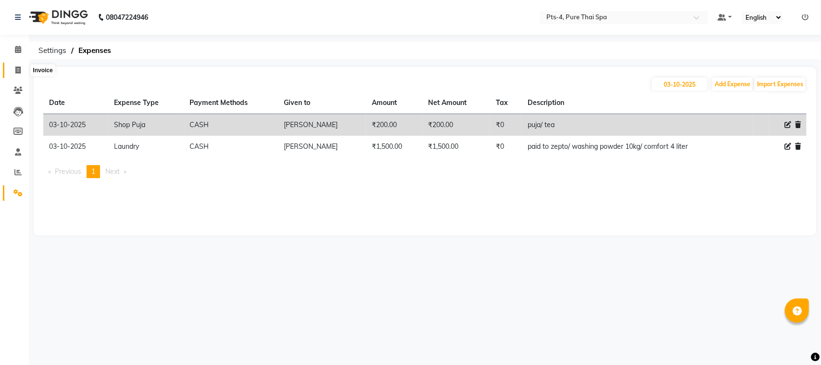
click at [17, 70] on icon at bounding box center [17, 69] width 5 height 7
select select "service"
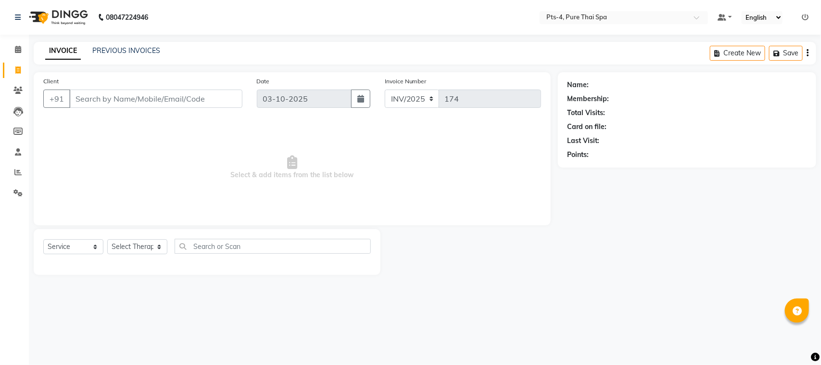
click at [116, 56] on div "INVOICE PREVIOUS INVOICES" at bounding box center [103, 51] width 138 height 11
click at [116, 50] on link "PREVIOUS INVOICES" at bounding box center [126, 50] width 68 height 9
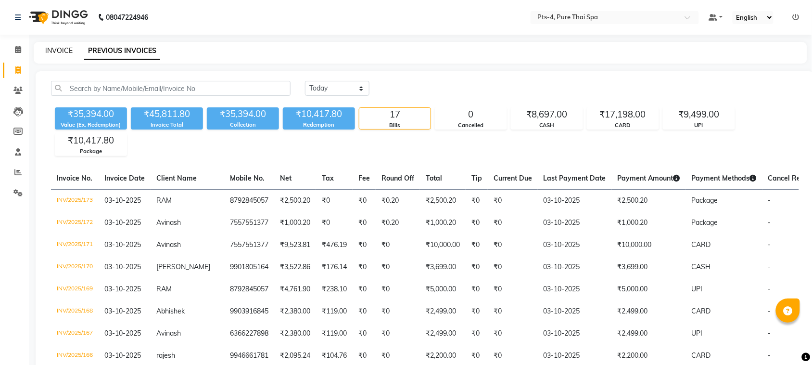
click at [51, 54] on link "INVOICE" at bounding box center [58, 50] width 27 height 9
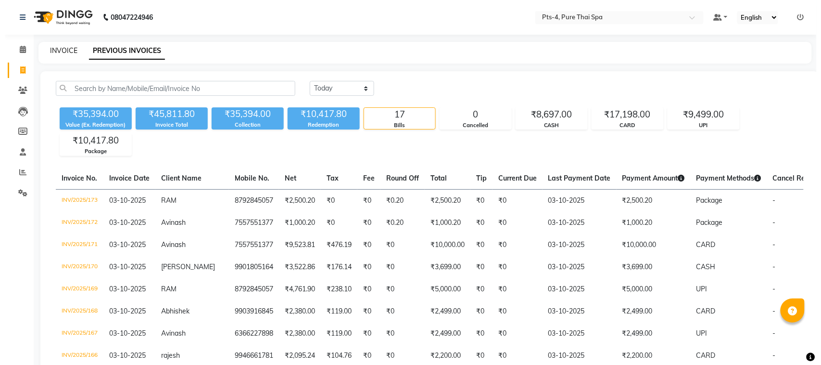
select select "service"
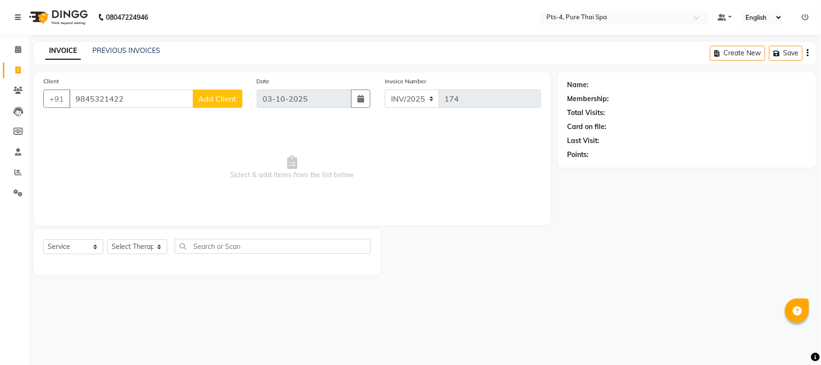
type input "9845321422"
click at [211, 98] on span "Add Client" at bounding box center [218, 99] width 38 height 10
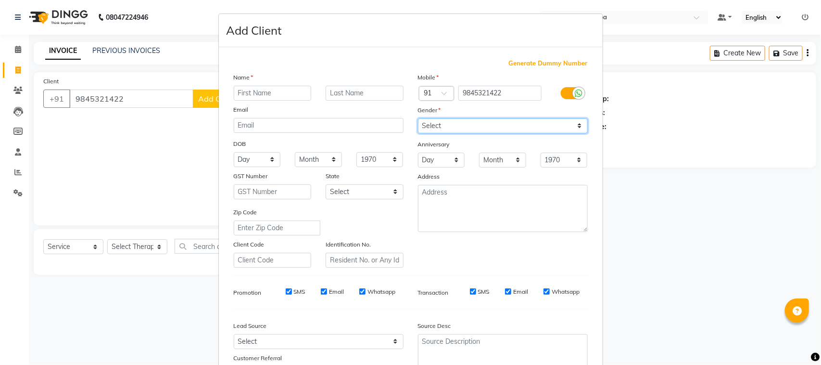
click at [476, 122] on select "Select Male Female Other Prefer Not To Say" at bounding box center [503, 125] width 170 height 15
select select "[DEMOGRAPHIC_DATA]"
click at [418, 118] on select "Select Male Female Other Prefer Not To Say" at bounding box center [503, 125] width 170 height 15
click at [286, 288] on input "SMS" at bounding box center [289, 291] width 6 height 6
checkbox input "false"
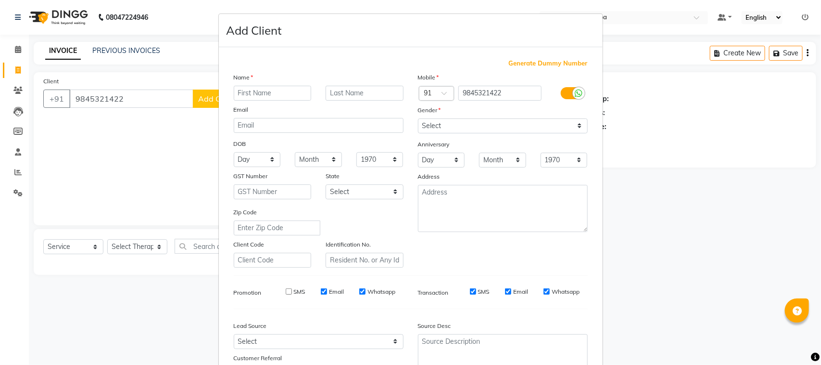
click at [321, 288] on input "Email" at bounding box center [324, 291] width 6 height 6
checkbox input "false"
click at [359, 290] on input "Whatsapp" at bounding box center [362, 291] width 6 height 6
checkbox input "false"
click at [470, 289] on input "SMS" at bounding box center [473, 291] width 6 height 6
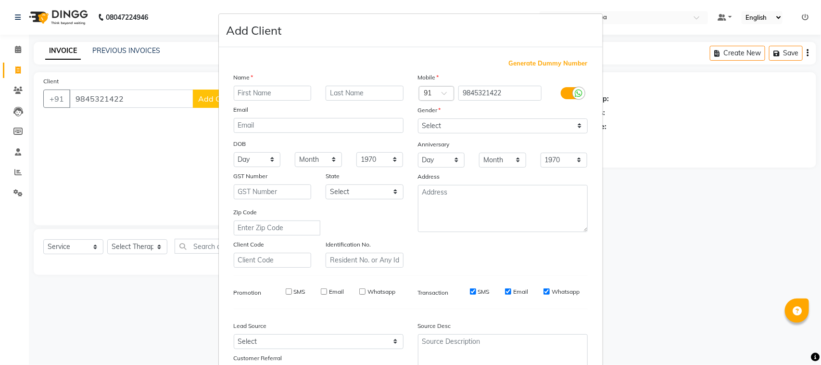
checkbox input "false"
click at [505, 288] on input "Email" at bounding box center [508, 291] width 6 height 6
checkbox input "false"
click at [544, 288] on input "Whatsapp" at bounding box center [547, 291] width 6 height 6
checkbox input "false"
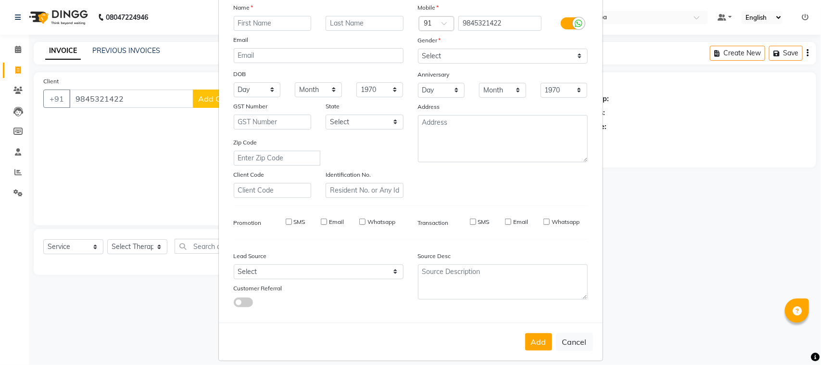
scroll to position [76, 0]
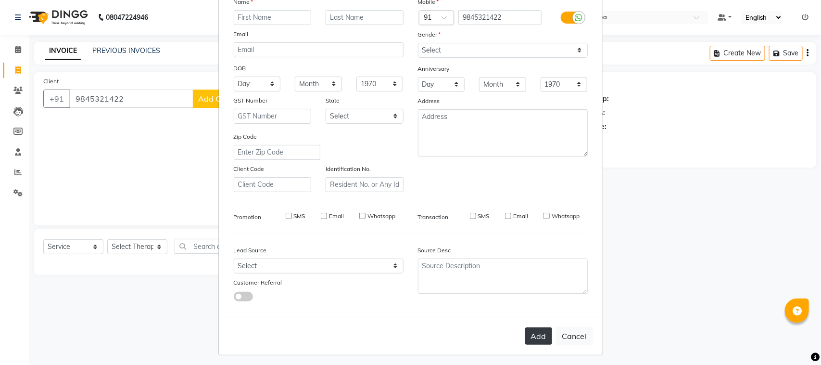
click at [533, 329] on button "Add" at bounding box center [538, 335] width 27 height 17
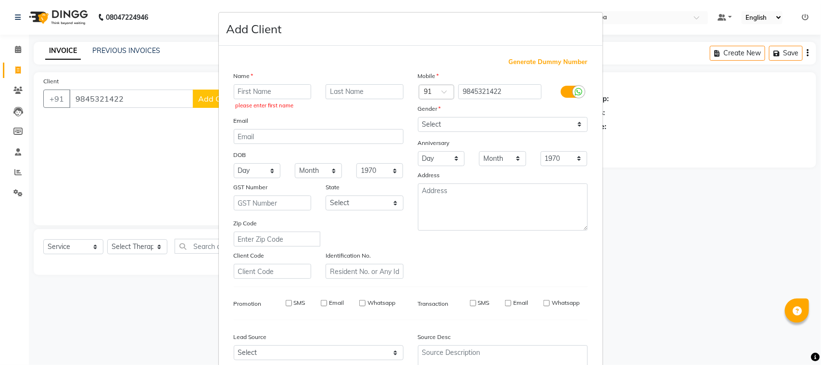
scroll to position [0, 0]
click at [272, 100] on div "please enter first name" at bounding box center [273, 100] width 92 height 28
click at [265, 91] on input "text" at bounding box center [273, 93] width 78 height 15
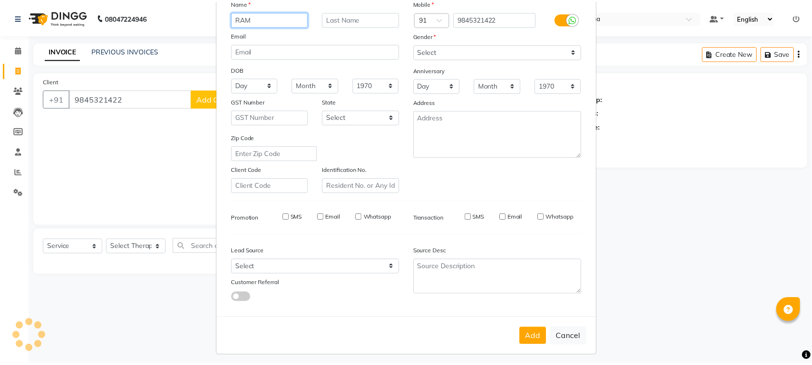
scroll to position [76, 0]
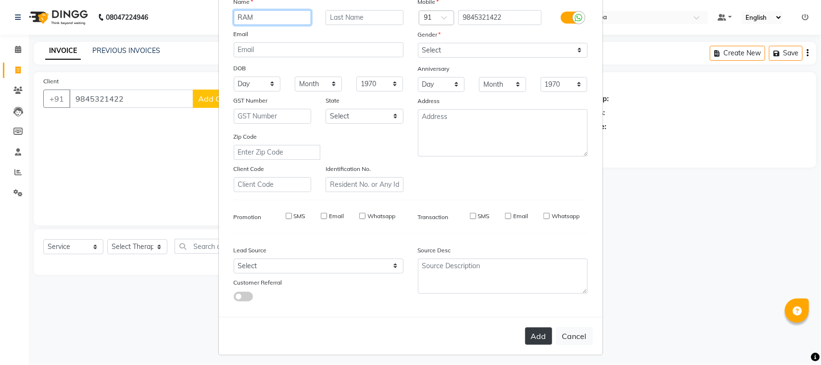
type input "RAM"
click at [534, 330] on button "Add" at bounding box center [538, 335] width 27 height 17
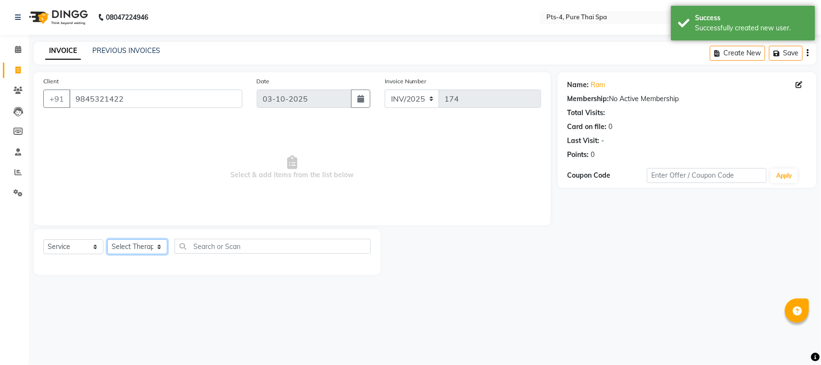
click at [128, 248] on select "Select Therapist AMY NE ANU anyone Ashish kumar BELLA Candy FON HONEY JIYA kris…" at bounding box center [137, 246] width 60 height 15
click at [107, 239] on select "Select Therapist AMY NE ANU anyone Ashish kumar BELLA Candy FON HONEY JIYA kris…" at bounding box center [137, 246] width 60 height 15
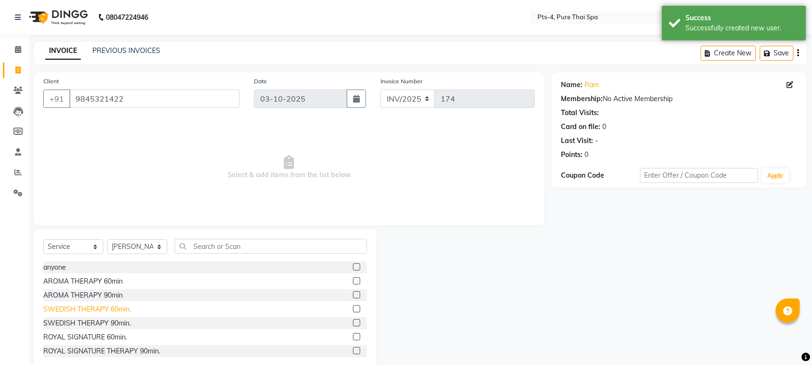
click at [114, 306] on div "SWEDISH THERAPY 60min." at bounding box center [87, 309] width 88 height 10
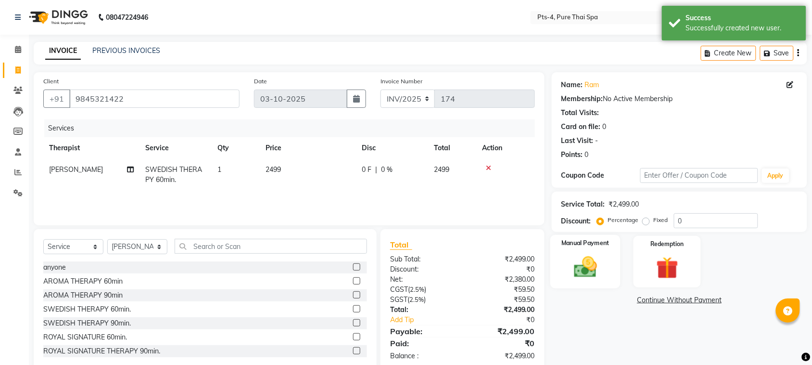
click at [575, 269] on img at bounding box center [586, 267] width 38 height 26
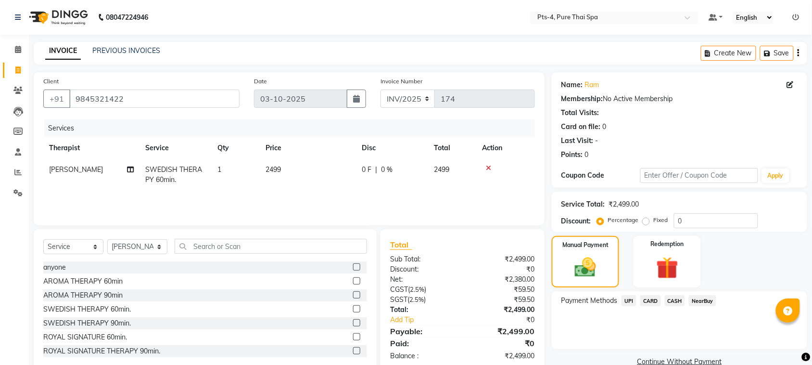
click at [652, 303] on span "CARD" at bounding box center [650, 300] width 21 height 11
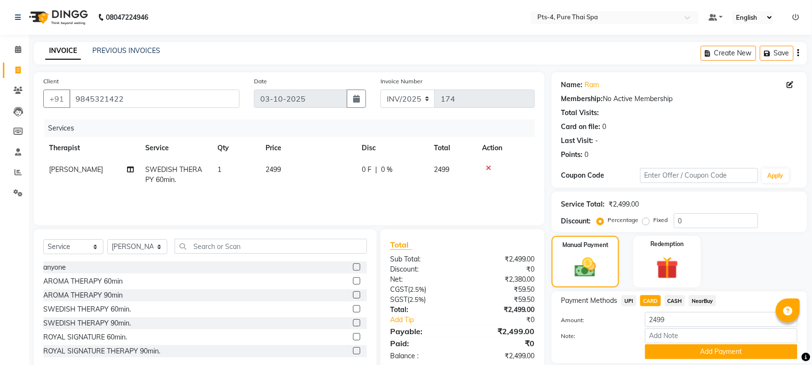
click at [654, 224] on label "Fixed" at bounding box center [661, 220] width 14 height 9
click at [648, 223] on input "Fixed" at bounding box center [648, 219] width 7 height 7
click at [691, 216] on input "0" at bounding box center [716, 220] width 84 height 15
click at [675, 354] on button "Add Payment" at bounding box center [721, 351] width 152 height 15
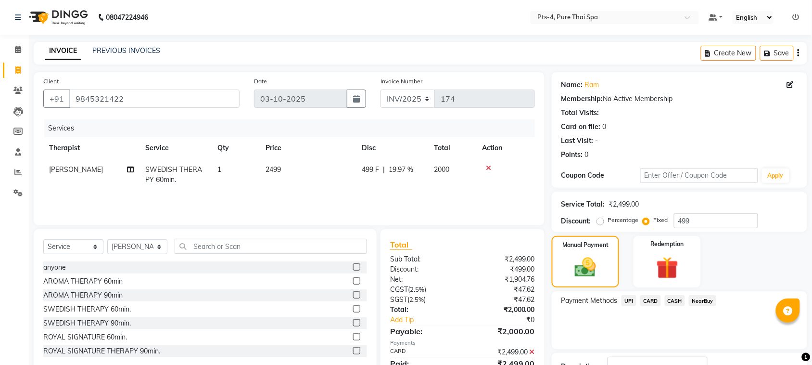
click at [647, 296] on span "CARD" at bounding box center [650, 300] width 21 height 11
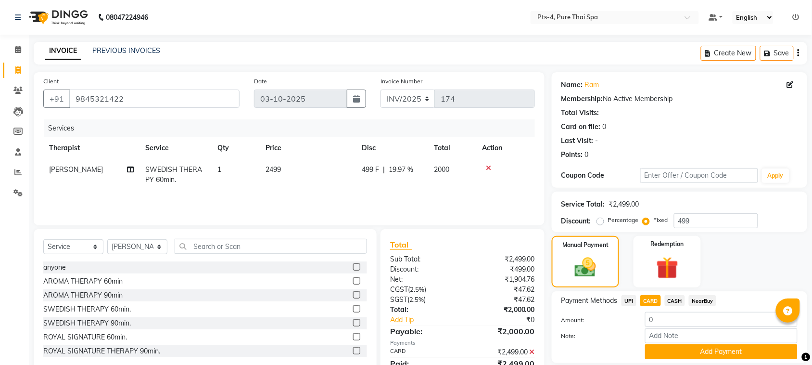
click at [533, 349] on icon at bounding box center [532, 351] width 5 height 7
click at [679, 349] on button "Add Payment" at bounding box center [721, 351] width 152 height 15
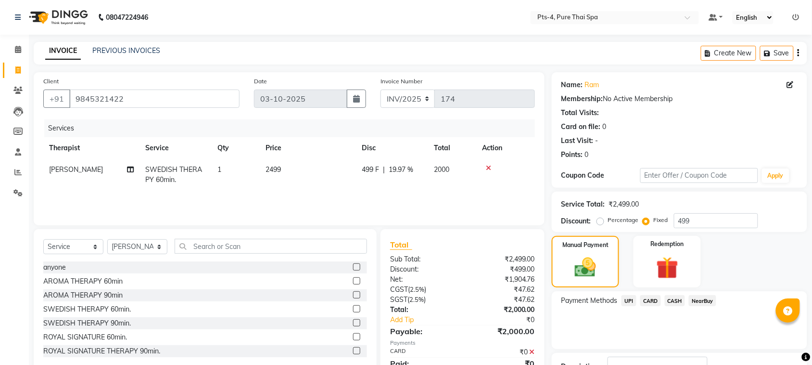
click at [646, 299] on span "CARD" at bounding box center [650, 300] width 21 height 11
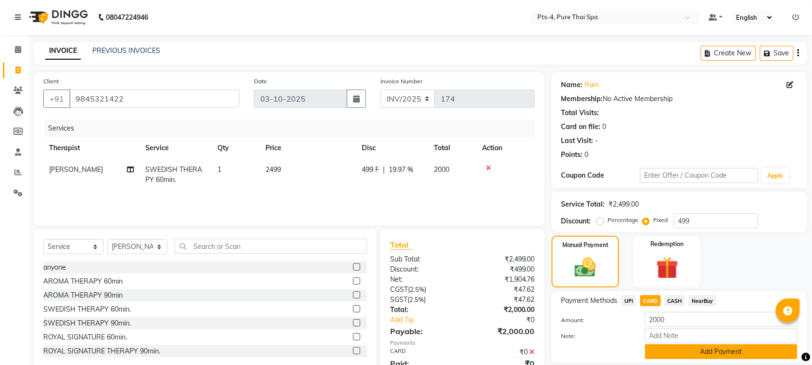
click at [687, 351] on button "Add Payment" at bounding box center [721, 351] width 152 height 15
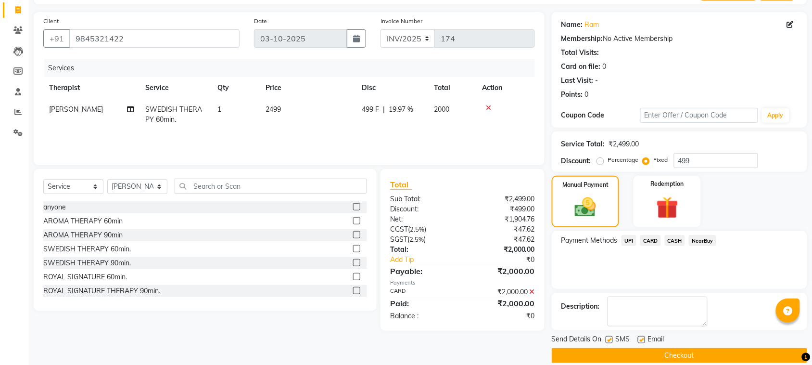
scroll to position [73, 0]
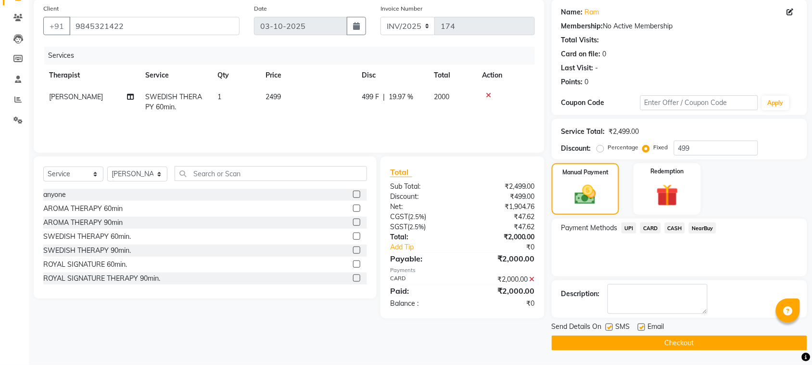
click at [608, 326] on label at bounding box center [609, 326] width 7 height 7
click at [608, 326] on input "checkbox" at bounding box center [609, 327] width 6 height 6
click at [641, 326] on label at bounding box center [641, 326] width 7 height 7
click at [641, 326] on input "checkbox" at bounding box center [641, 327] width 6 height 6
click at [653, 342] on button "Checkout" at bounding box center [679, 342] width 255 height 15
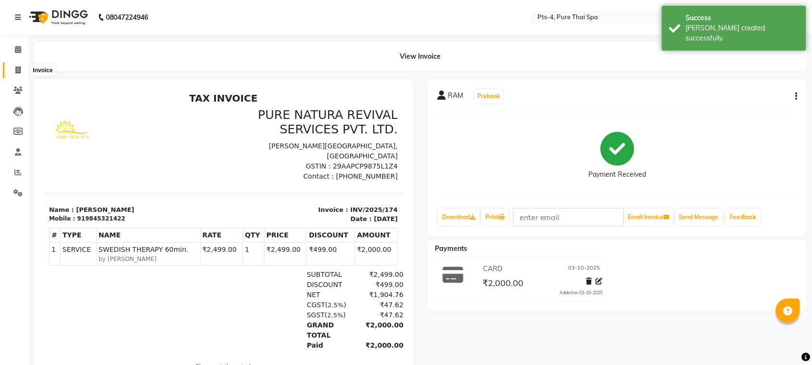
click at [20, 68] on icon at bounding box center [17, 69] width 5 height 7
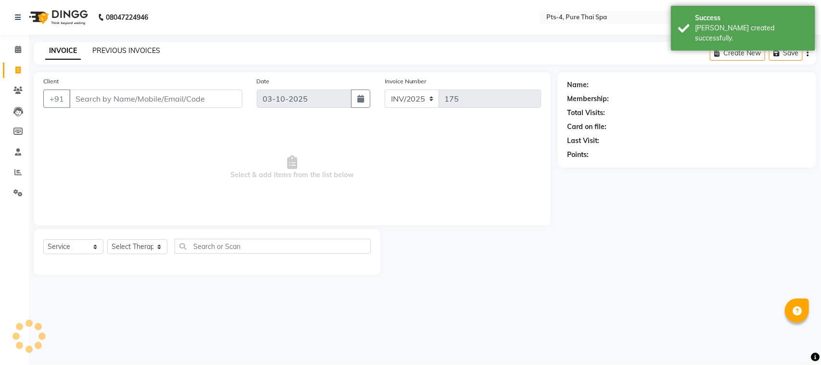
click at [134, 50] on link "PREVIOUS INVOICES" at bounding box center [126, 50] width 68 height 9
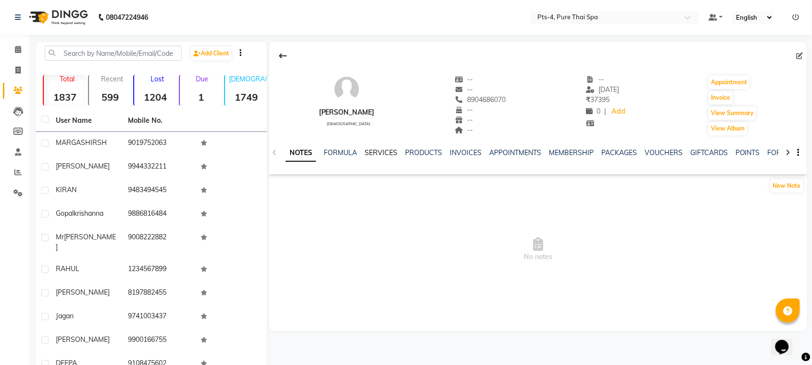
click at [378, 152] on link "SERVICES" at bounding box center [381, 152] width 33 height 9
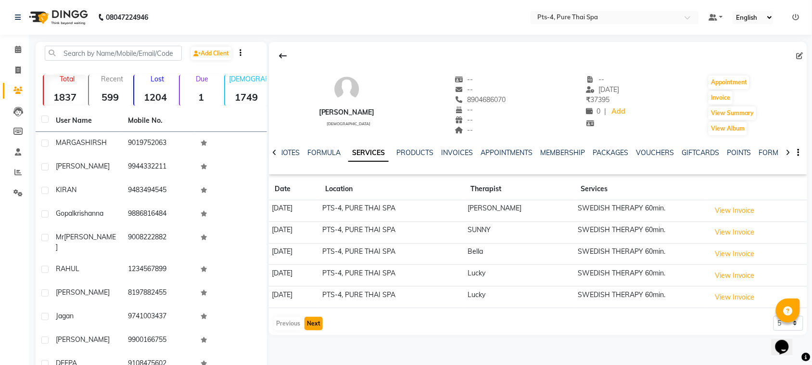
click at [313, 322] on button "Next" at bounding box center [314, 323] width 18 height 13
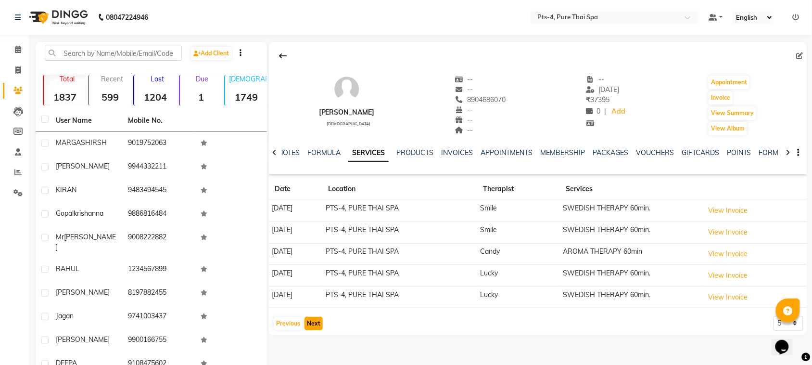
click at [313, 323] on button "Next" at bounding box center [314, 323] width 18 height 13
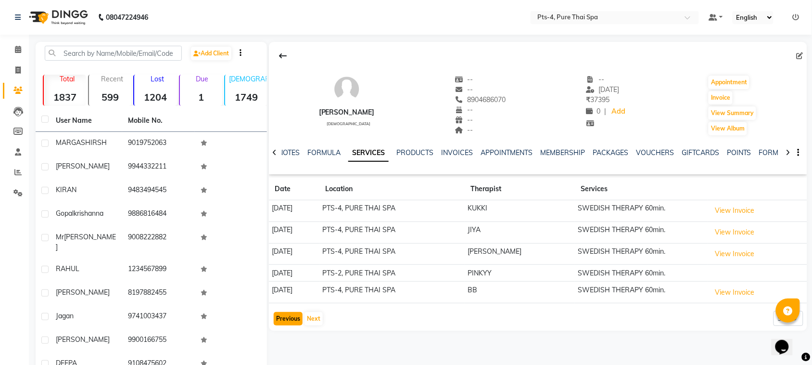
click at [279, 325] on button "Previous" at bounding box center [288, 318] width 29 height 13
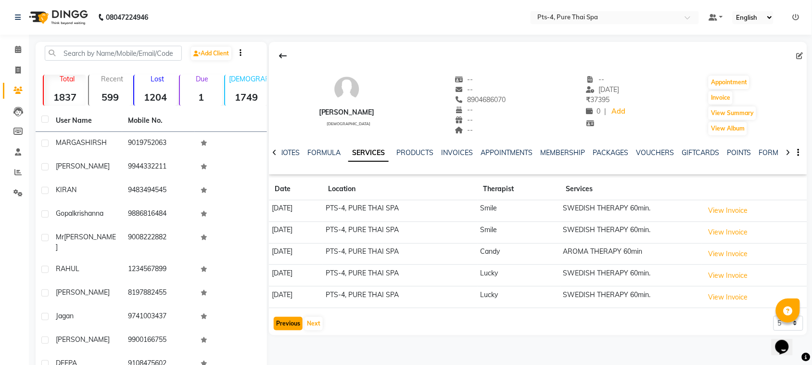
click at [279, 325] on button "Previous" at bounding box center [288, 323] width 29 height 13
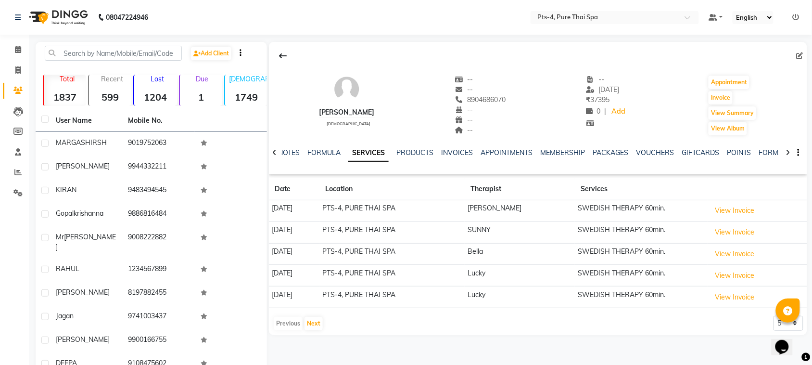
click at [279, 325] on div "Previous Next" at bounding box center [298, 323] width 51 height 15
click at [315, 319] on button "Next" at bounding box center [314, 323] width 18 height 13
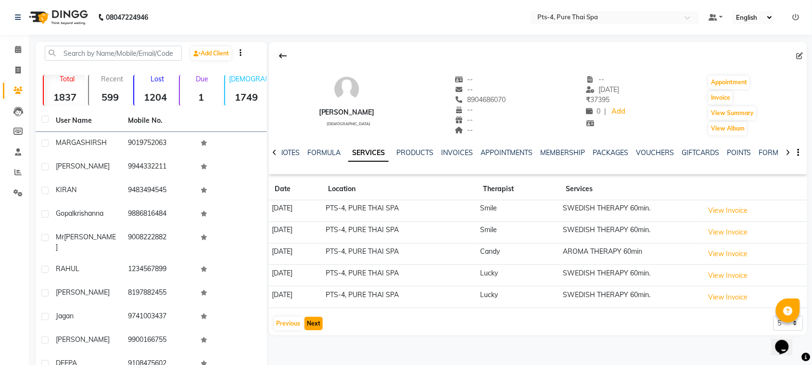
click at [316, 321] on button "Next" at bounding box center [314, 323] width 18 height 13
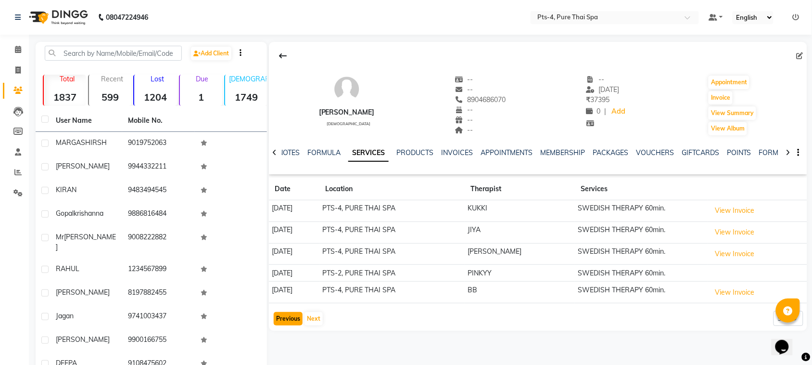
click at [281, 318] on button "Previous" at bounding box center [288, 318] width 29 height 13
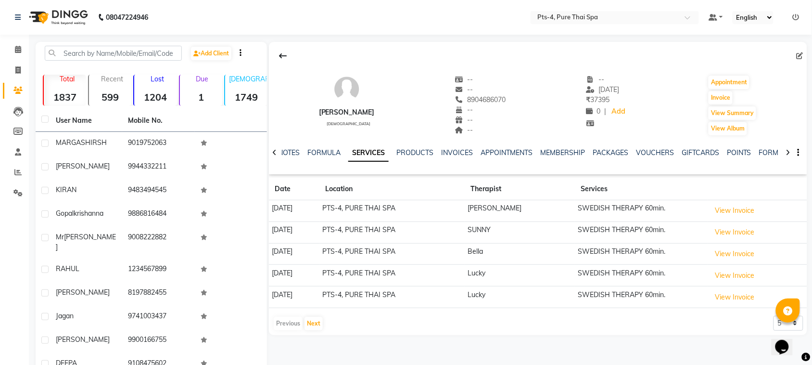
click at [285, 327] on div "Previous Next" at bounding box center [298, 323] width 51 height 15
click at [311, 322] on button "Next" at bounding box center [314, 323] width 18 height 13
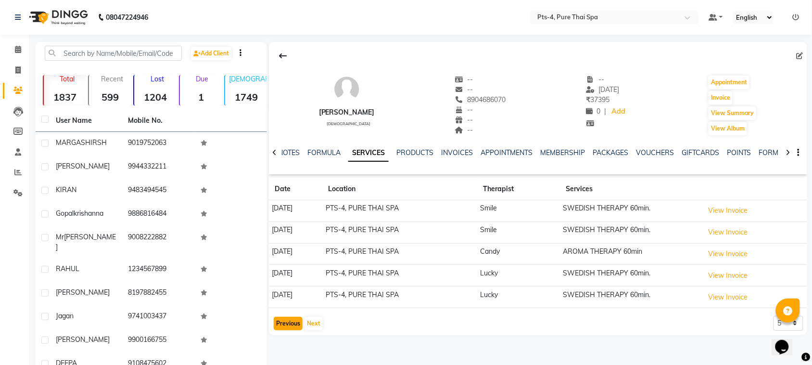
click at [278, 326] on button "Previous" at bounding box center [288, 323] width 29 height 13
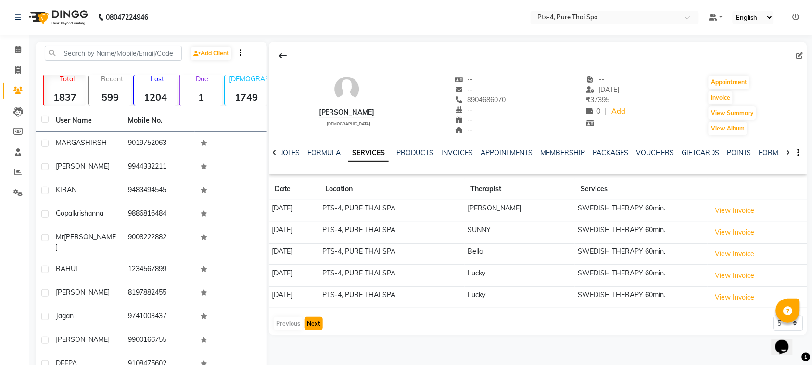
click at [312, 325] on button "Next" at bounding box center [314, 323] width 18 height 13
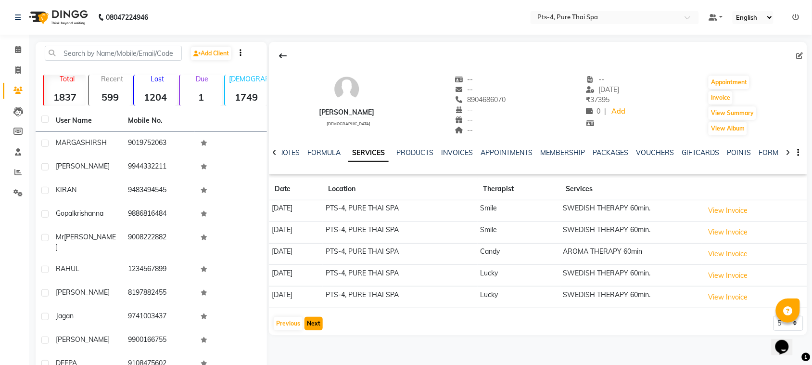
click at [312, 325] on button "Next" at bounding box center [314, 323] width 18 height 13
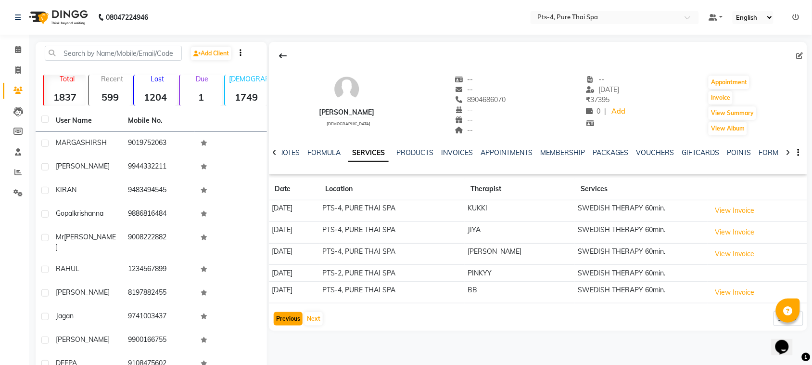
click at [289, 321] on button "Previous" at bounding box center [288, 318] width 29 height 13
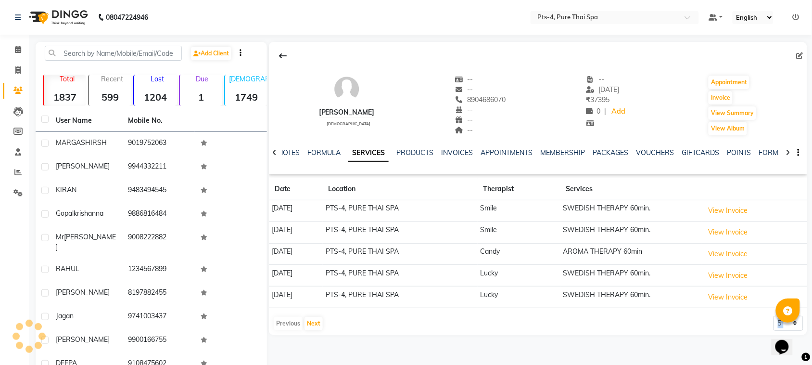
click at [289, 321] on div "Previous Next" at bounding box center [298, 323] width 51 height 15
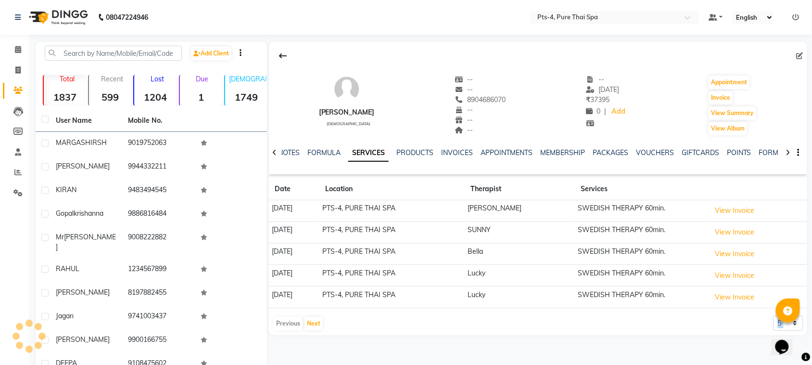
click at [289, 321] on div "Previous Next" at bounding box center [298, 323] width 51 height 15
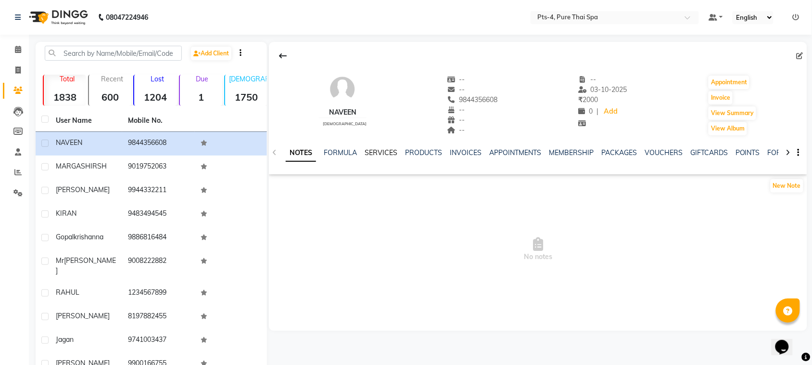
click at [388, 152] on link "SERVICES" at bounding box center [381, 152] width 33 height 9
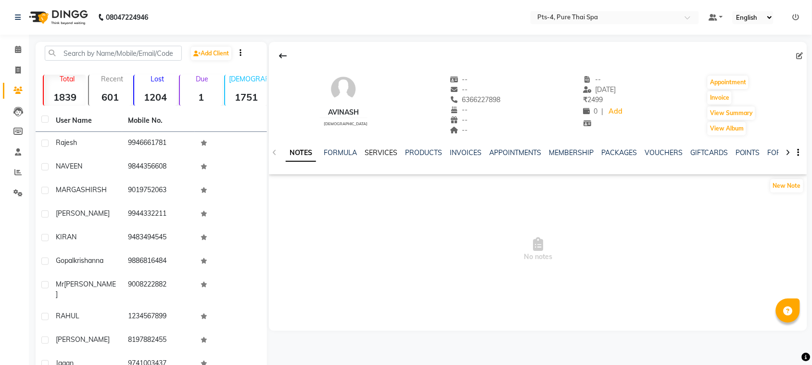
click at [386, 155] on link "SERVICES" at bounding box center [381, 152] width 33 height 9
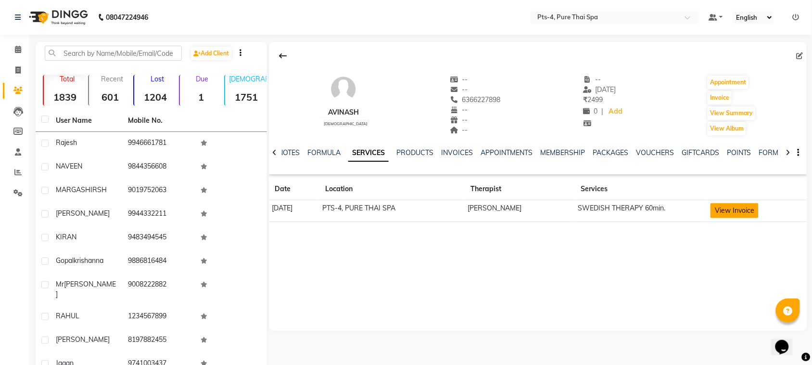
click at [715, 213] on button "View Invoice" at bounding box center [735, 210] width 48 height 15
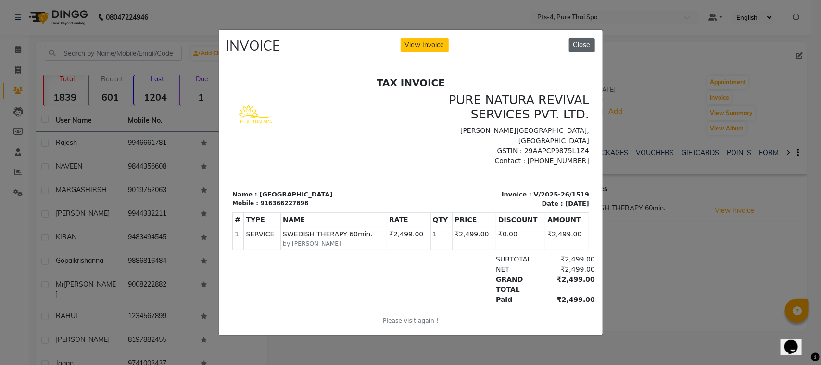
click at [584, 40] on button "Close" at bounding box center [582, 45] width 26 height 15
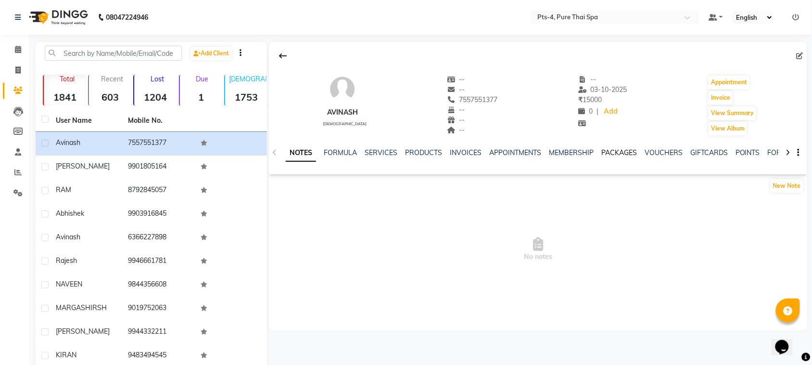
click at [620, 152] on link "PACKAGES" at bounding box center [619, 152] width 36 height 9
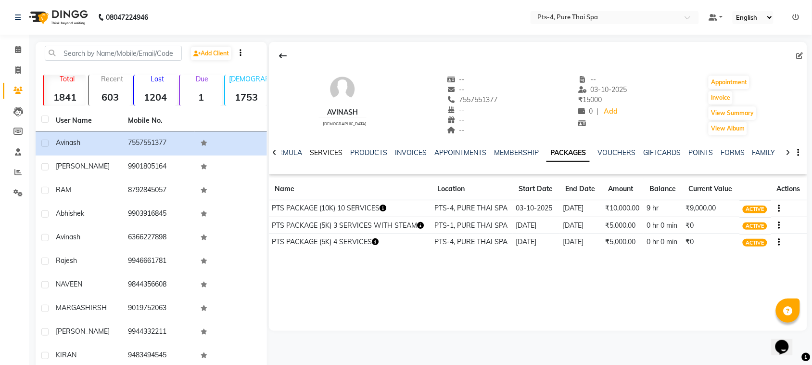
click at [320, 152] on link "SERVICES" at bounding box center [326, 152] width 33 height 9
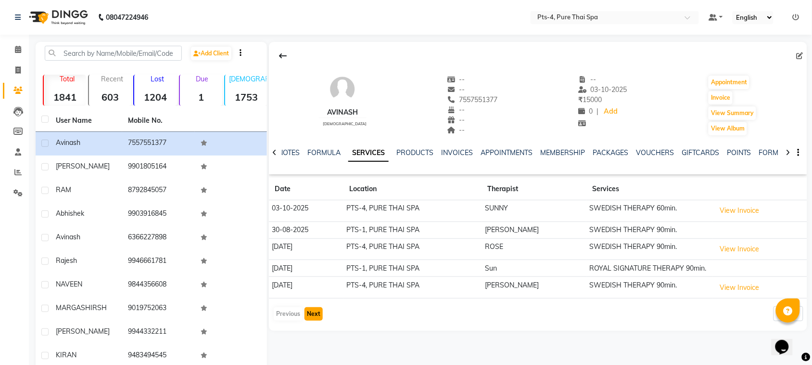
click at [309, 316] on button "Next" at bounding box center [314, 313] width 18 height 13
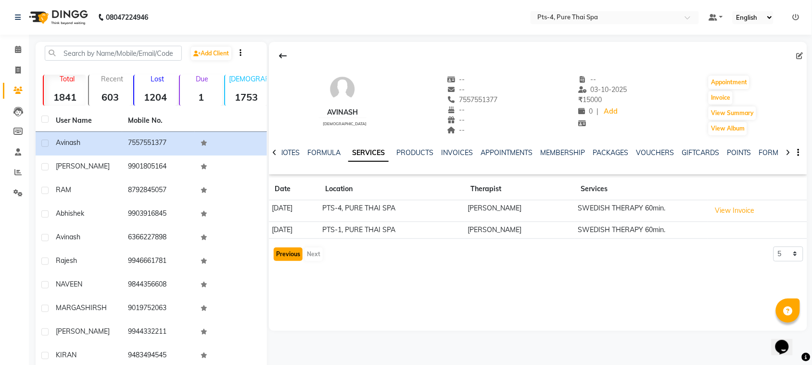
click at [292, 256] on button "Previous" at bounding box center [288, 253] width 29 height 13
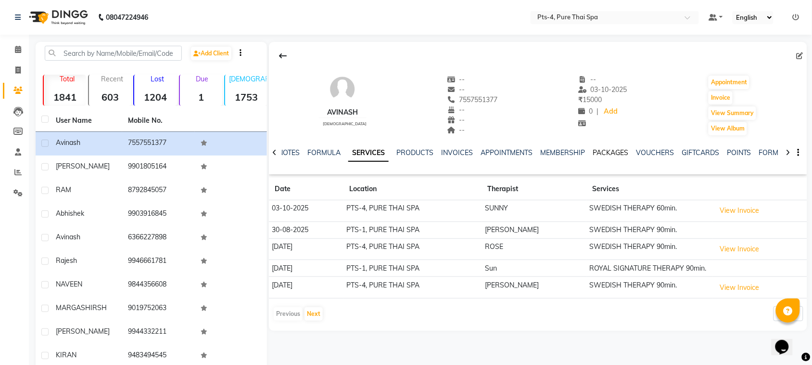
click at [602, 154] on link "PACKAGES" at bounding box center [611, 152] width 36 height 9
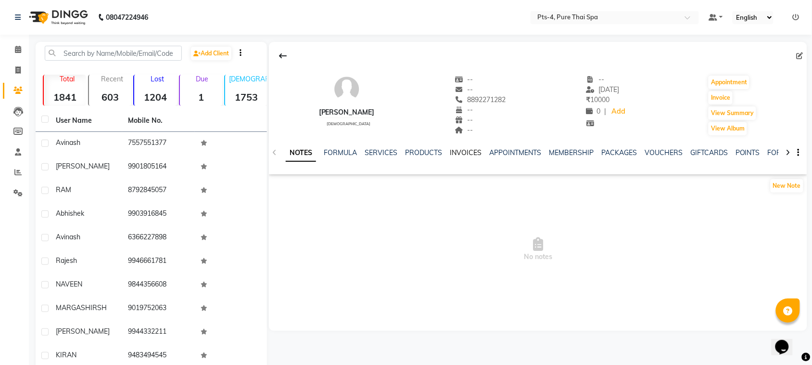
click at [467, 154] on link "INVOICES" at bounding box center [466, 152] width 32 height 9
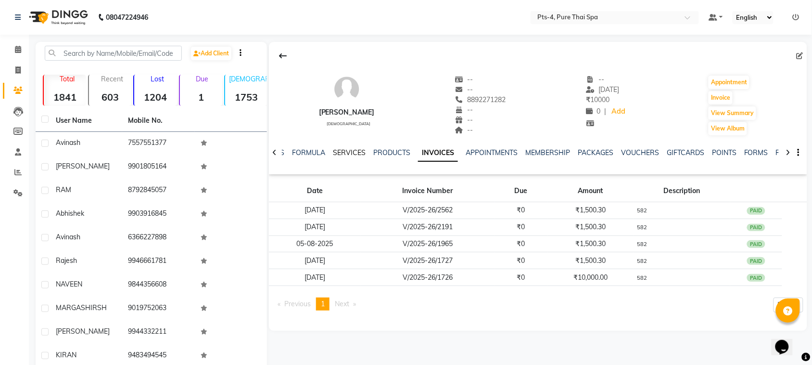
click at [356, 151] on link "SERVICES" at bounding box center [349, 152] width 33 height 9
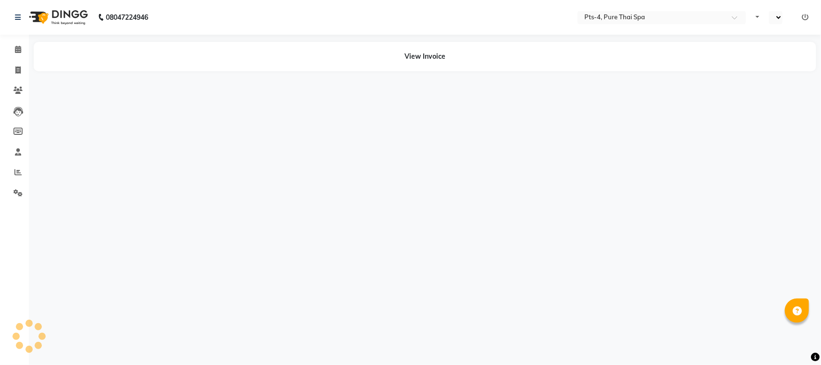
select select "en"
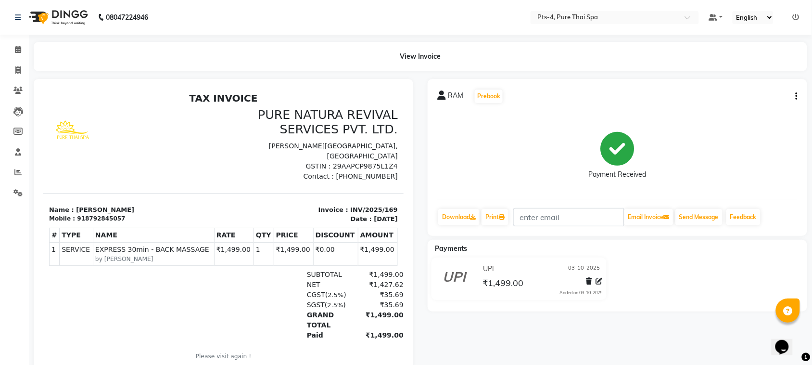
click at [799, 94] on div "RAM Prebook Payment Received Download Print Email Invoice Send Message Feedback" at bounding box center [618, 157] width 380 height 157
click at [797, 96] on icon "button" at bounding box center [797, 96] width 2 height 0
click at [734, 110] on div "Edit Invoice" at bounding box center [749, 108] width 66 height 12
select select "service"
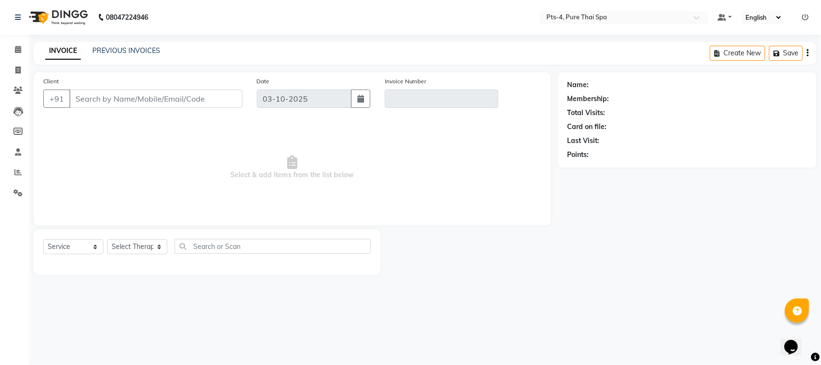
type input "8792845057"
type input "INV/2025/169"
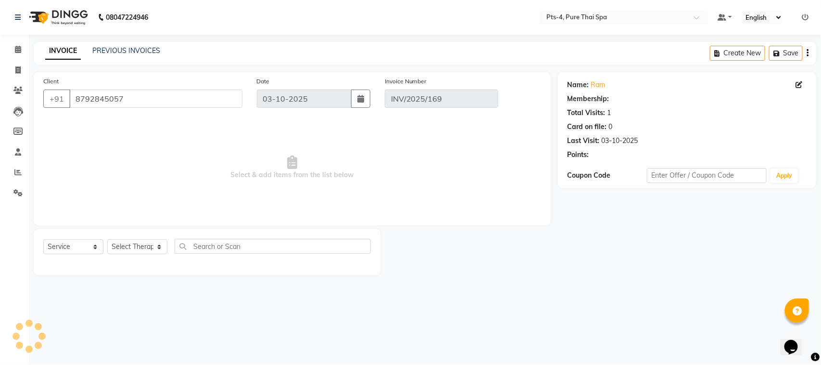
select select "select"
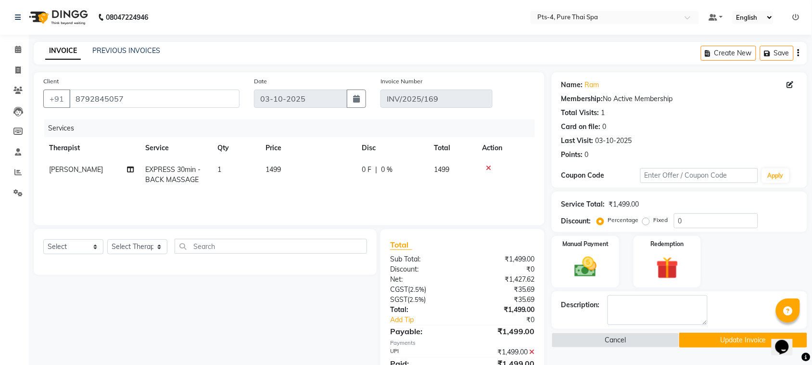
click at [486, 165] on icon at bounding box center [488, 168] width 5 height 7
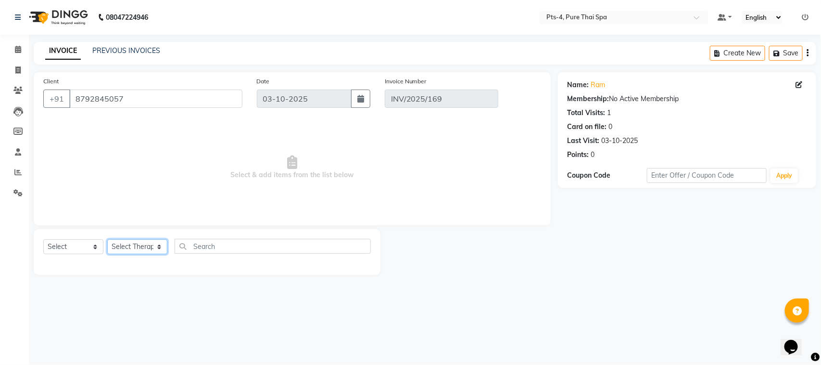
click at [129, 249] on select "Select Therapist AMY NE ANU anyone Ashish kumar BELLA Candy FON HONEY JIYA kris…" at bounding box center [137, 246] width 60 height 15
select select "59672"
click at [107, 239] on select "Select Therapist AMY NE ANU anyone Ashish kumar BELLA Candy FON HONEY JIYA kris…" at bounding box center [137, 246] width 60 height 15
click at [74, 241] on select "Select Service Product Membership Package Voucher Prepaid Gift Card" at bounding box center [73, 246] width 60 height 15
select select "package"
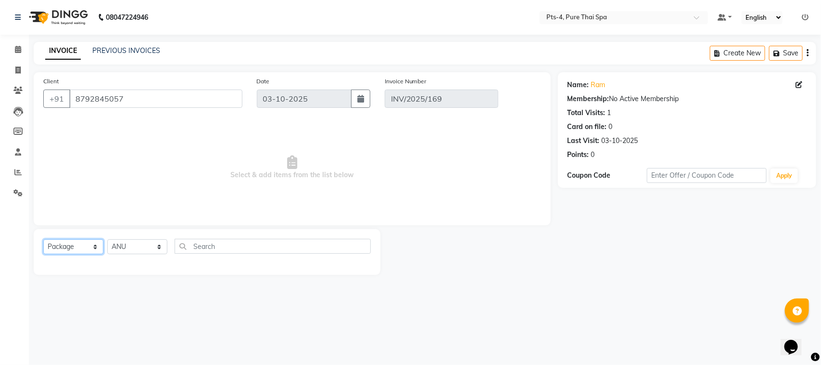
click at [43, 239] on select "Select Service Product Membership Package Voucher Prepaid Gift Card" at bounding box center [73, 246] width 60 height 15
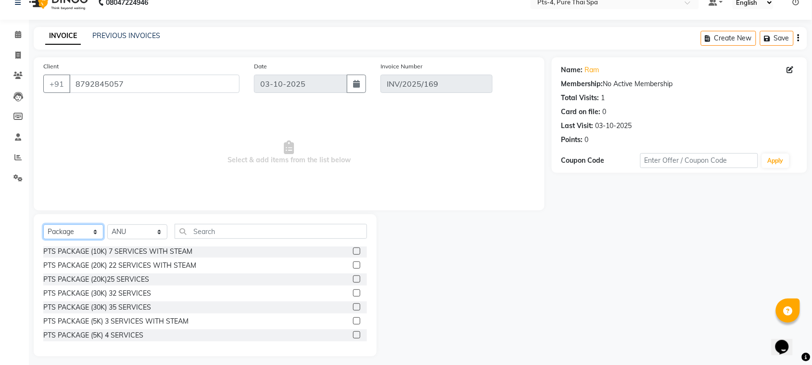
scroll to position [20, 0]
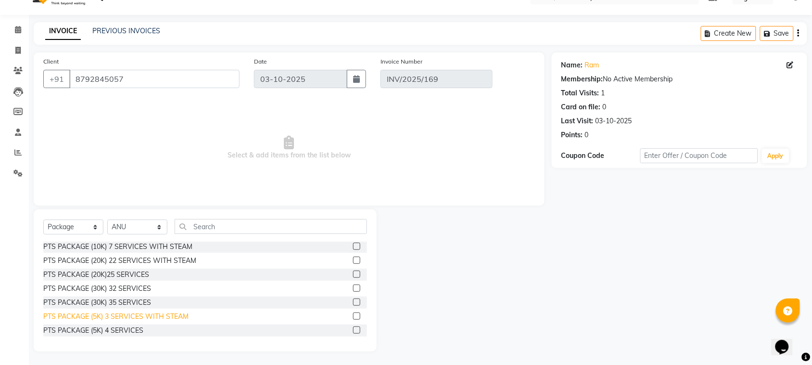
click at [164, 317] on div "PTS PACKAGE (5K) 3 SERVICES WITH STEAM" at bounding box center [115, 316] width 145 height 10
checkbox input "false"
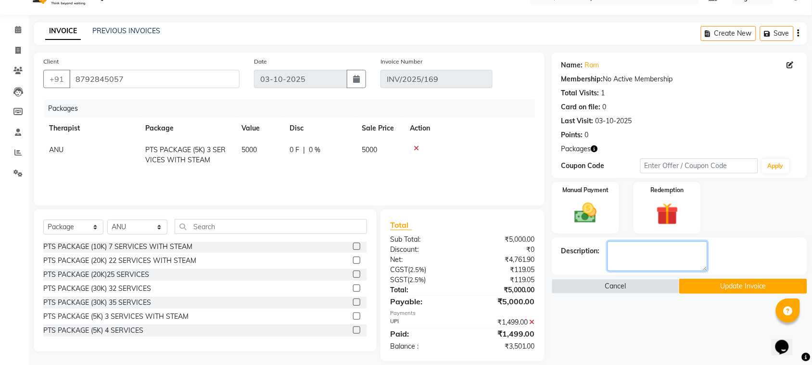
click at [647, 261] on textarea at bounding box center [658, 256] width 100 height 30
type textarea "656"
click at [590, 218] on img at bounding box center [586, 213] width 38 height 26
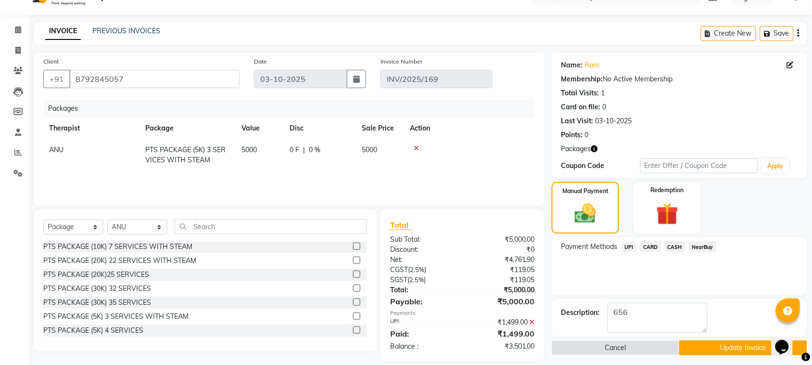
click at [647, 247] on span "CARD" at bounding box center [650, 246] width 21 height 11
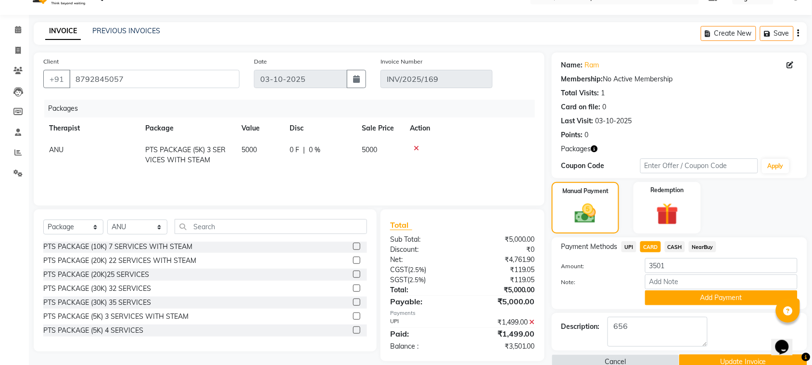
click at [628, 247] on span "UPI" at bounding box center [629, 246] width 15 height 11
click at [662, 298] on button "Add Payment" at bounding box center [721, 297] width 152 height 15
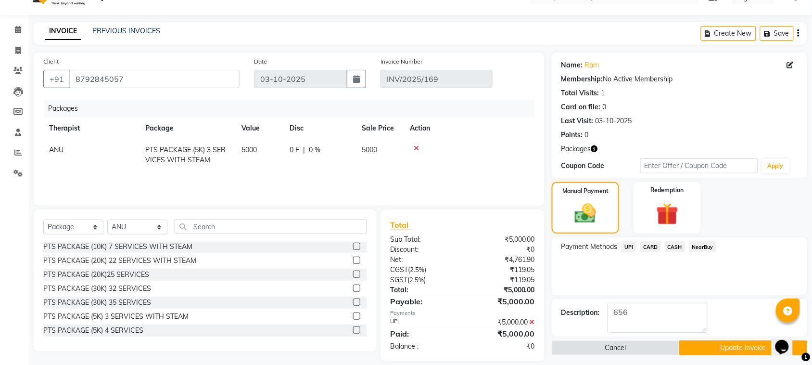
scroll to position [30, 0]
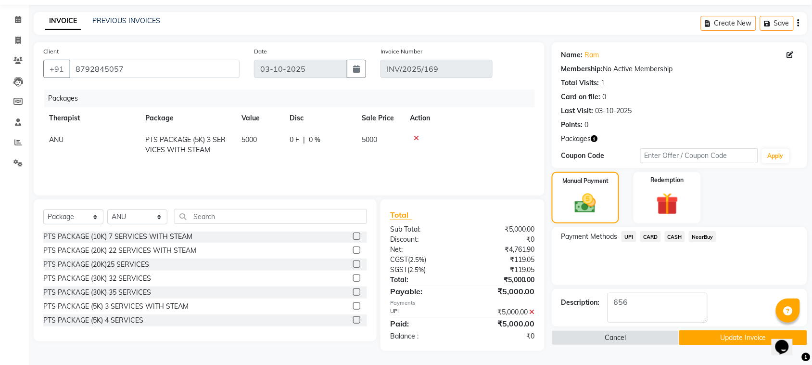
click at [700, 337] on button "Update Invoice" at bounding box center [742, 337] width 127 height 15
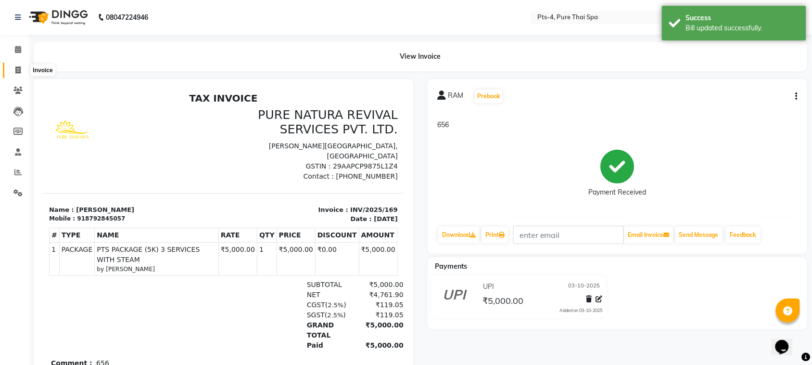
click at [18, 71] on icon at bounding box center [17, 69] width 5 height 7
select select "service"
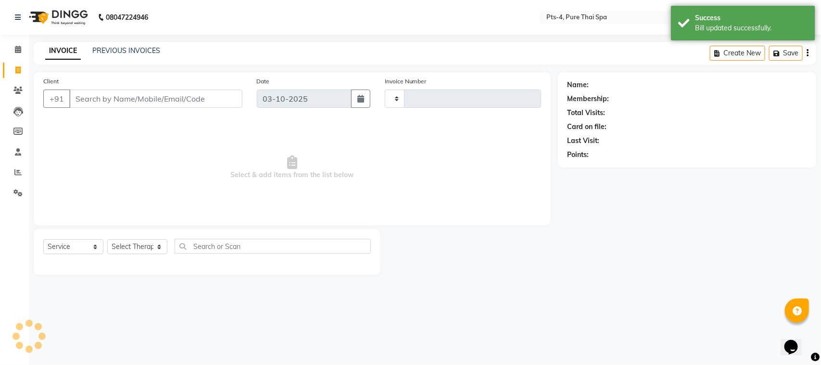
type input "173"
select select "9046"
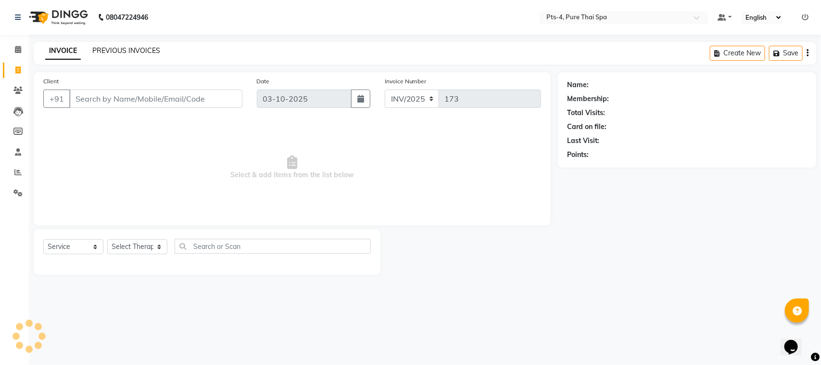
click at [115, 51] on link "PREVIOUS INVOICES" at bounding box center [126, 50] width 68 height 9
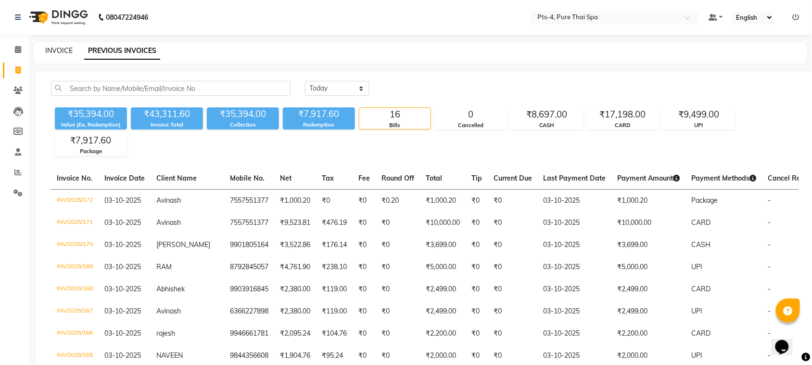
click at [45, 53] on link "INVOICE" at bounding box center [58, 50] width 27 height 9
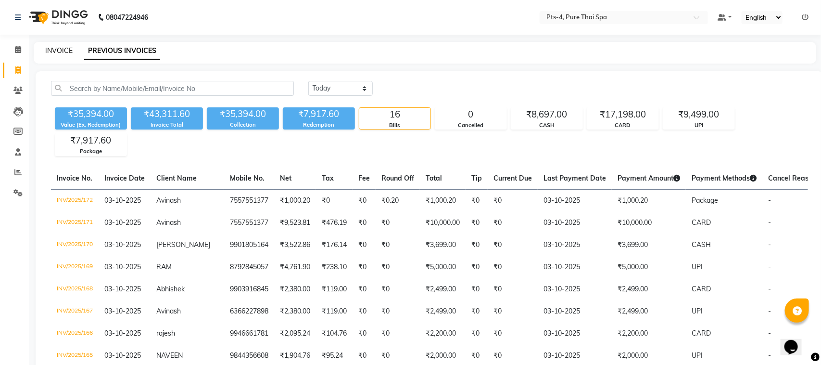
select select "service"
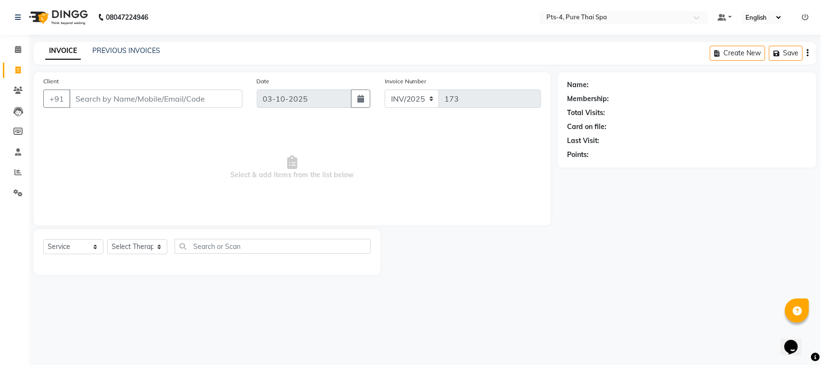
click at [88, 97] on input "Client" at bounding box center [155, 98] width 173 height 18
type input "8792845057"
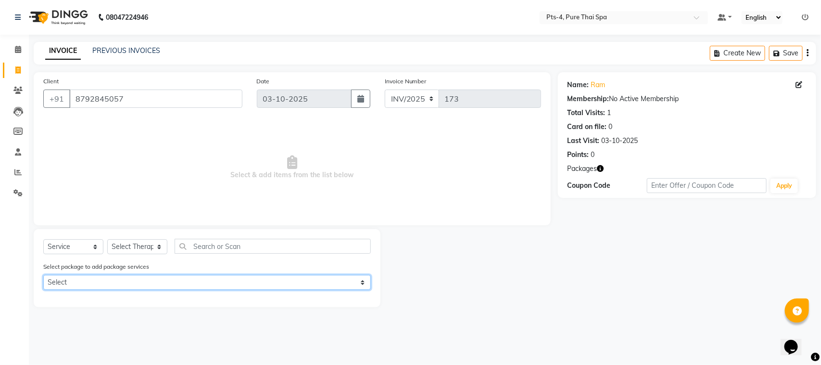
click at [100, 283] on select "Select PTS PACKAGE (5K) 3 SERVICES WITH STEAM" at bounding box center [207, 282] width 328 height 15
select select "1: Object"
click at [43, 275] on select "Select PTS PACKAGE (5K) 3 SERVICES WITH STEAM" at bounding box center [207, 282] width 328 height 15
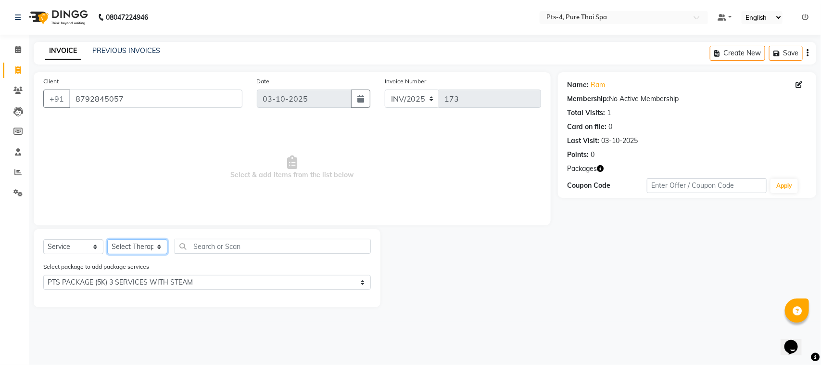
click at [140, 244] on select "Select Therapist AMY NE ANU anyone Ashish kumar BELLA Candy FON HONEY JIYA kris…" at bounding box center [137, 246] width 60 height 15
select select "83035"
click at [107, 239] on select "Select Therapist AMY NE ANU anyone Ashish kumar BELLA Candy FON HONEY JIYA kris…" at bounding box center [137, 246] width 60 height 15
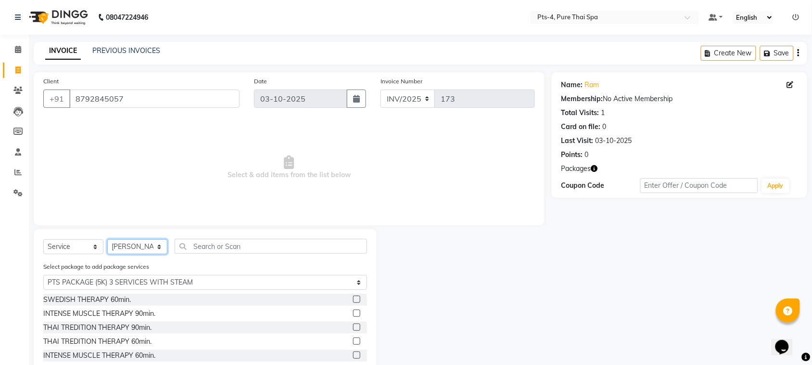
scroll to position [43, 0]
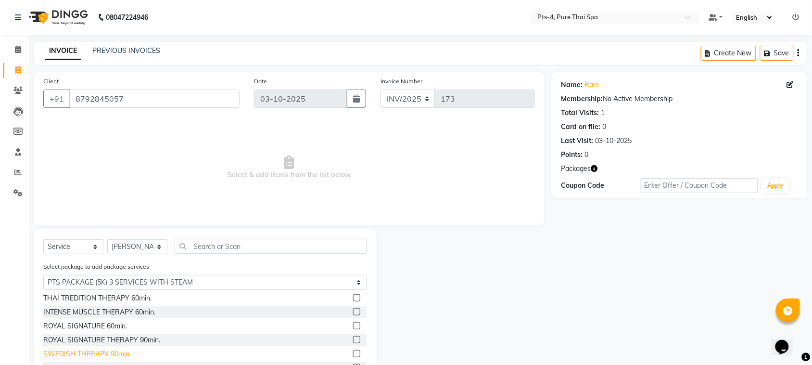
click at [93, 356] on div "SWEDISH THERAPY 90min." at bounding box center [87, 354] width 88 height 10
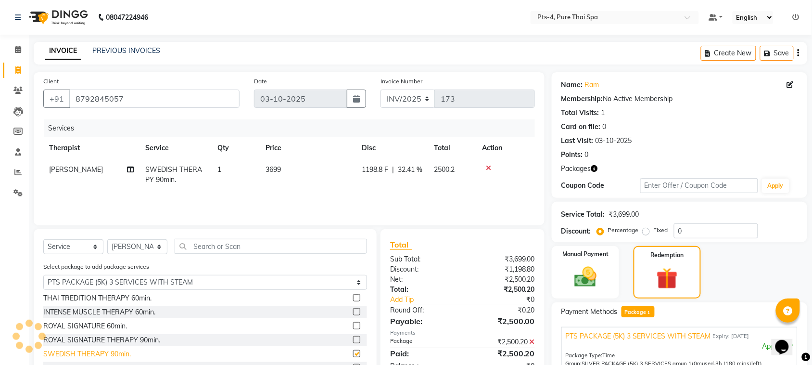
checkbox input "false"
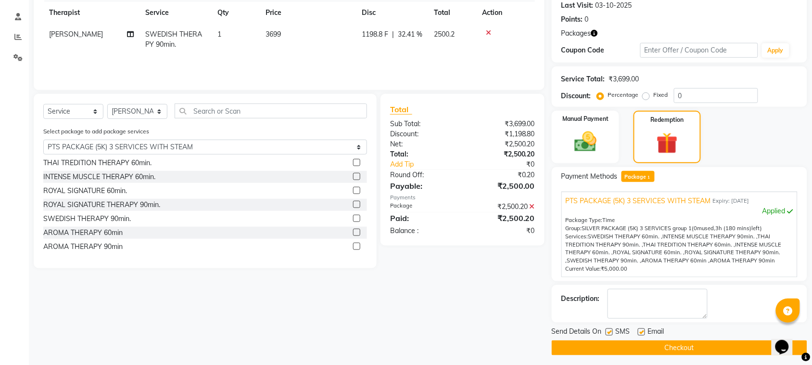
scroll to position [140, 0]
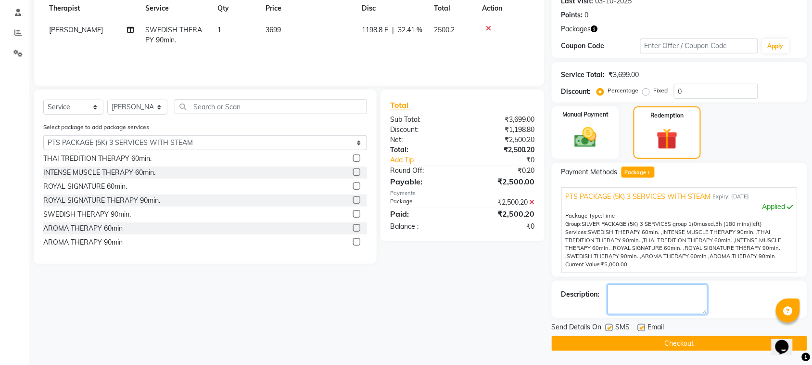
click at [628, 290] on textarea at bounding box center [658, 299] width 100 height 30
type textarea "656"
click at [640, 325] on label at bounding box center [641, 327] width 7 height 7
click at [640, 325] on input "checkbox" at bounding box center [641, 328] width 6 height 6
checkbox input "false"
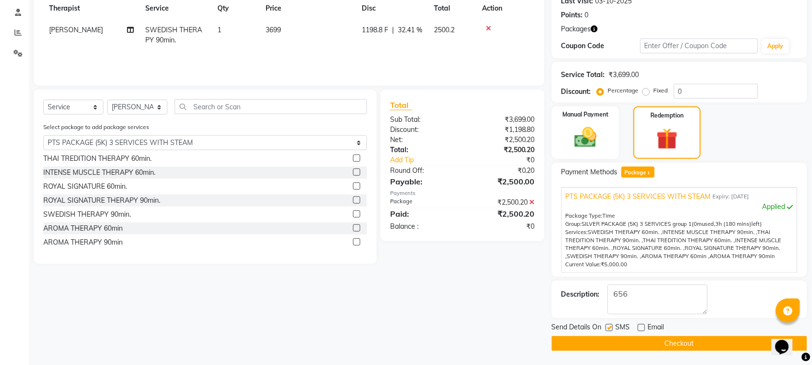
click at [607, 329] on label at bounding box center [609, 327] width 7 height 7
click at [607, 329] on input "checkbox" at bounding box center [609, 328] width 6 height 6
checkbox input "false"
click at [612, 349] on button "Checkout" at bounding box center [679, 343] width 255 height 15
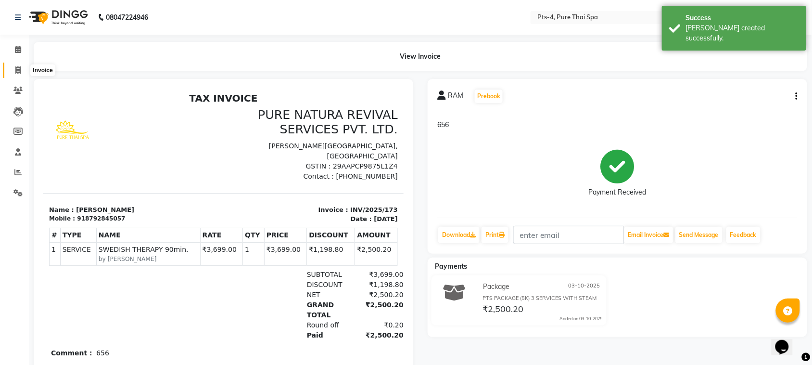
click at [22, 70] on span at bounding box center [18, 70] width 17 height 11
select select "service"
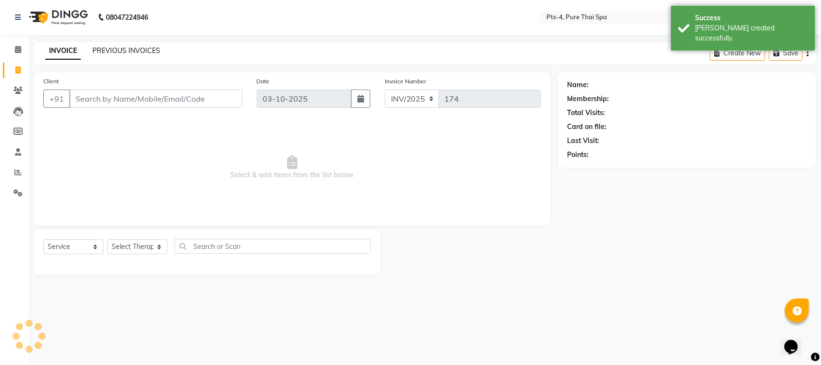
click at [107, 51] on link "PREVIOUS INVOICES" at bounding box center [126, 50] width 68 height 9
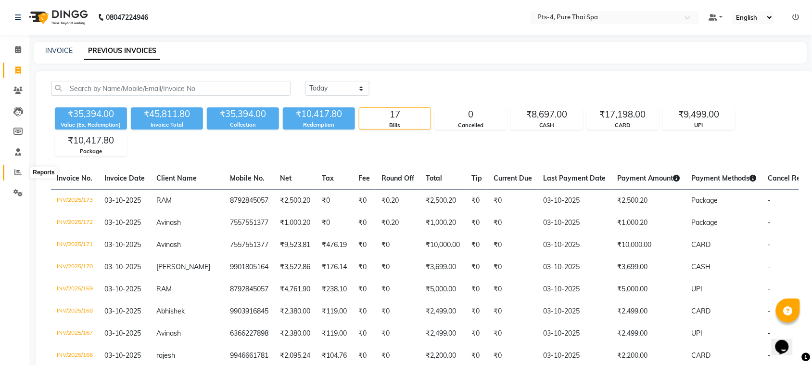
click at [15, 169] on icon at bounding box center [17, 171] width 7 height 7
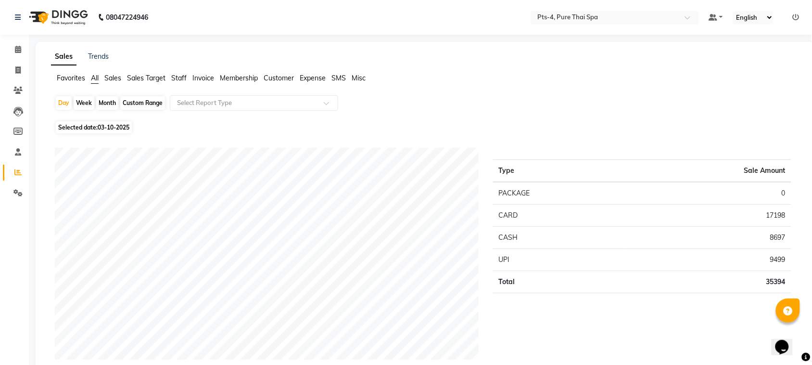
click at [118, 78] on span "Sales" at bounding box center [112, 78] width 17 height 9
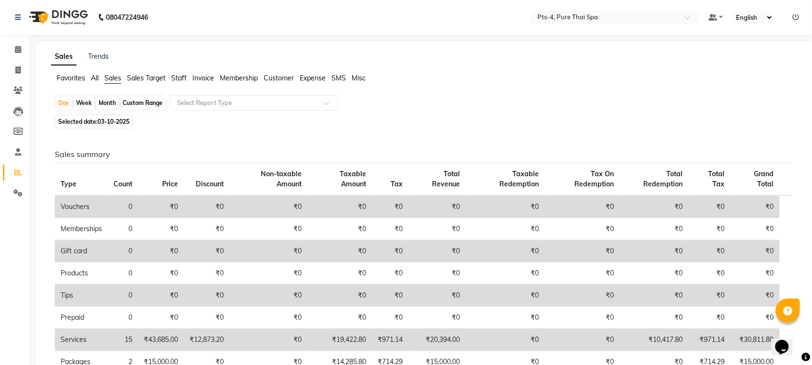
click at [118, 77] on span "Sales" at bounding box center [112, 78] width 17 height 9
click at [101, 104] on div "Month" at bounding box center [107, 102] width 22 height 13
select select "10"
select select "2025"
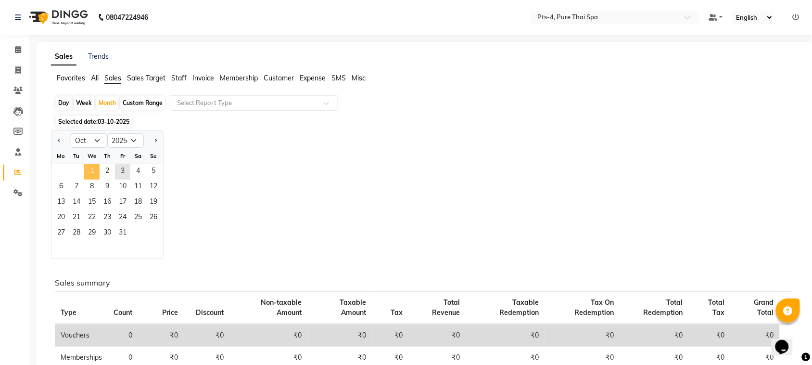
click at [88, 171] on span "1" at bounding box center [91, 171] width 15 height 15
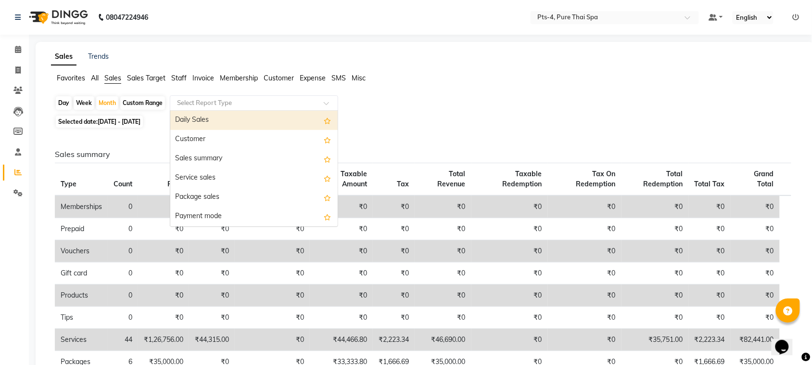
click at [207, 99] on input "text" at bounding box center [244, 103] width 139 height 10
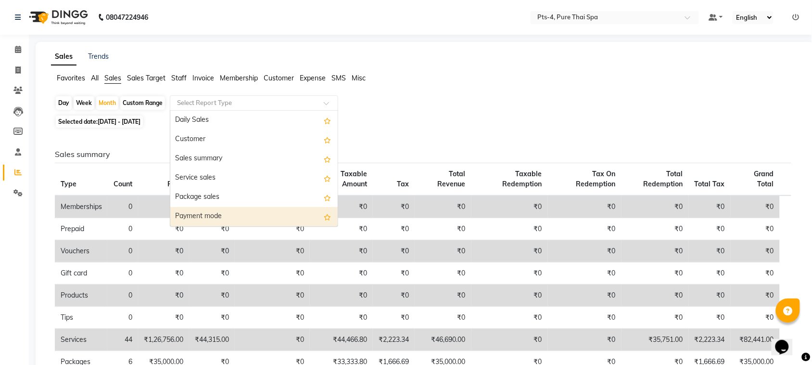
click at [210, 216] on div "Payment mode" at bounding box center [253, 216] width 167 height 19
select select "csv"
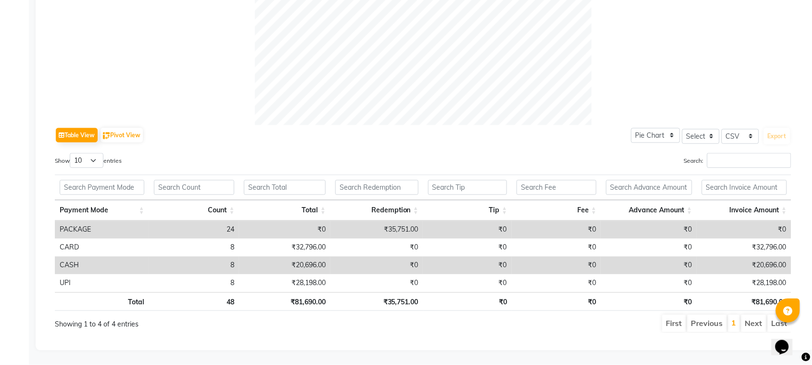
scroll to position [371, 0]
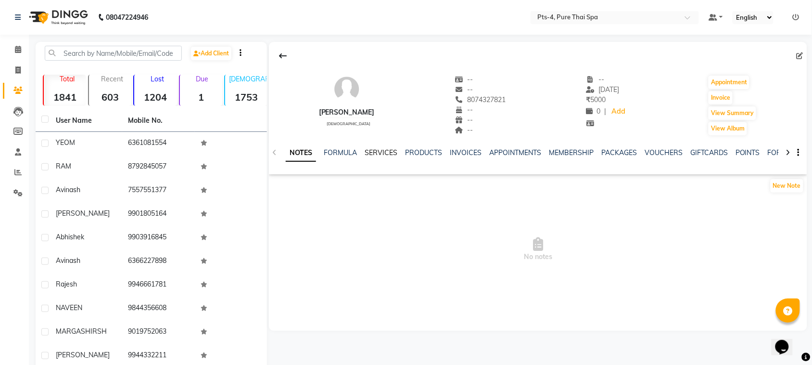
click at [390, 151] on link "SERVICES" at bounding box center [381, 152] width 33 height 9
